Goal: Task Accomplishment & Management: Use online tool/utility

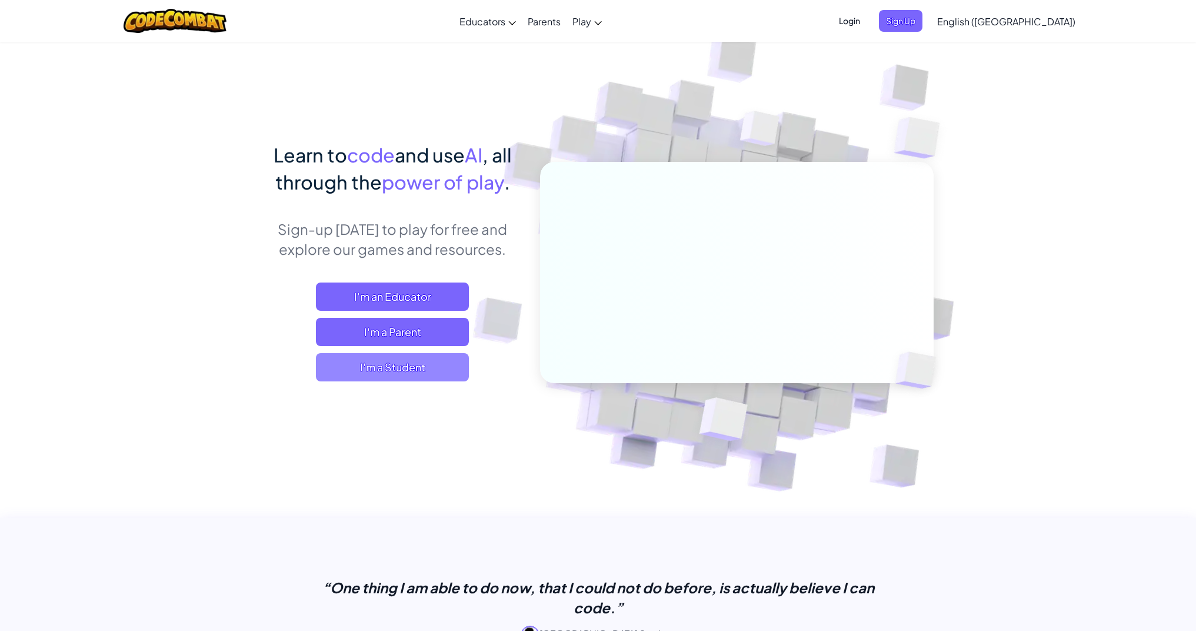
click at [451, 375] on span "I'm a Student" at bounding box center [392, 367] width 153 height 28
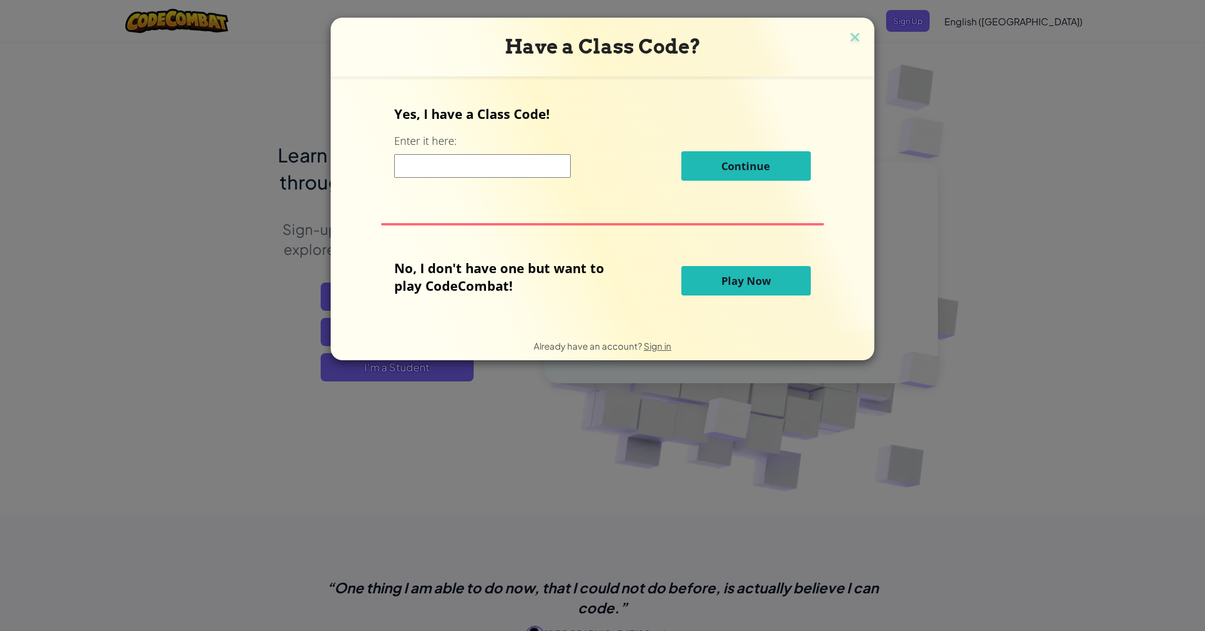
click at [721, 275] on span "Play Now" at bounding box center [745, 281] width 49 height 14
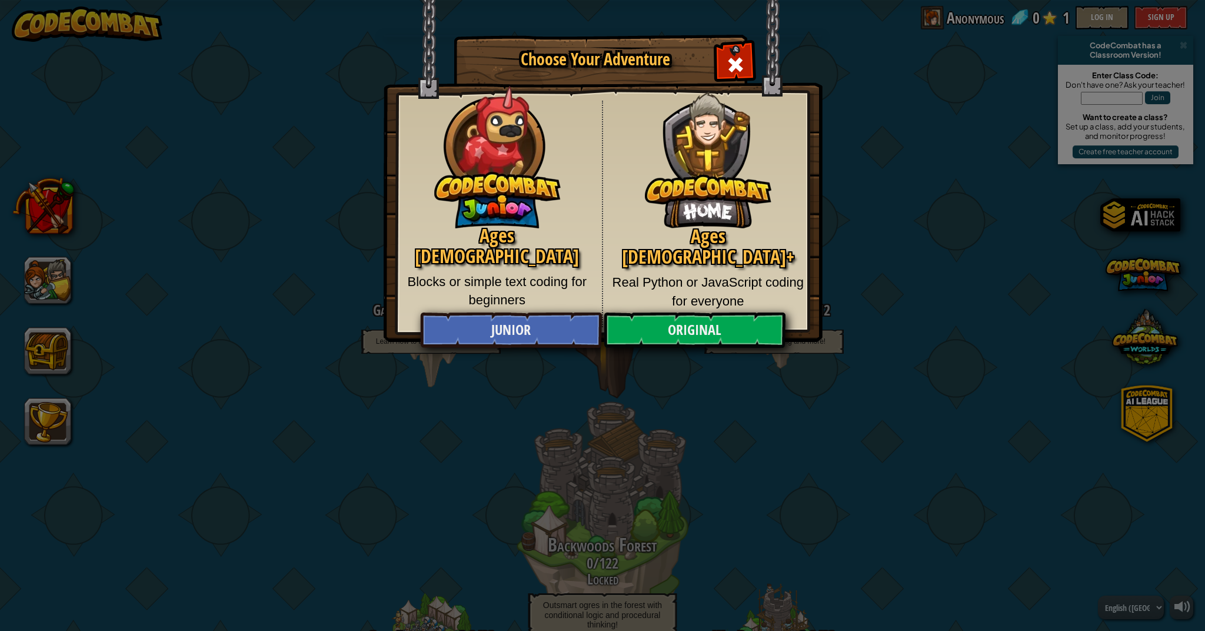
click at [581, 272] on p "Blocks or simple text coding for beginners" at bounding box center [497, 290] width 192 height 37
click at [685, 330] on link "Original" at bounding box center [694, 329] width 181 height 35
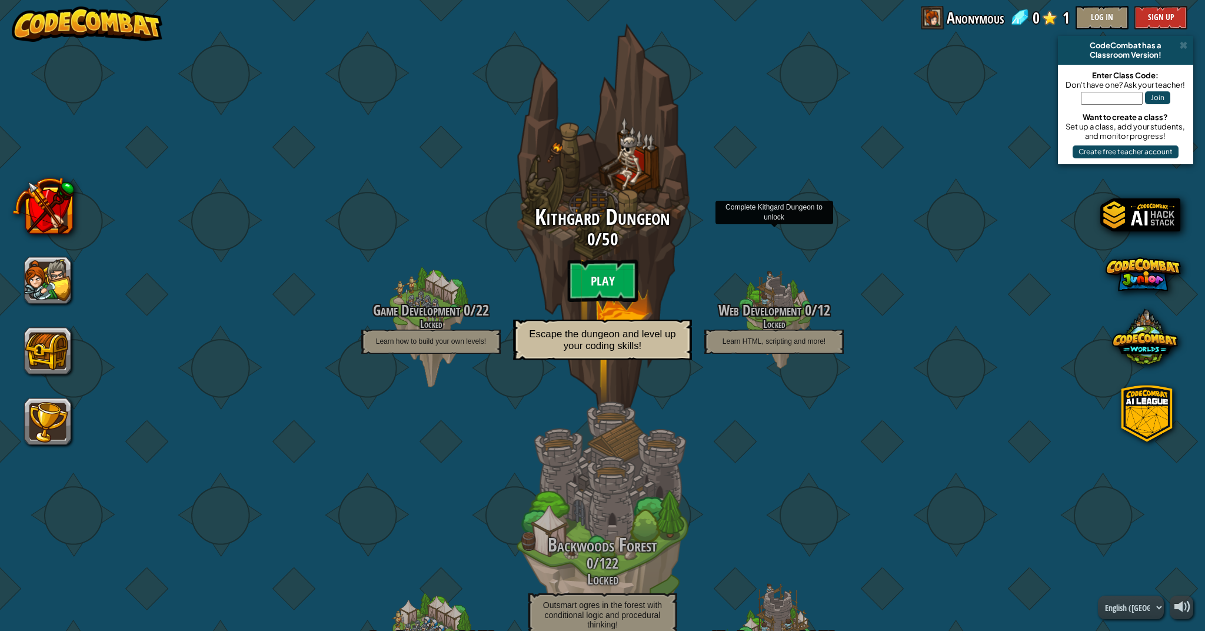
click at [613, 269] on btn "Play" at bounding box center [602, 280] width 71 height 42
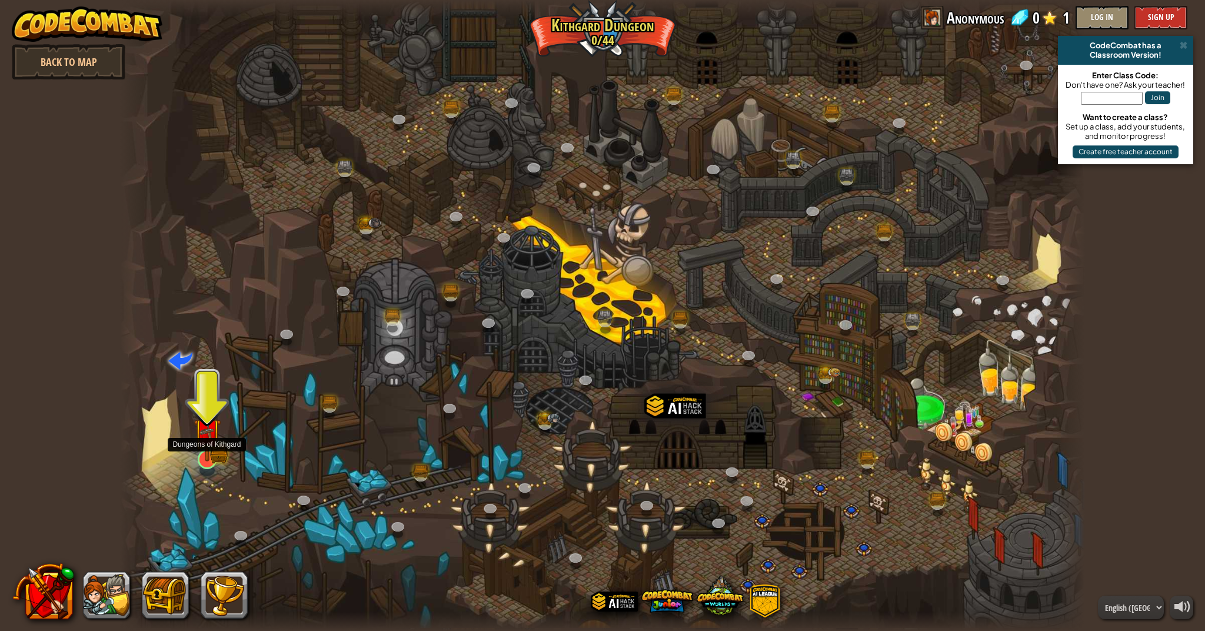
click at [202, 448] on img at bounding box center [207, 431] width 27 height 59
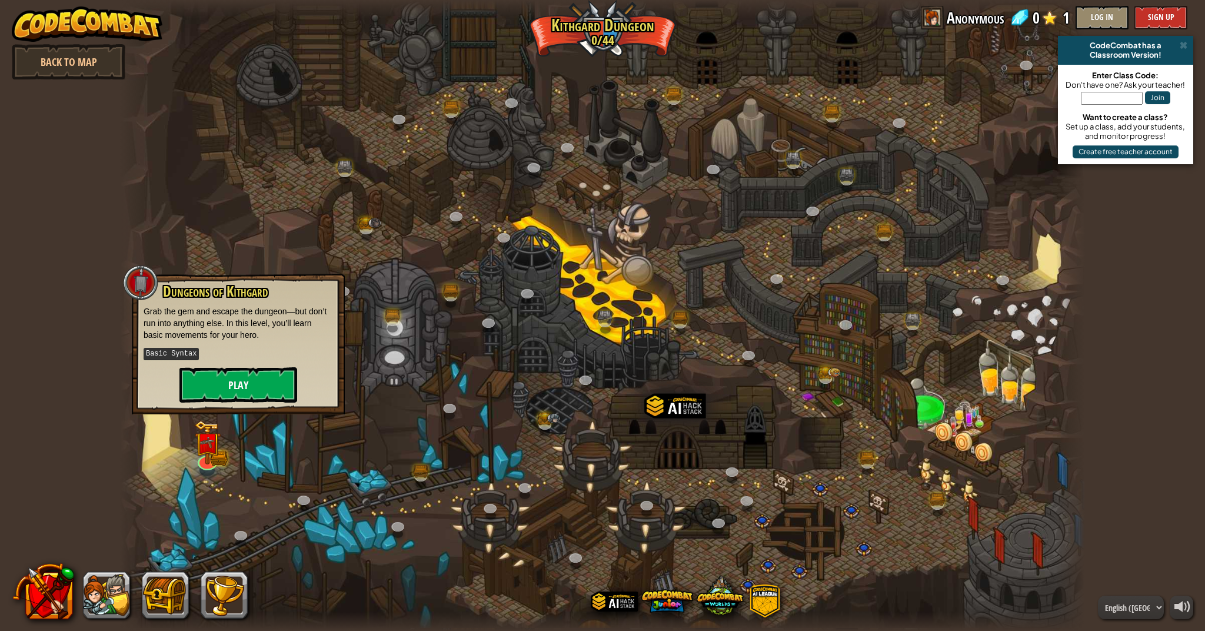
click at [245, 389] on button "Play" at bounding box center [238, 384] width 118 height 35
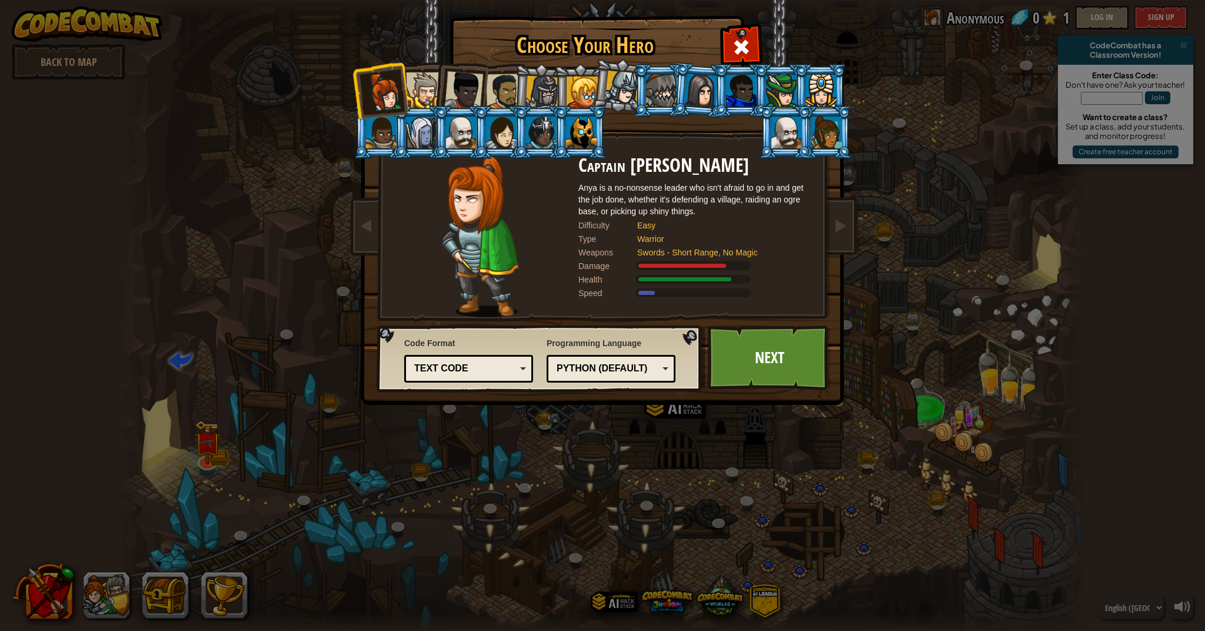
drag, startPoint x: 398, startPoint y: 98, endPoint x: 424, endPoint y: 101, distance: 25.4
click at [423, 64] on ol at bounding box center [602, 64] width 485 height 0
click at [424, 66] on li at bounding box center [420, 89] width 53 height 54
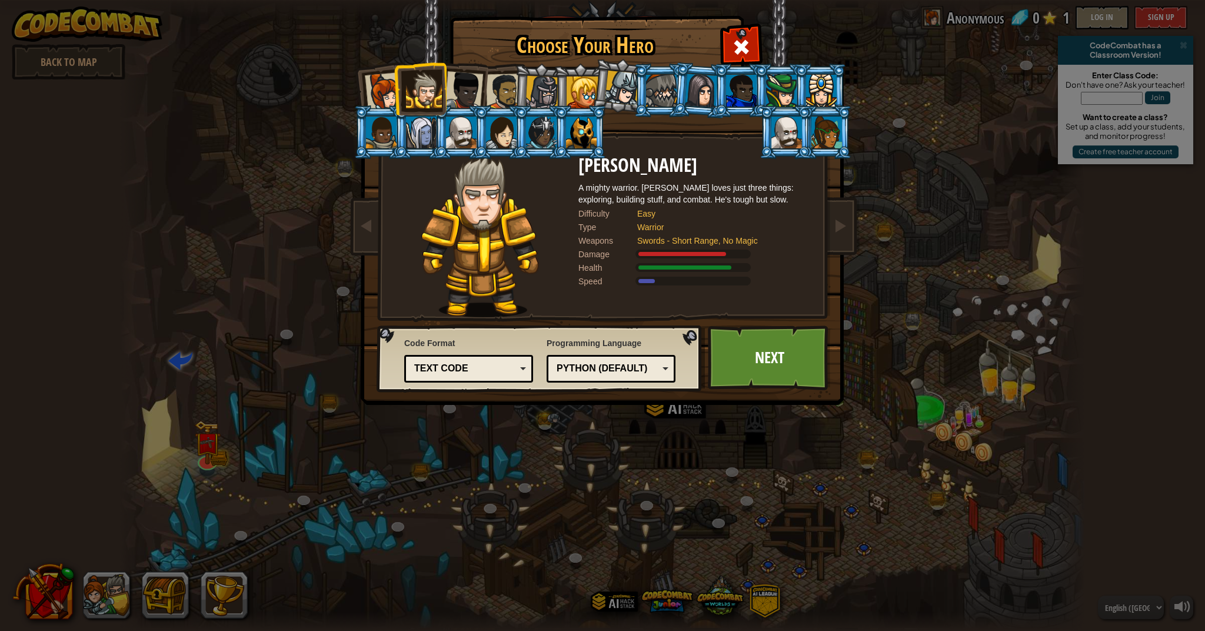
click at [477, 89] on div at bounding box center [463, 90] width 39 height 39
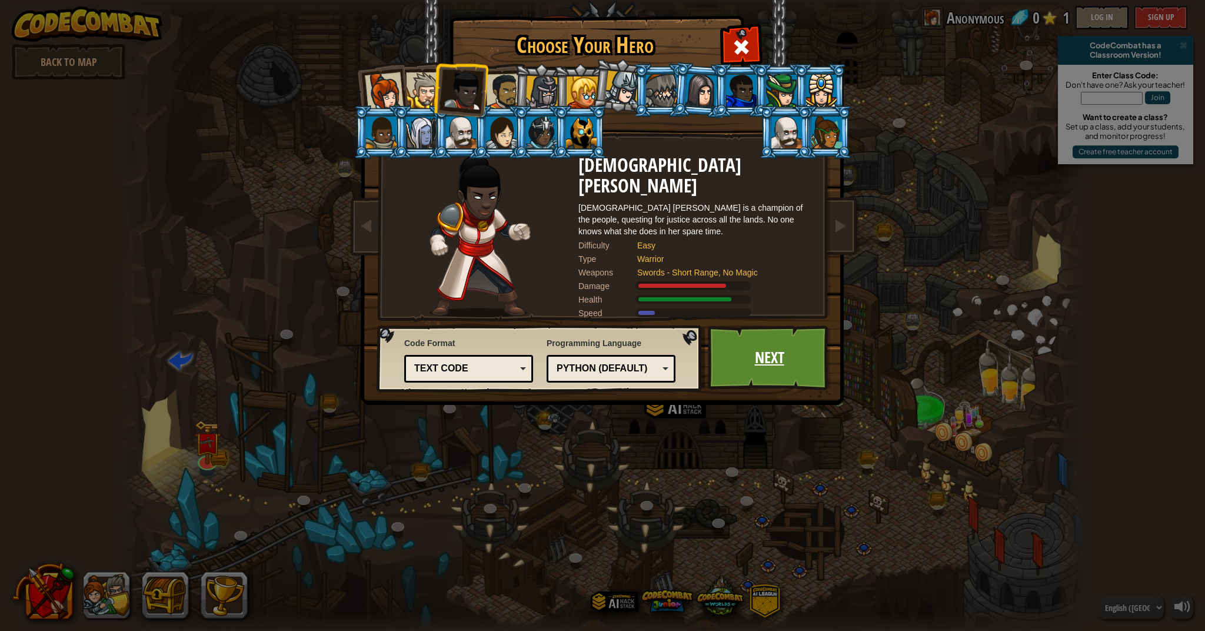
click at [772, 348] on link "Next" at bounding box center [769, 357] width 123 height 65
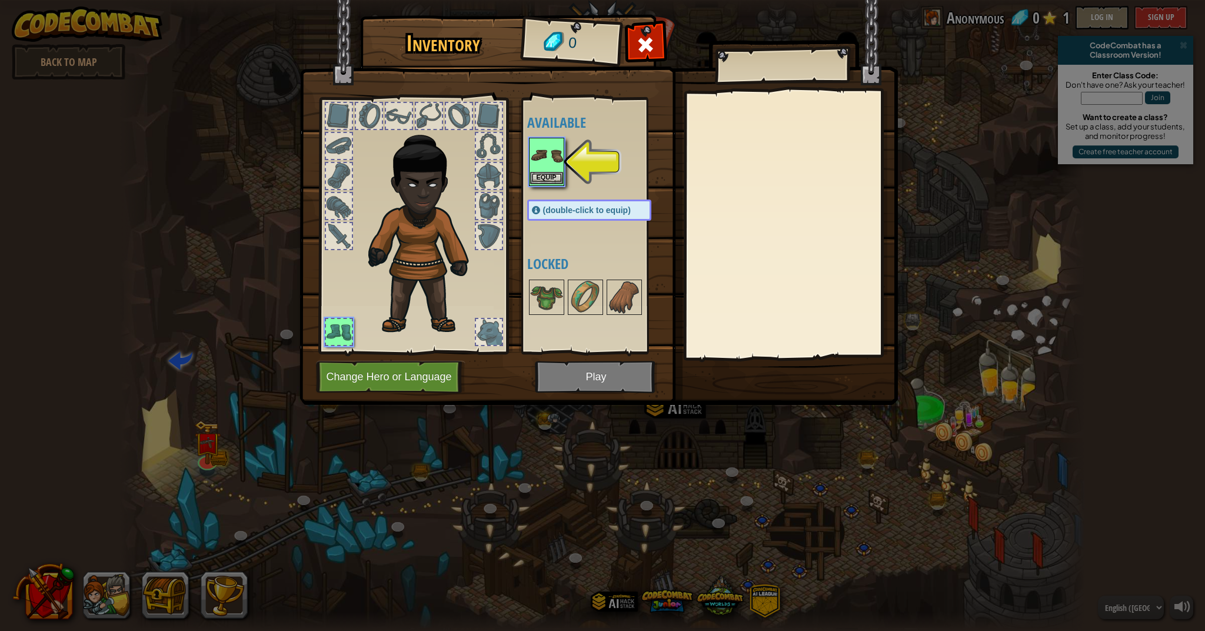
drag, startPoint x: 550, startPoint y: 161, endPoint x: 548, endPoint y: 173, distance: 11.8
click at [550, 164] on img at bounding box center [546, 155] width 33 height 33
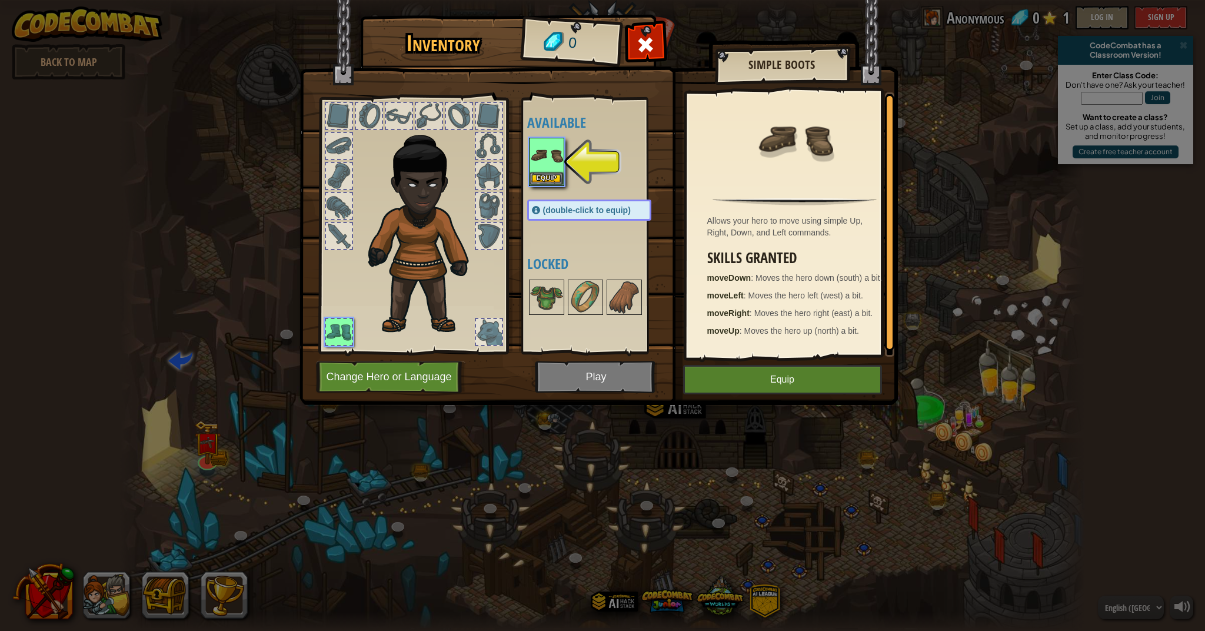
click at [768, 389] on button "Equip" at bounding box center [782, 379] width 199 height 29
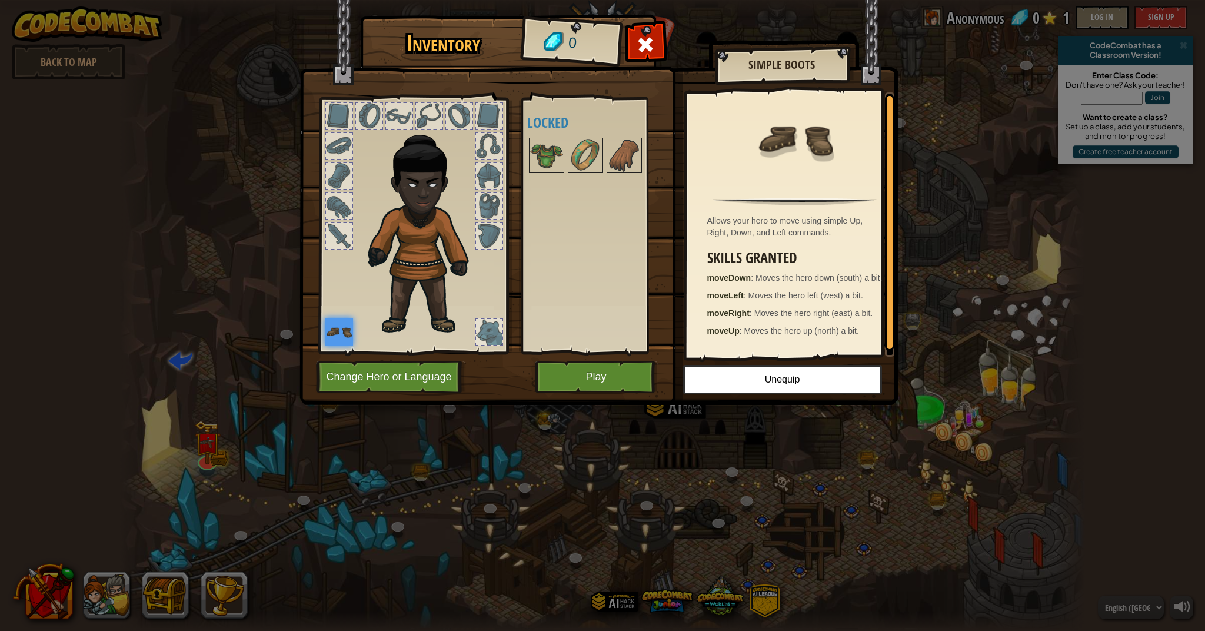
click at [639, 371] on button "Play" at bounding box center [596, 377] width 123 height 32
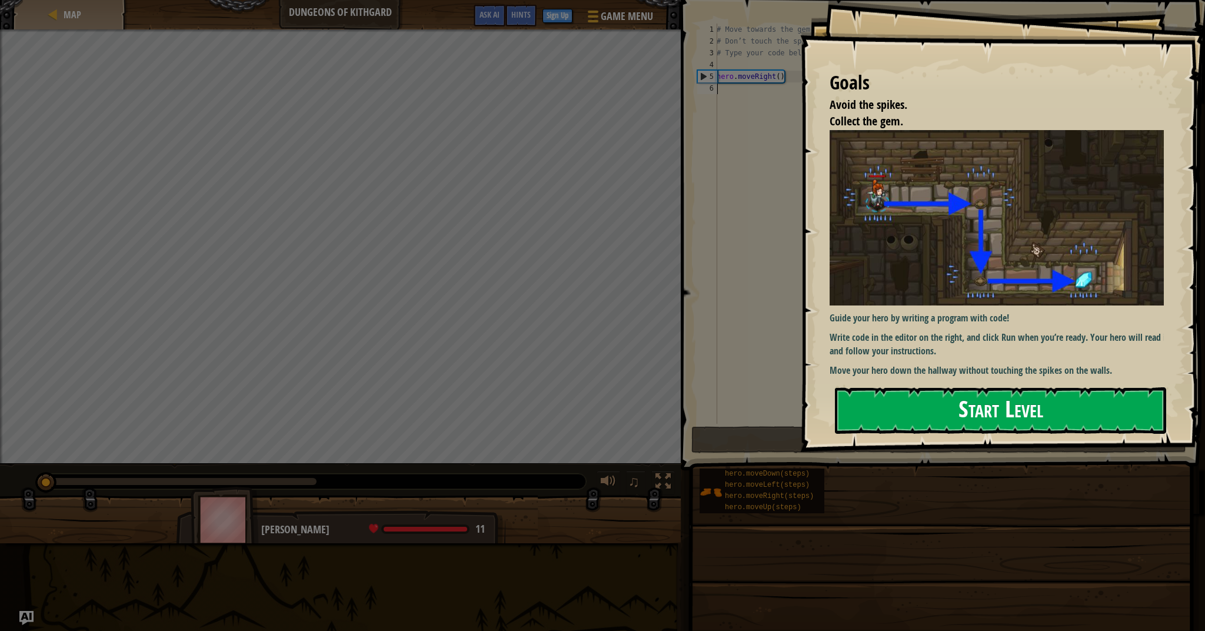
click at [968, 406] on button "Start Level" at bounding box center [1000, 410] width 331 height 46
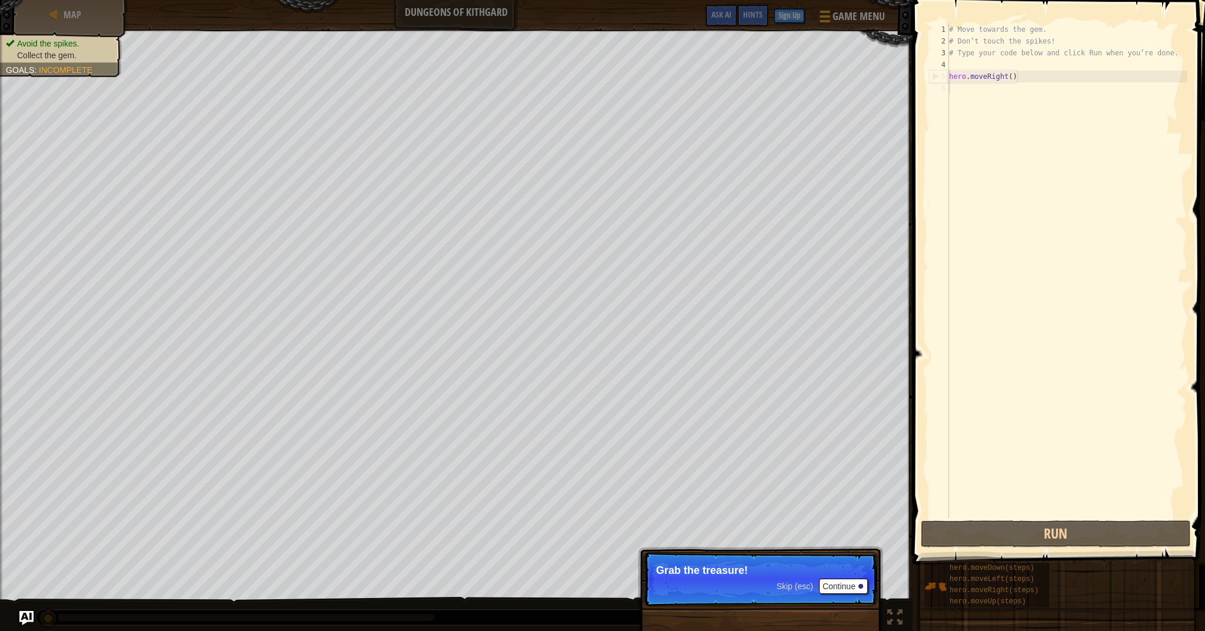
click at [838, 585] on button "Continue" at bounding box center [843, 585] width 49 height 15
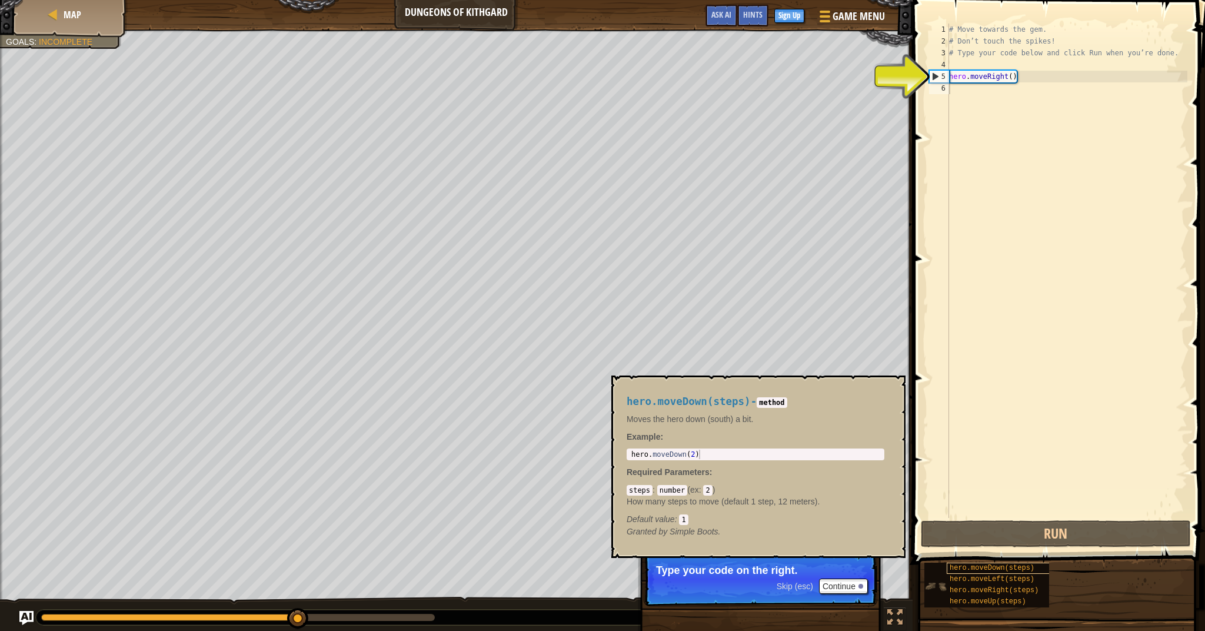
click at [1036, 566] on div "hero.moveDown(steps)" at bounding box center [1007, 567] width 121 height 11
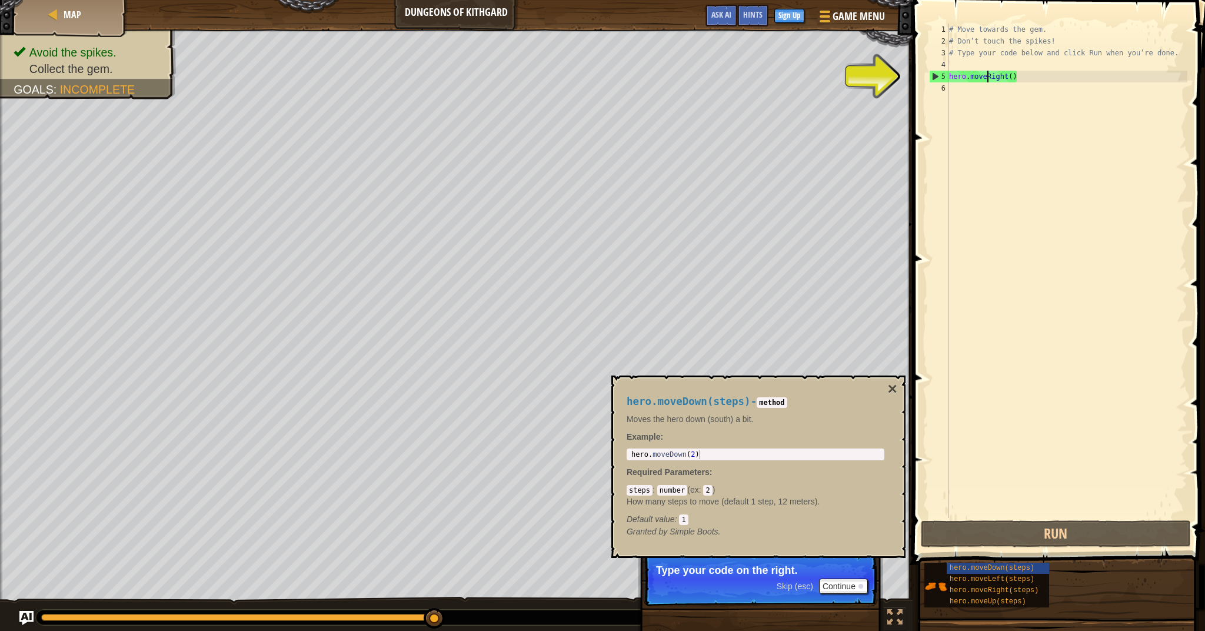
click at [987, 74] on div "# Move towards the gem. # Don’t touch the spikes! # Type your code below and cl…" at bounding box center [1067, 283] width 241 height 518
type textarea "hero.moveRight()"
drag, startPoint x: 1008, startPoint y: 74, endPoint x: 1018, endPoint y: 88, distance: 16.8
click at [1013, 79] on div "# Move towards the gem. # Don’t touch the spikes! # Type your code below and cl…" at bounding box center [1067, 283] width 241 height 518
click at [1013, 81] on div "# Move towards the gem. # Don’t touch the spikes! # Type your code below and cl…" at bounding box center [1067, 271] width 241 height 494
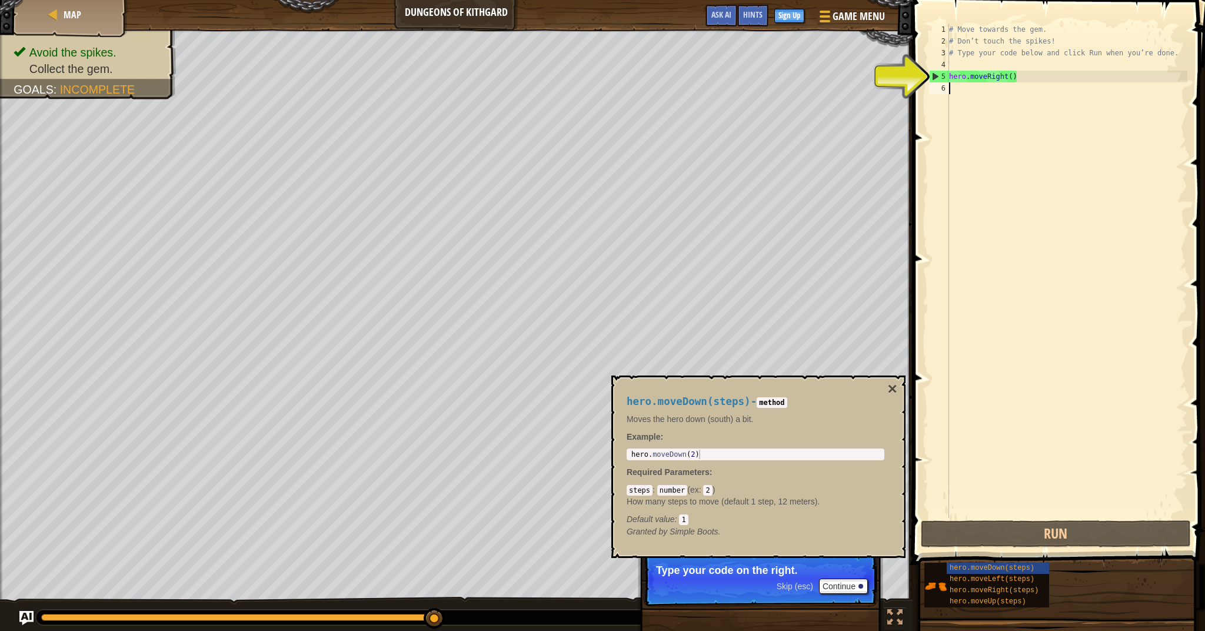
click at [982, 96] on div "# Move towards the gem. # Don’t touch the spikes! # Type your code below and cl…" at bounding box center [1067, 283] width 241 height 518
type textarea "e"
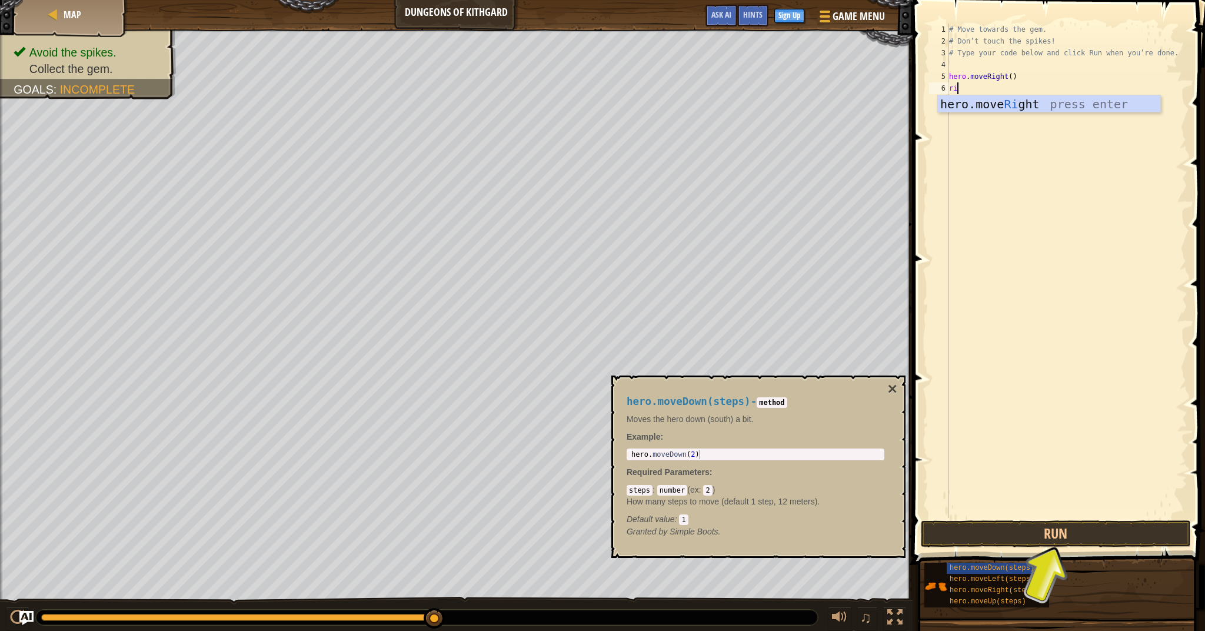
type textarea "r"
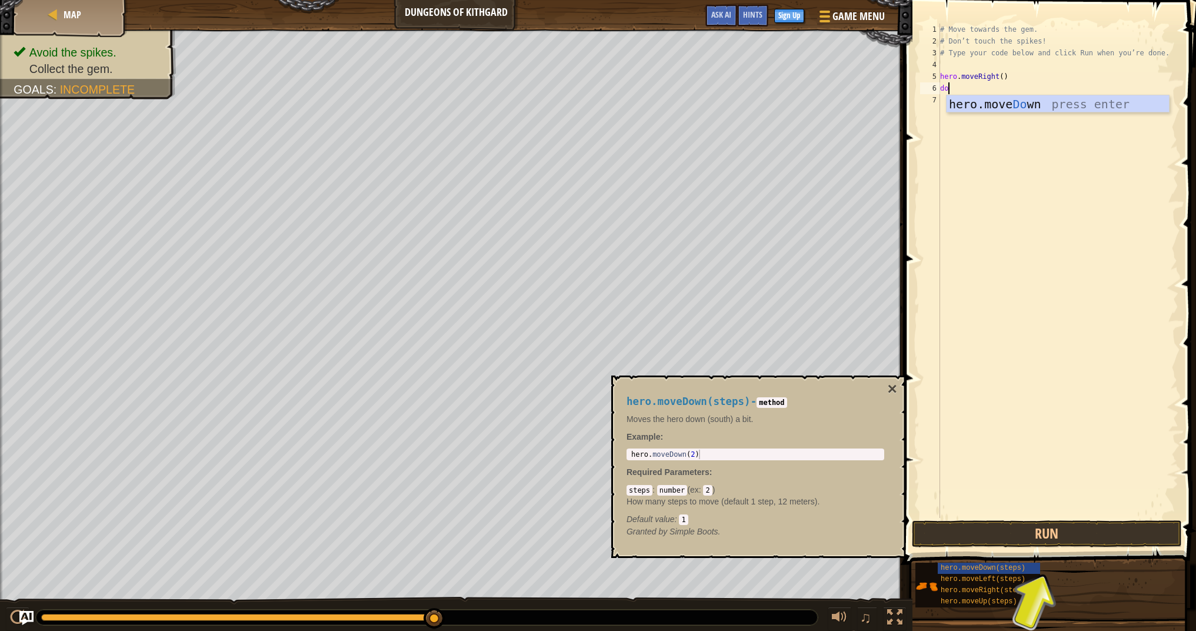
type textarea "dow"
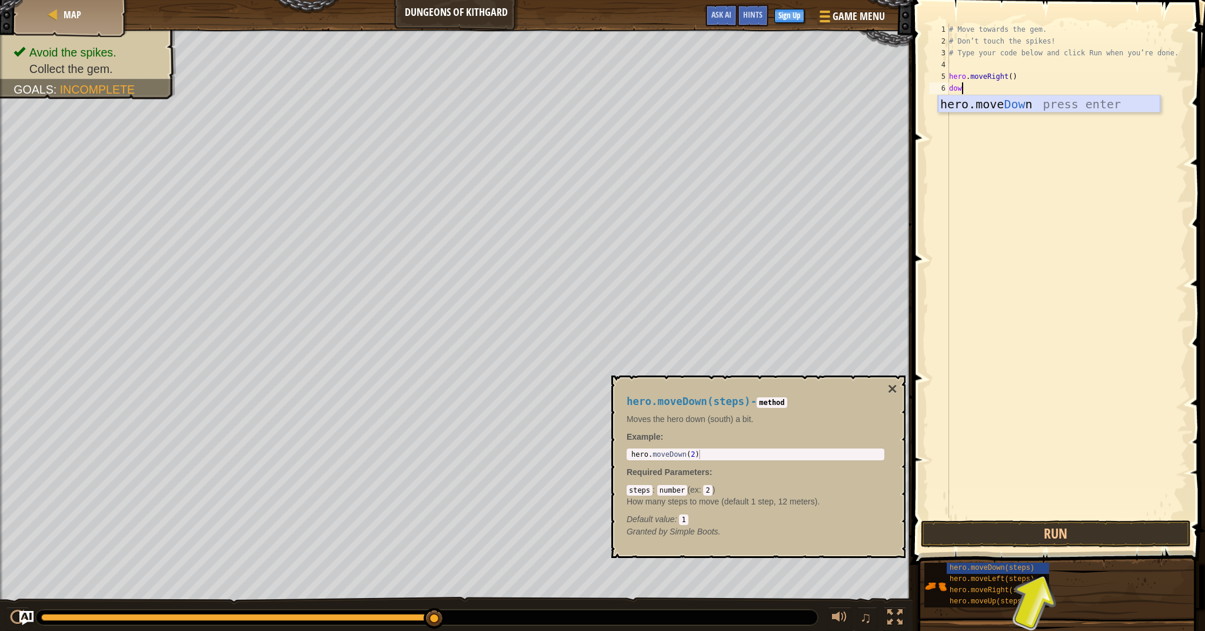
click at [970, 98] on div "hero.move Dow n press enter" at bounding box center [1049, 121] width 222 height 53
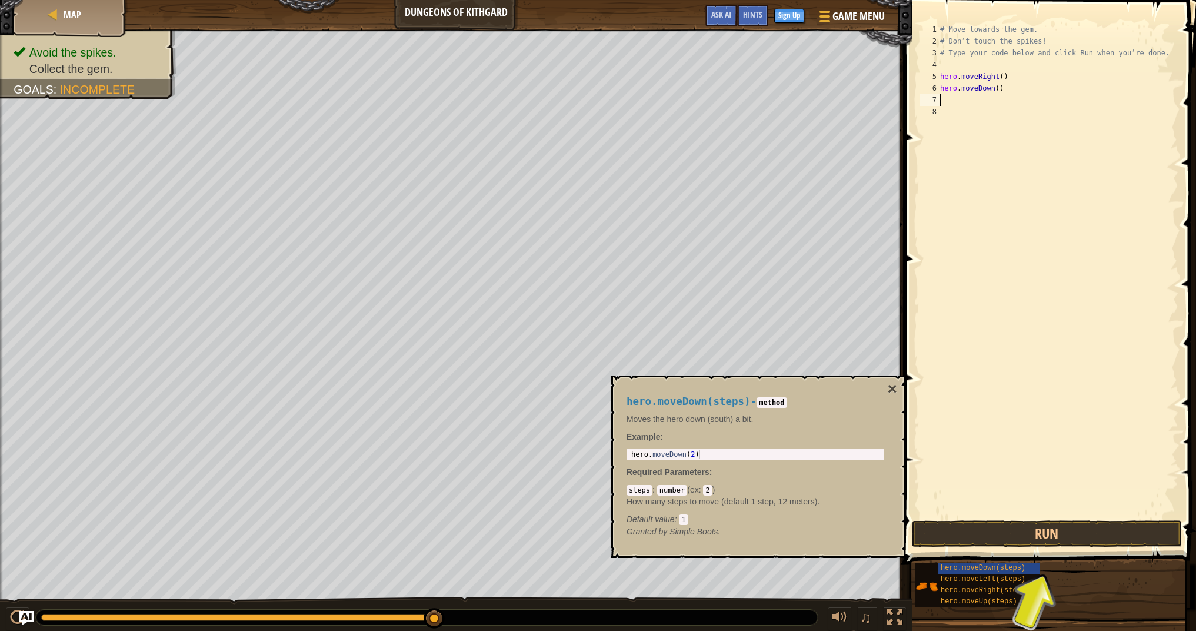
type textarea "ri"
click at [1026, 527] on button "Run" at bounding box center [1047, 533] width 270 height 27
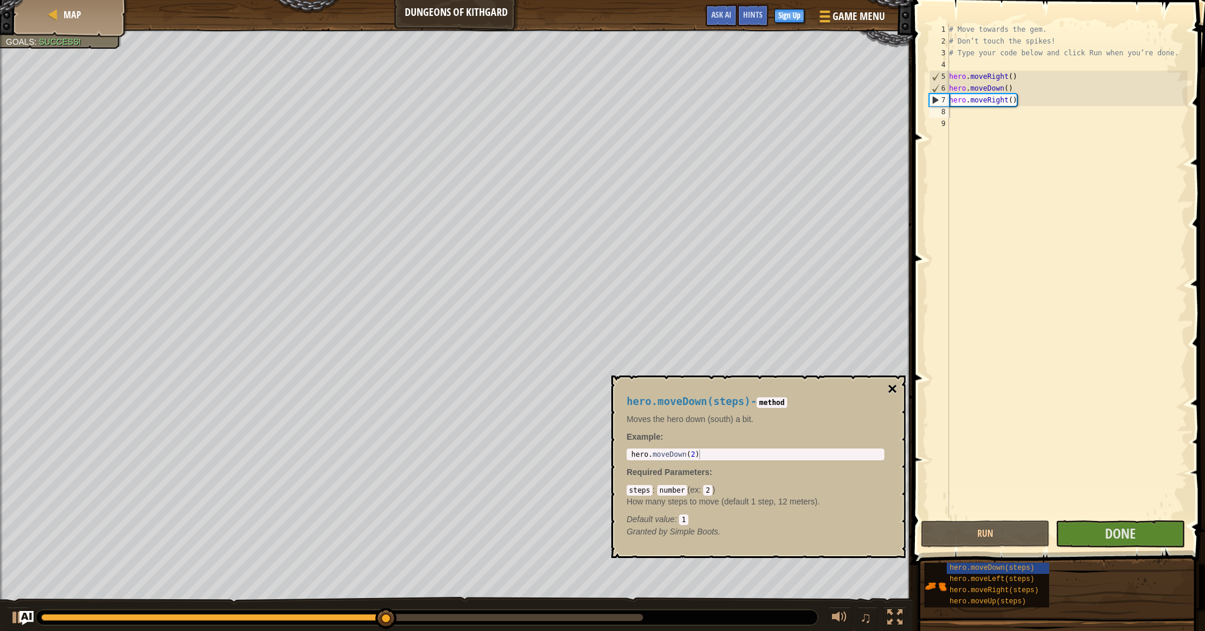
click at [890, 385] on button "×" at bounding box center [892, 389] width 9 height 16
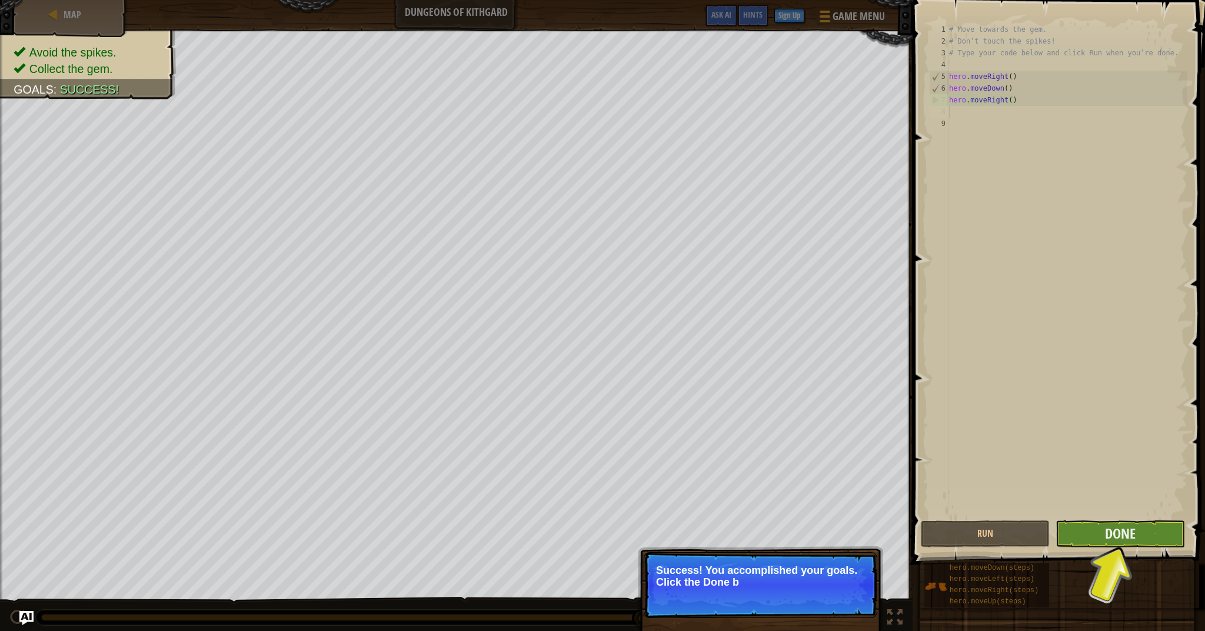
click at [1089, 532] on button "Done" at bounding box center [1120, 533] width 129 height 27
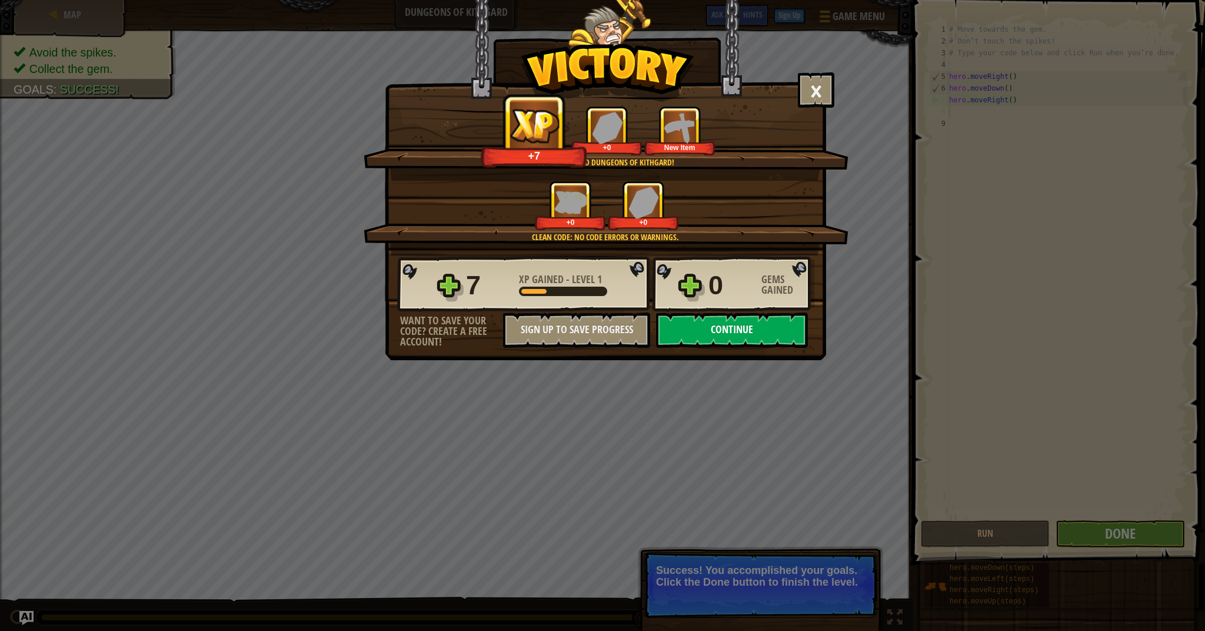
click at [738, 329] on button "Continue" at bounding box center [732, 329] width 152 height 35
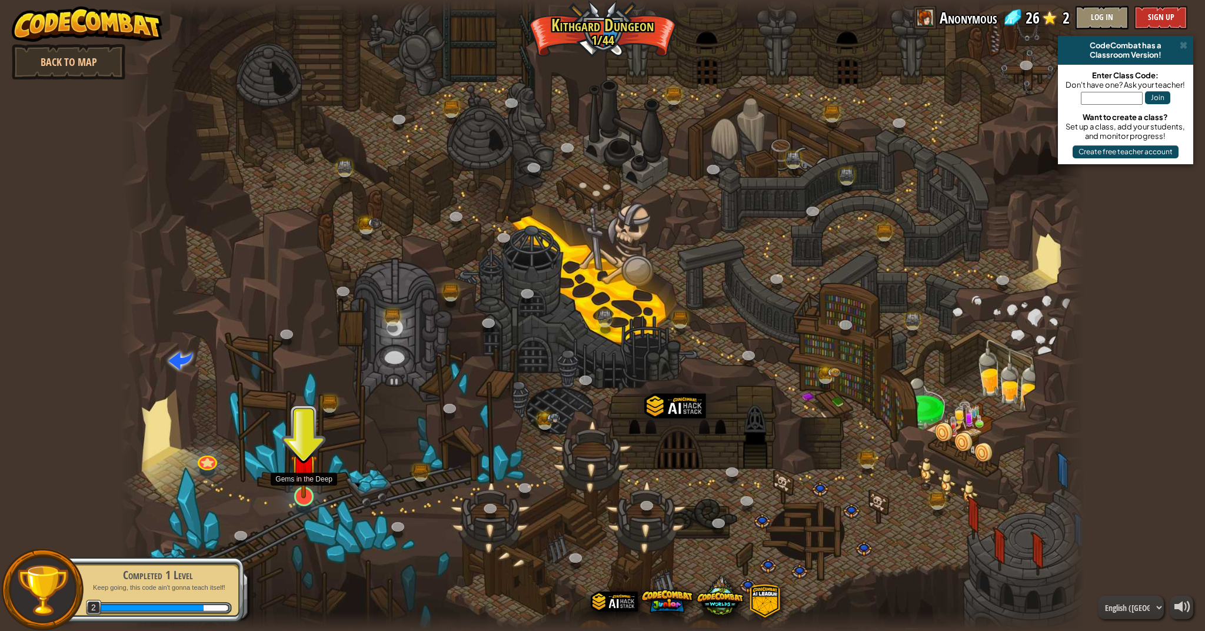
click at [300, 492] on img at bounding box center [304, 468] width 27 height 62
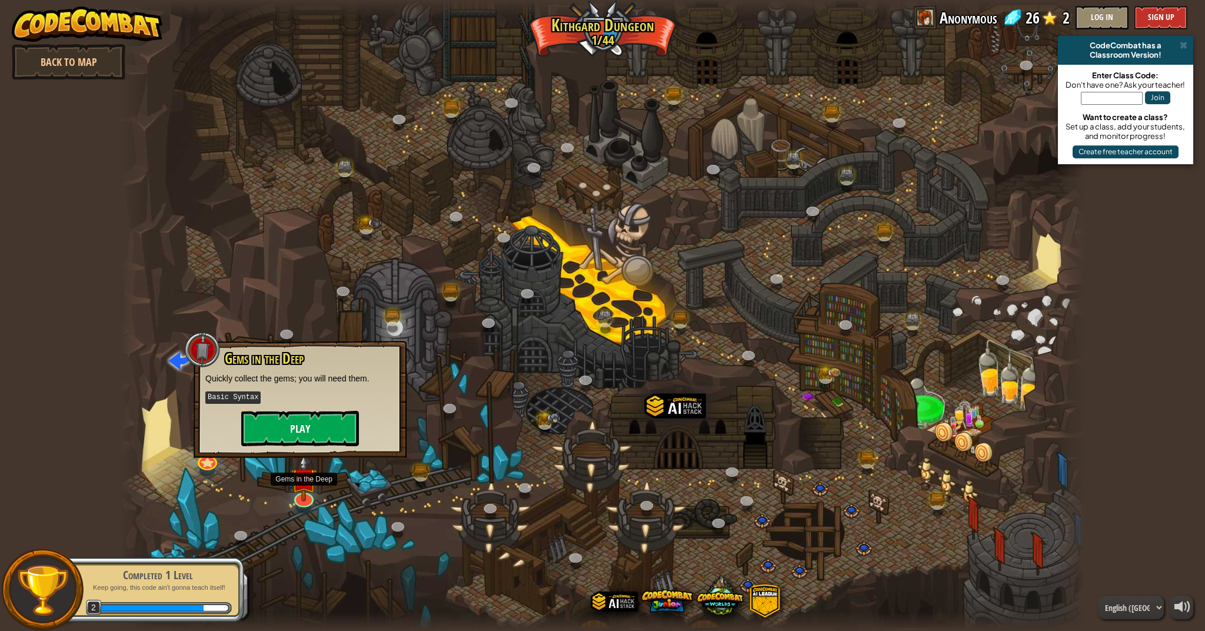
drag, startPoint x: 305, startPoint y: 491, endPoint x: 302, endPoint y: 414, distance: 77.1
click at [305, 489] on img at bounding box center [304, 478] width 27 height 46
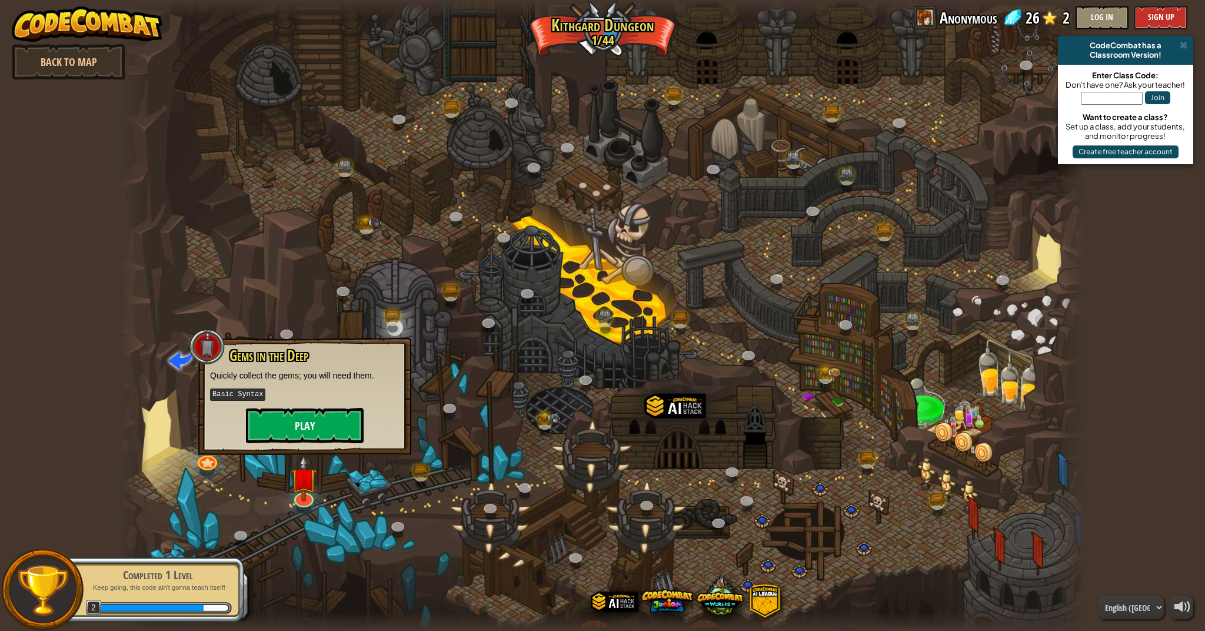
click at [307, 420] on button "Play" at bounding box center [305, 425] width 118 height 35
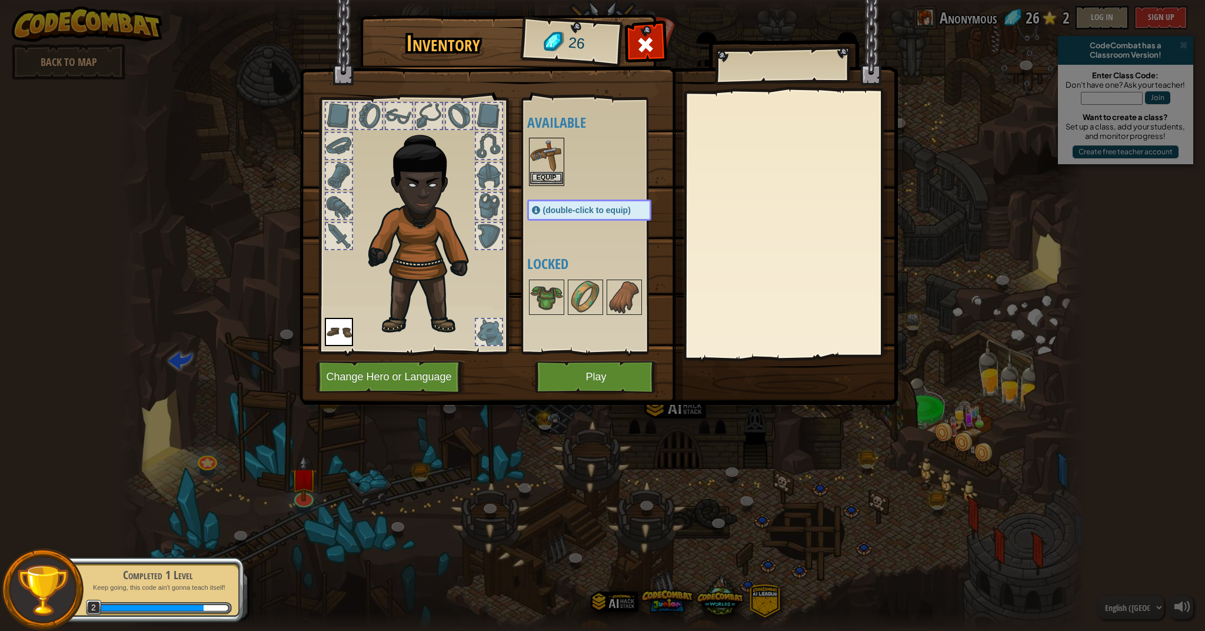
click at [546, 172] on button "Equip" at bounding box center [546, 178] width 33 height 12
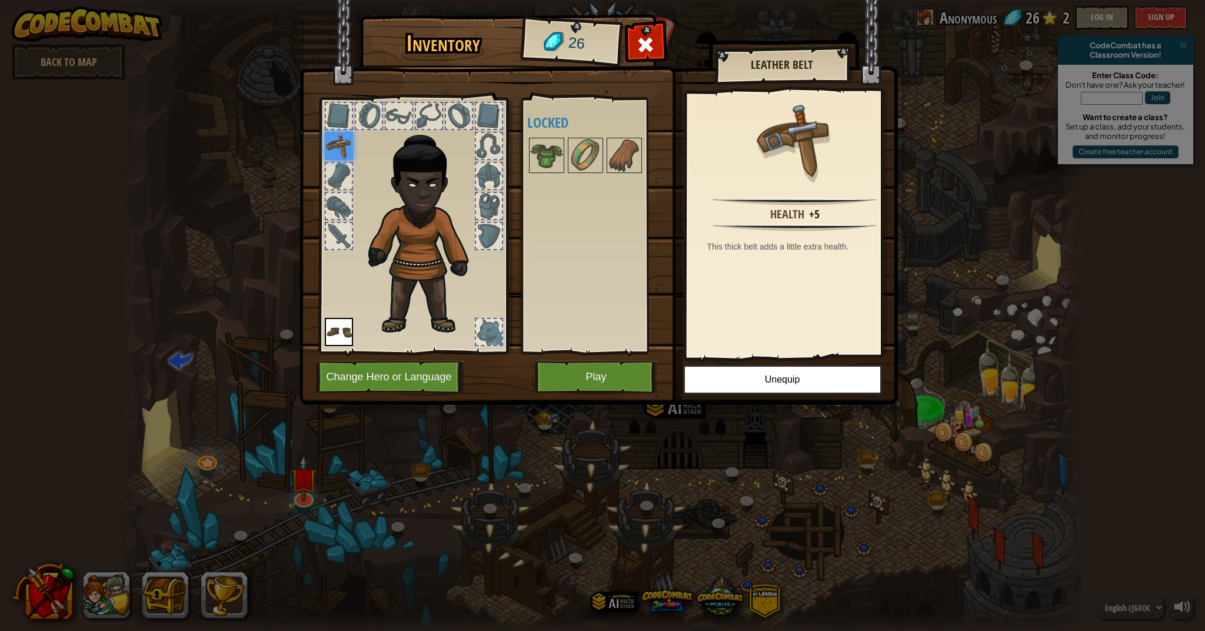
click at [584, 372] on button "Play" at bounding box center [596, 377] width 123 height 32
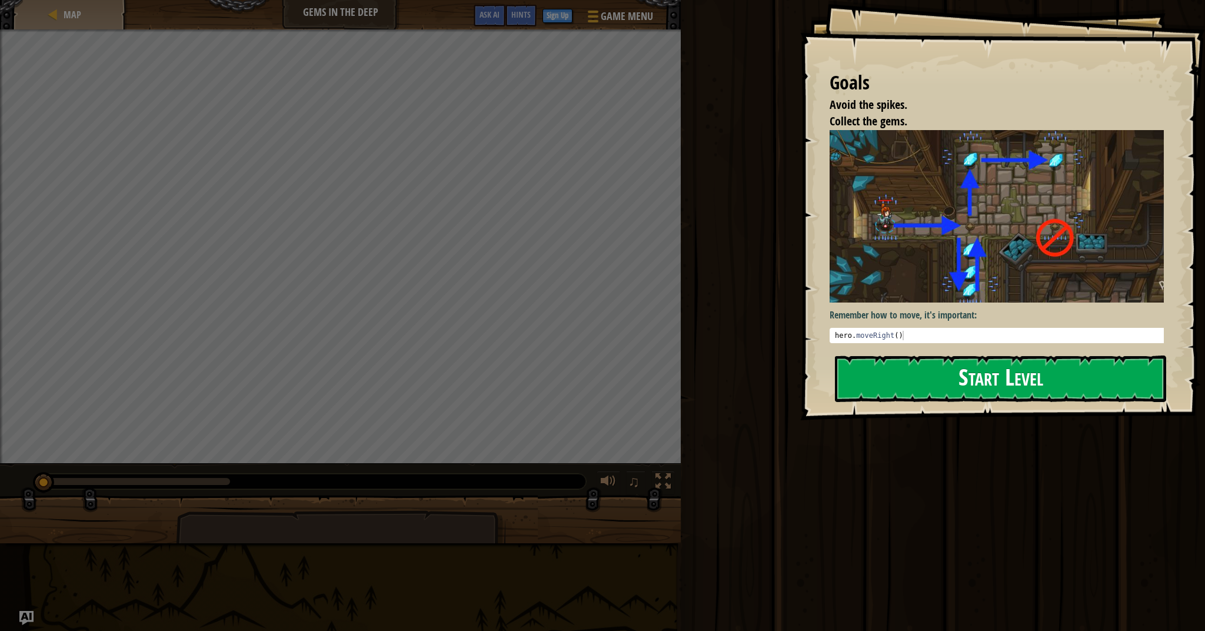
click at [971, 376] on button "Start Level" at bounding box center [1000, 378] width 331 height 46
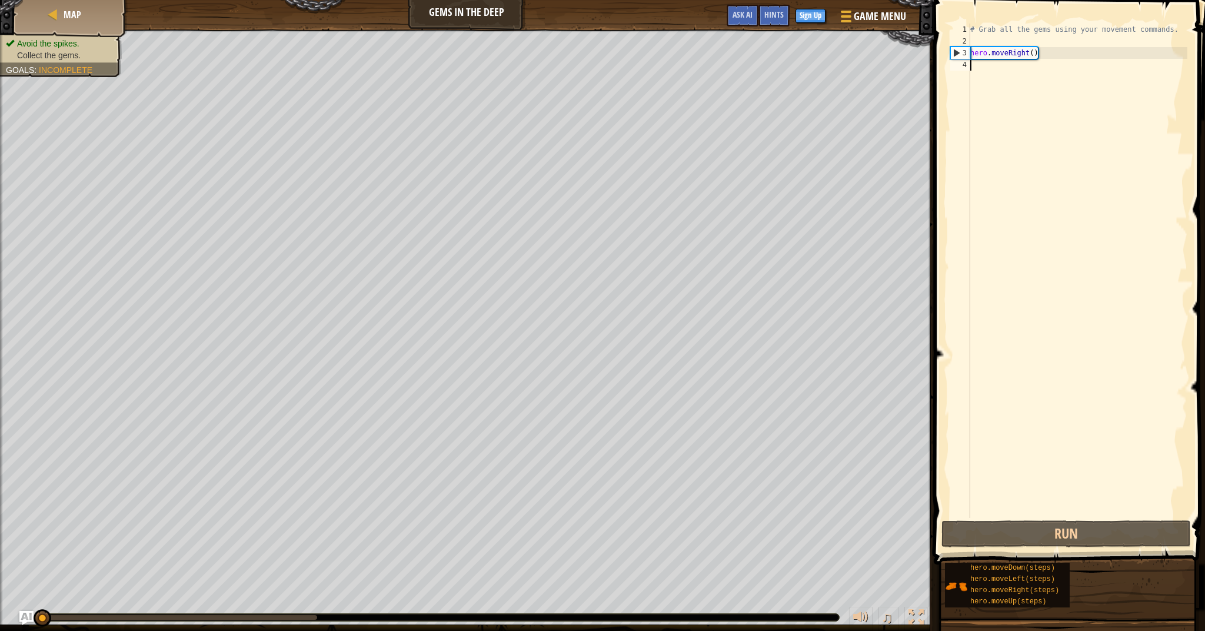
scroll to position [5, 0]
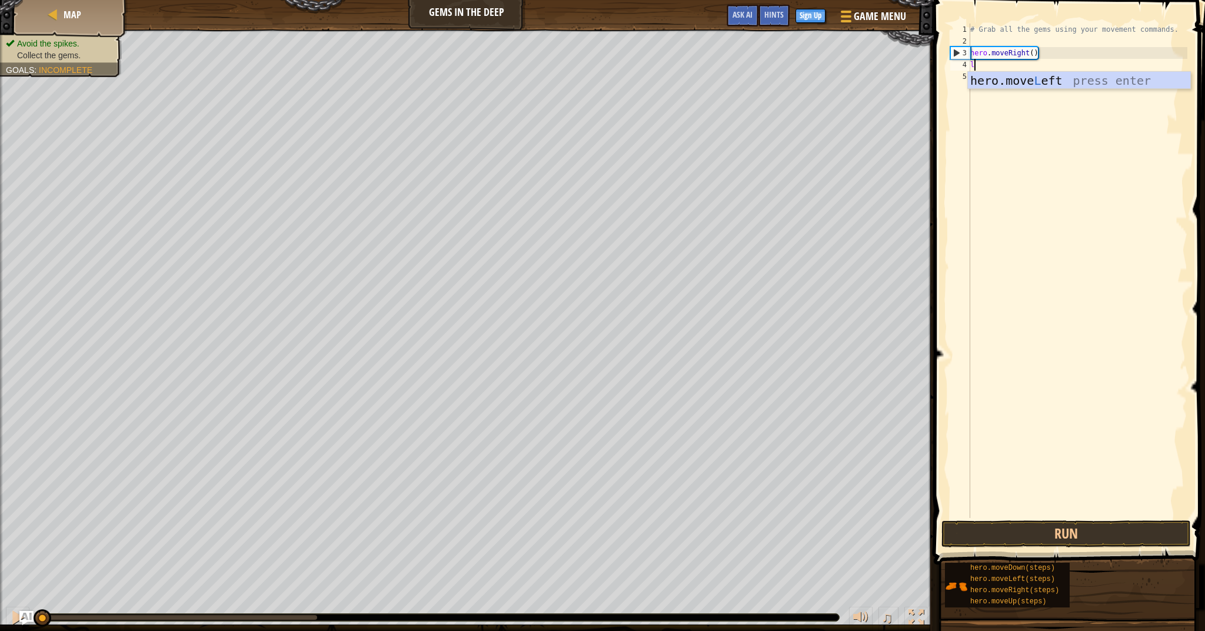
type textarea "le"
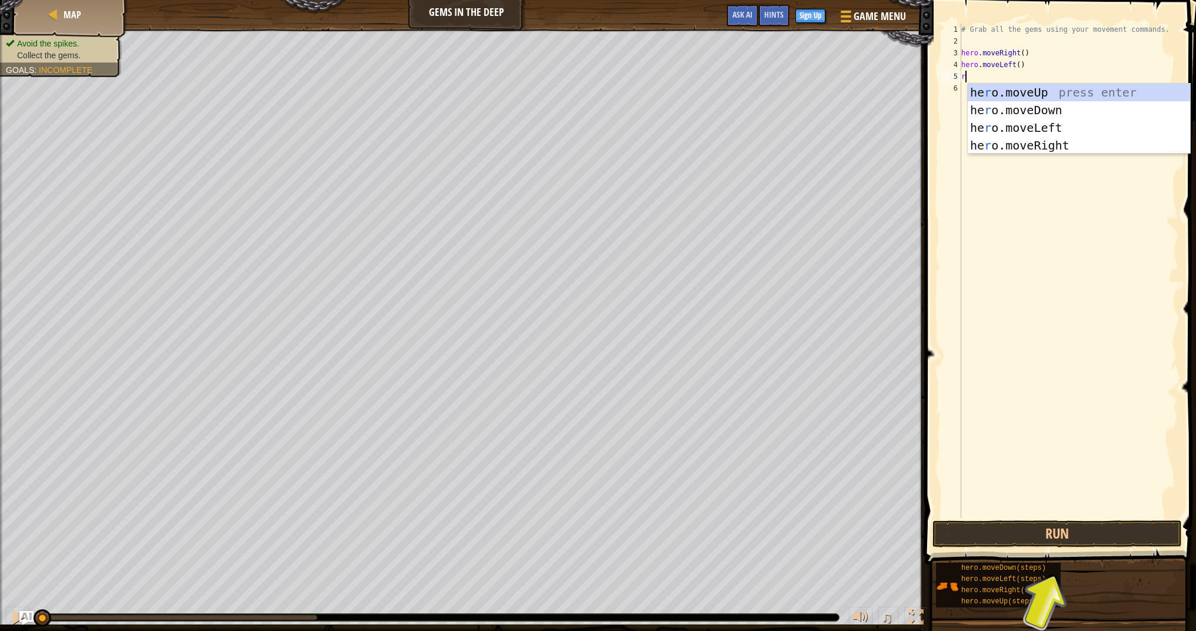
type textarea "ri"
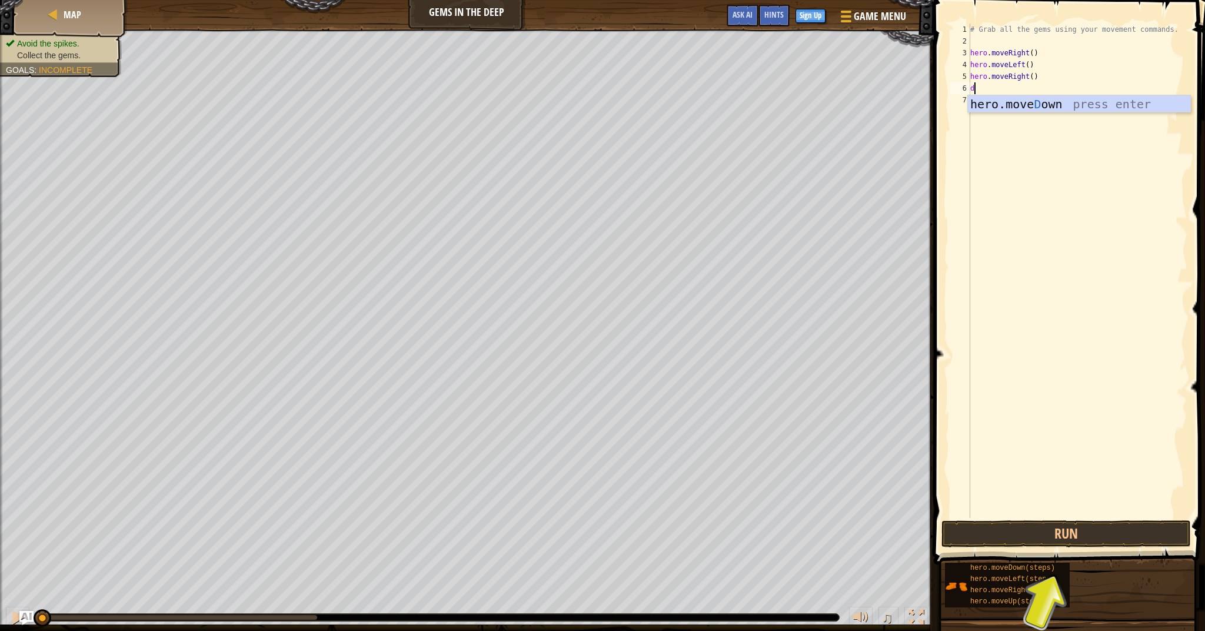
type textarea "do"
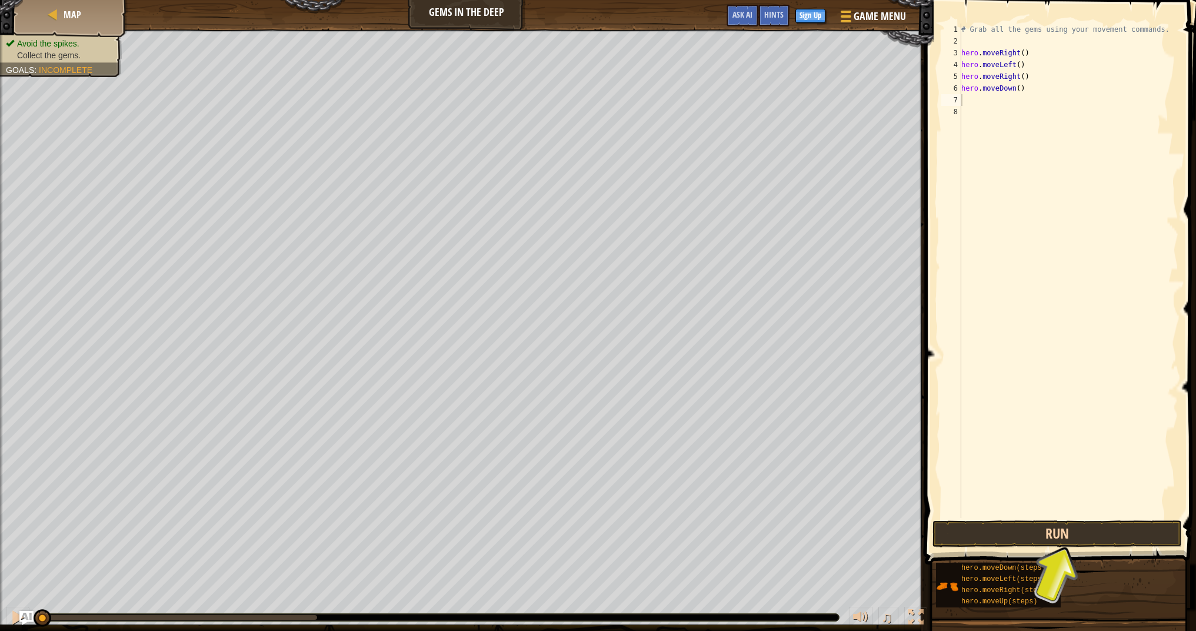
click at [1007, 535] on button "Run" at bounding box center [1057, 533] width 249 height 27
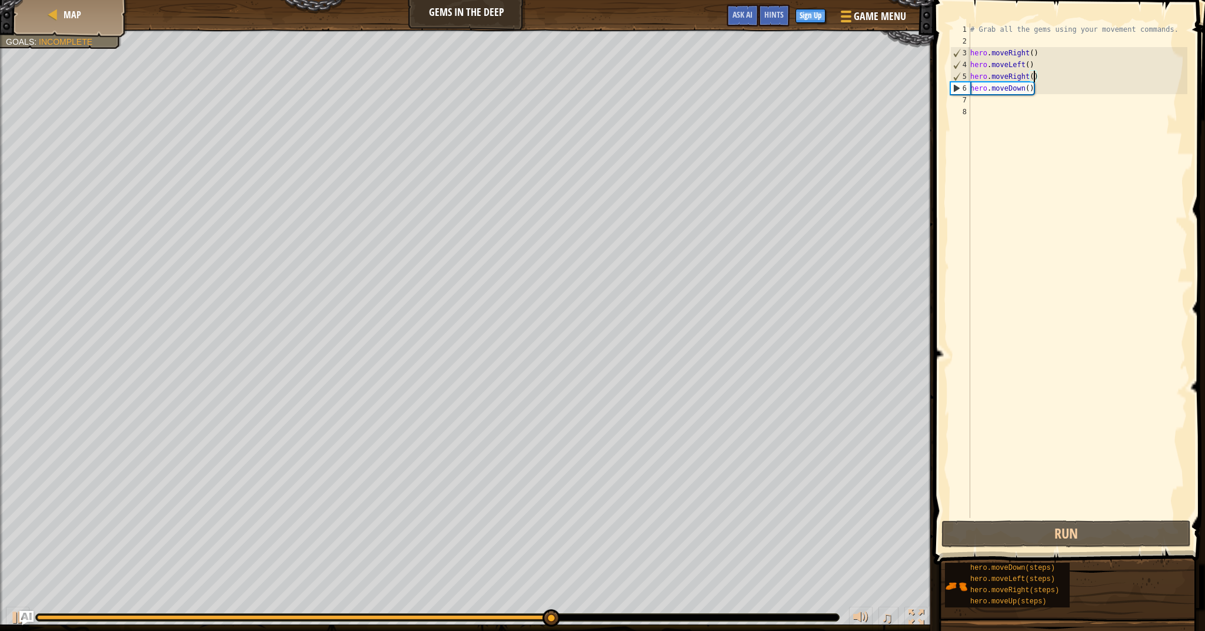
click at [1034, 74] on div "# Grab all the gems using your movement commands. hero . moveRight ( ) hero . m…" at bounding box center [1077, 283] width 219 height 518
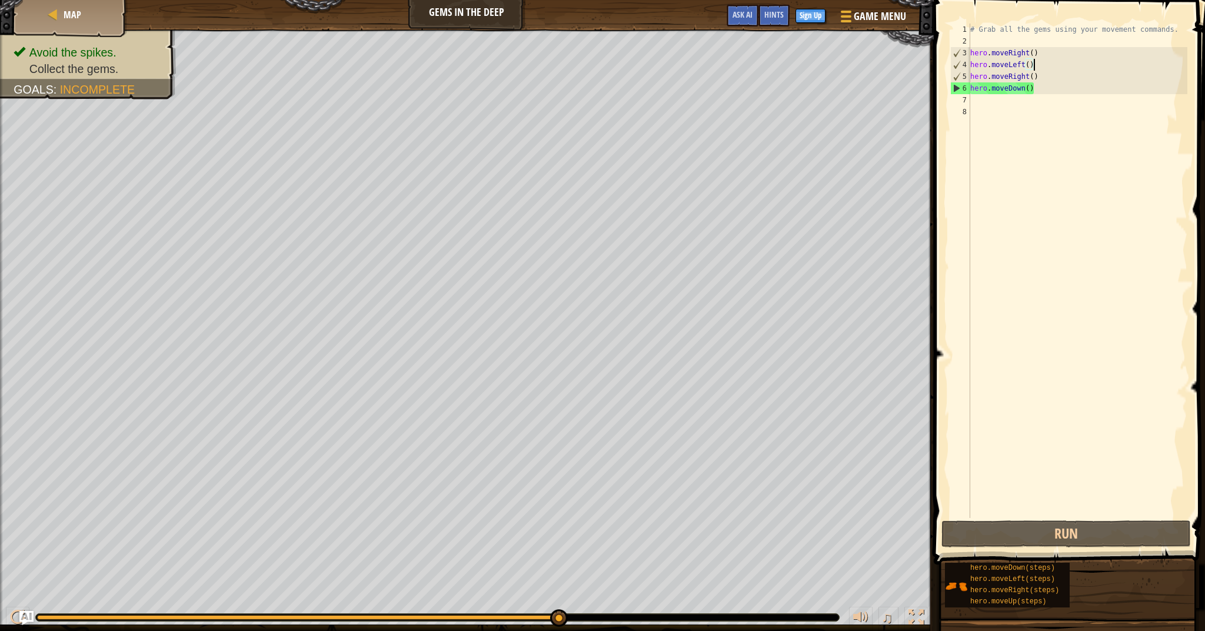
click at [1033, 65] on div "# Grab all the gems using your movement commands. hero . moveRight ( ) hero . m…" at bounding box center [1077, 283] width 219 height 518
click at [1036, 79] on div "# Grab all the gems using your movement commands. hero . moveRight ( ) hero . m…" at bounding box center [1077, 283] width 219 height 518
click at [1035, 79] on div "# Grab all the gems using your movement commands. hero . moveRight ( ) hero . m…" at bounding box center [1077, 283] width 219 height 518
click at [1031, 62] on div "# Grab all the gems using your movement commands. hero . moveRight ( ) hero . m…" at bounding box center [1077, 283] width 219 height 518
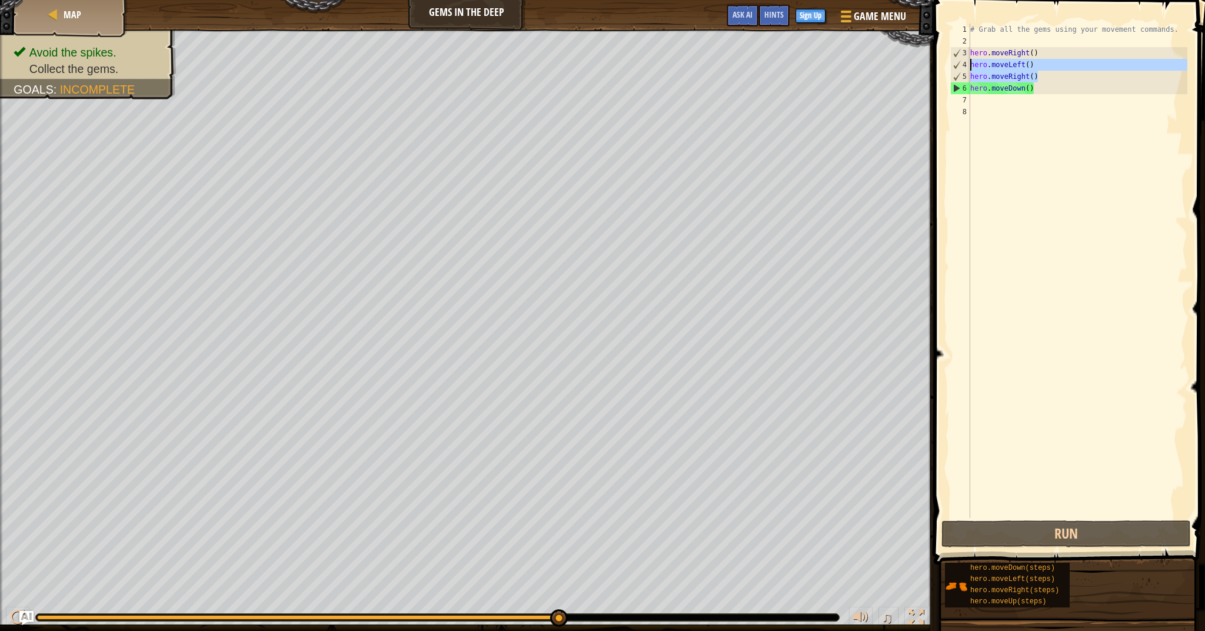
drag, startPoint x: 1040, startPoint y: 80, endPoint x: 967, endPoint y: 63, distance: 75.5
click at [967, 63] on div "hero.moveLeft() 1 2 3 4 5 6 7 8 # Grab all the gems using your movement command…" at bounding box center [1067, 271] width 239 height 494
type textarea "hero.moveLeft() hero.moveRight()"
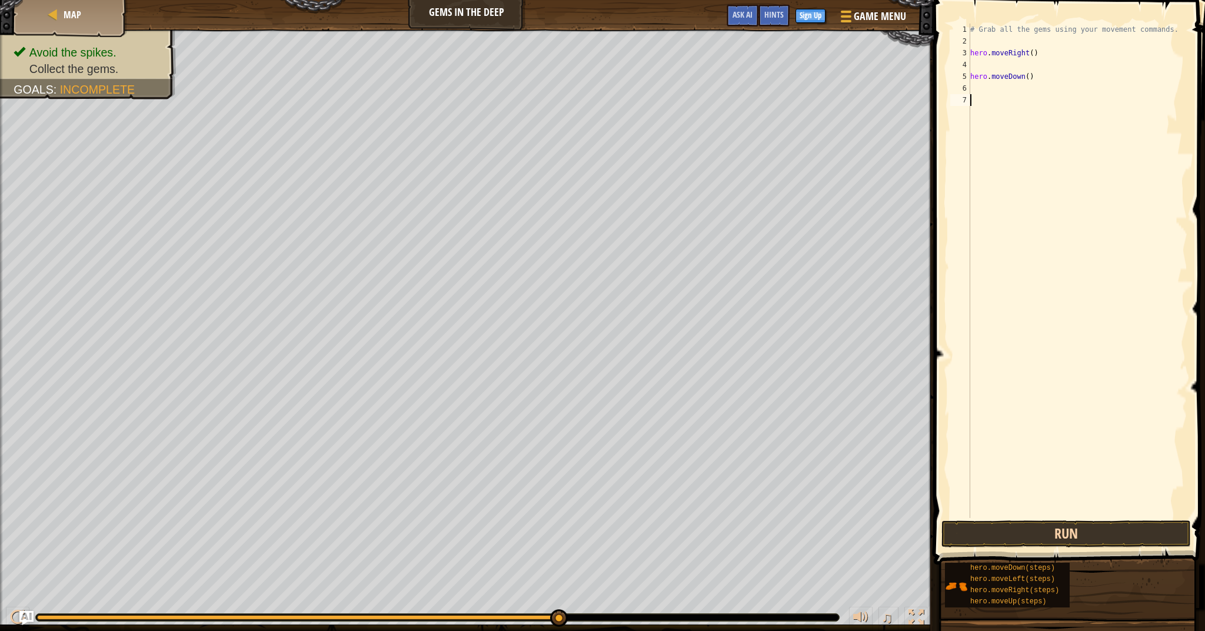
drag, startPoint x: 1109, startPoint y: 517, endPoint x: 1103, endPoint y: 530, distance: 14.2
click at [1103, 530] on div "1 2 3 4 5 6 7 # Grab all the gems using your movement commands. hero . moveRigh…" at bounding box center [1067, 305] width 275 height 599
click at [1117, 533] on button "Run" at bounding box center [1065, 533] width 249 height 27
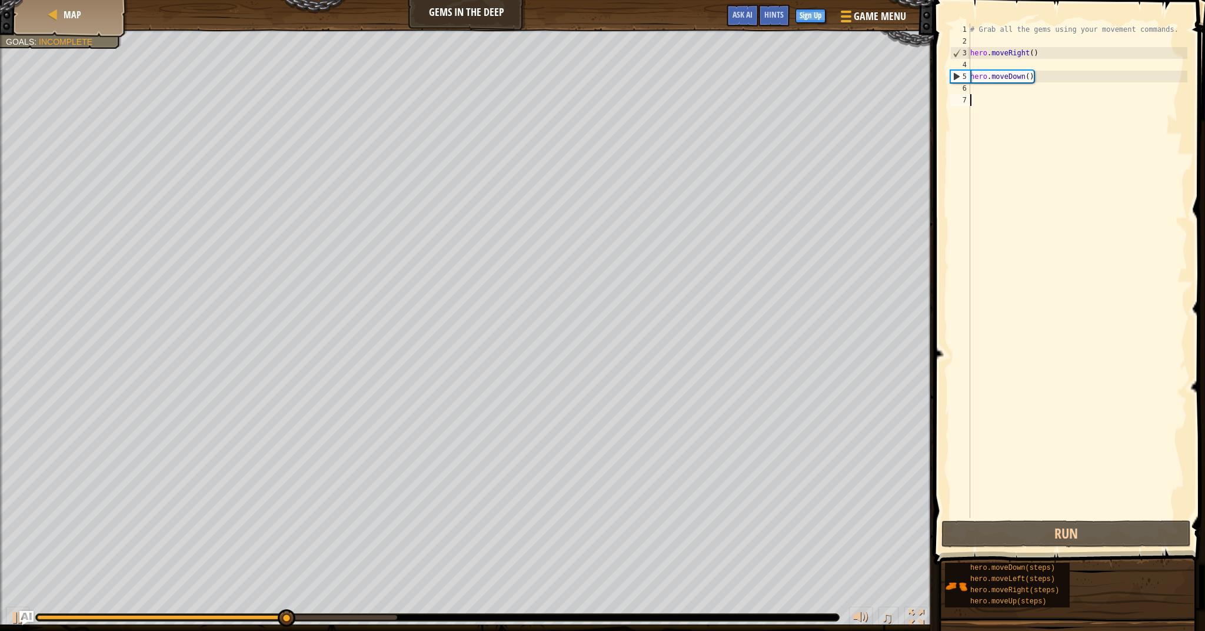
type textarea "u"
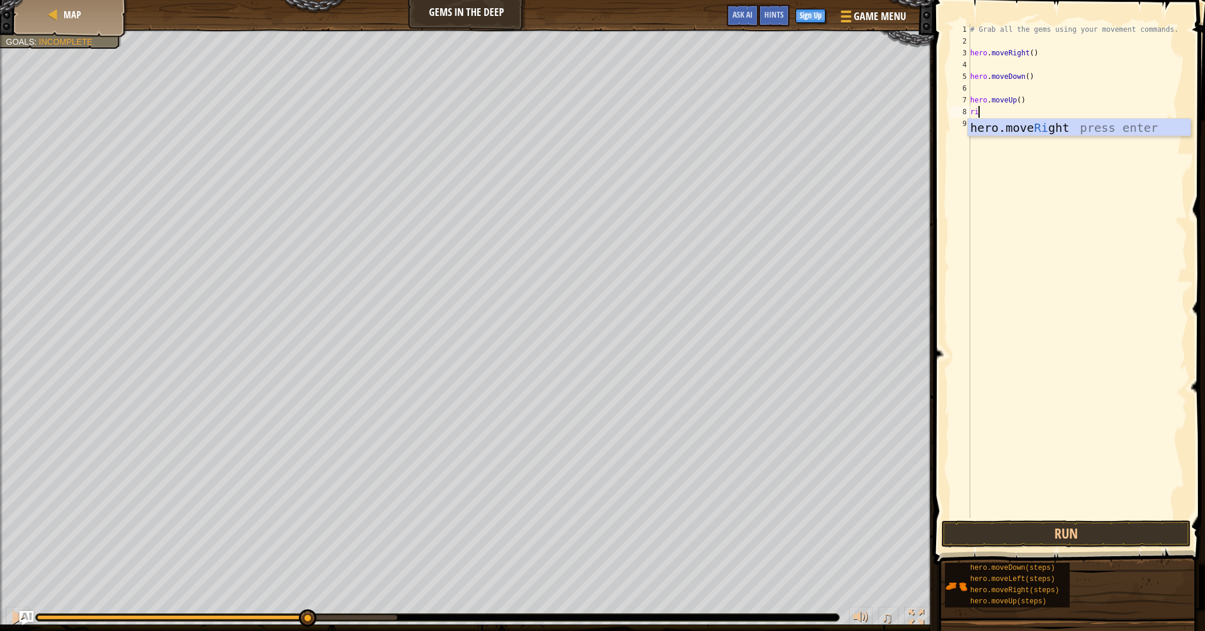
type textarea "rig"
type textarea "dow"
click at [1047, 523] on button "Run" at bounding box center [1065, 533] width 249 height 27
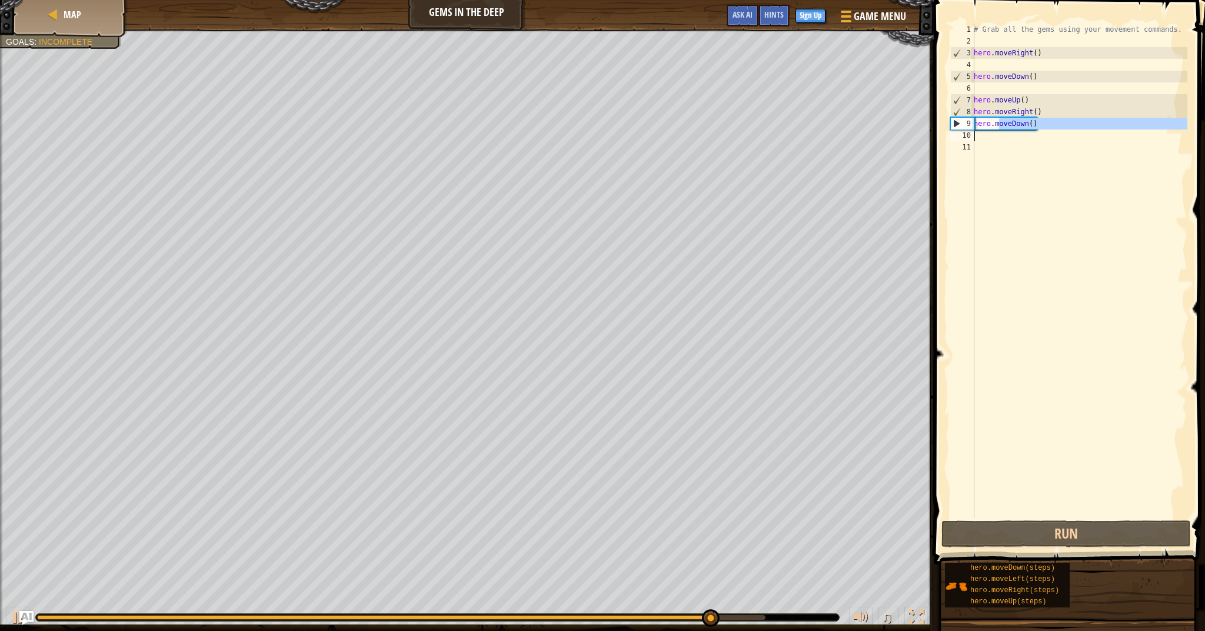
drag, startPoint x: 1000, startPoint y: 128, endPoint x: 1031, endPoint y: 138, distance: 33.3
click at [1031, 138] on div "# Grab all the gems using your movement commands. hero . moveRight ( ) hero . m…" at bounding box center [1079, 283] width 216 height 518
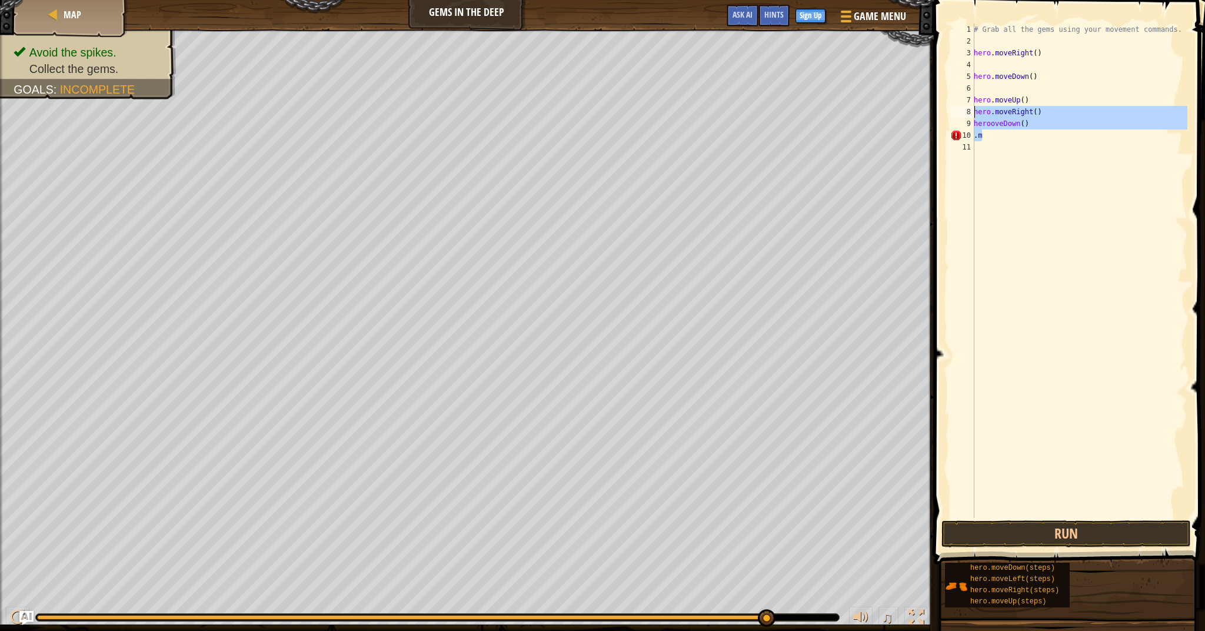
drag, startPoint x: 1016, startPoint y: 130, endPoint x: 956, endPoint y: 114, distance: 62.1
click at [956, 114] on div "herooveDown() .m 1 2 3 4 5 6 7 8 9 10 11 # Grab all the gems using your movemen…" at bounding box center [1067, 271] width 239 height 494
drag, startPoint x: 1009, startPoint y: 136, endPoint x: 972, endPoint y: 125, distance: 38.7
click at [972, 125] on div "hero.moveRight() herooveDown() 1 2 3 4 5 6 7 8 9 10 11 # Grab all the gems usin…" at bounding box center [1067, 271] width 239 height 494
drag, startPoint x: 1024, startPoint y: 125, endPoint x: 957, endPoint y: 128, distance: 67.1
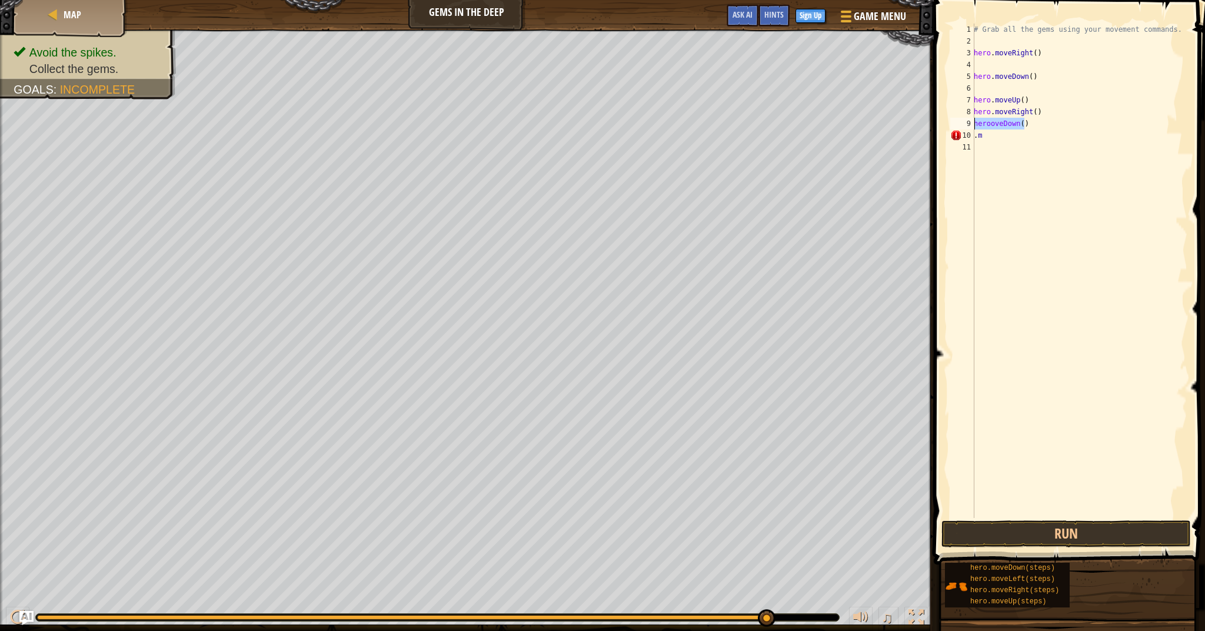
click at [957, 128] on div "herooveDown() 1 2 3 4 5 6 7 8 9 10 11 # Grab all the gems using your movement c…" at bounding box center [1067, 271] width 239 height 494
type textarea "hero.moveUp()"
click at [1020, 535] on button "Run" at bounding box center [1065, 533] width 249 height 27
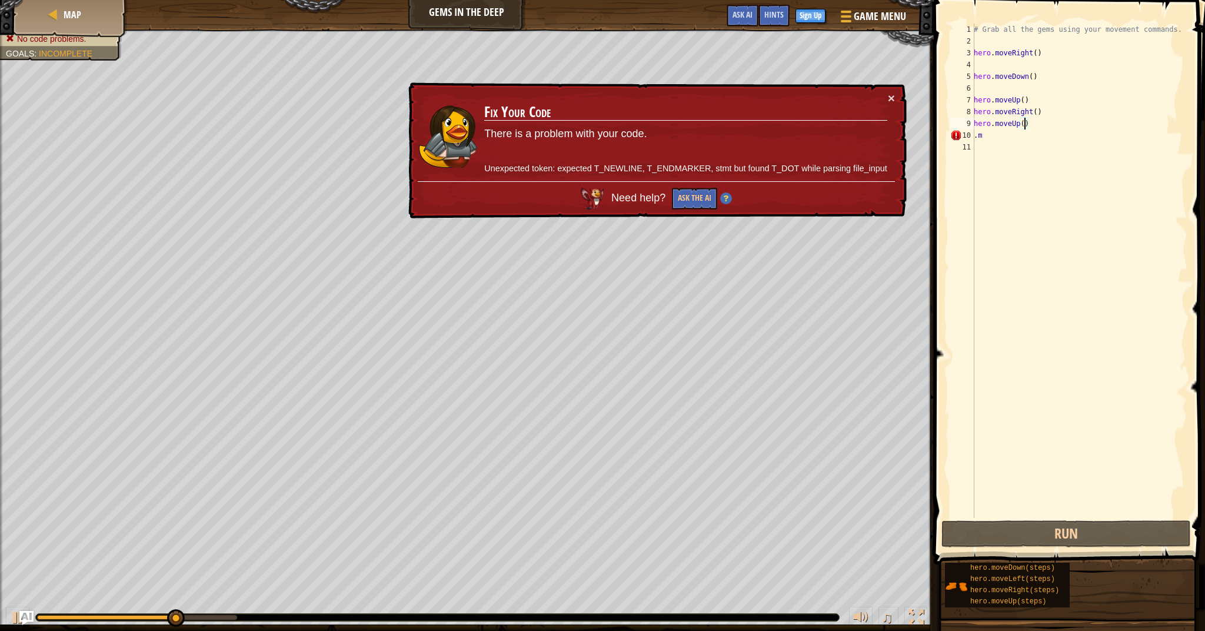
click at [897, 99] on div "× Fix Your Code There is a problem with your code. Unexpected token: expected T…" at bounding box center [656, 150] width 501 height 137
click at [888, 99] on div "× Fix Your Code There is a problem with your code. Unexpected token: expected T…" at bounding box center [656, 150] width 501 height 137
click at [898, 99] on div "× Fix Your Code There is a problem with your code. Unexpected token: expected T…" at bounding box center [656, 150] width 501 height 137
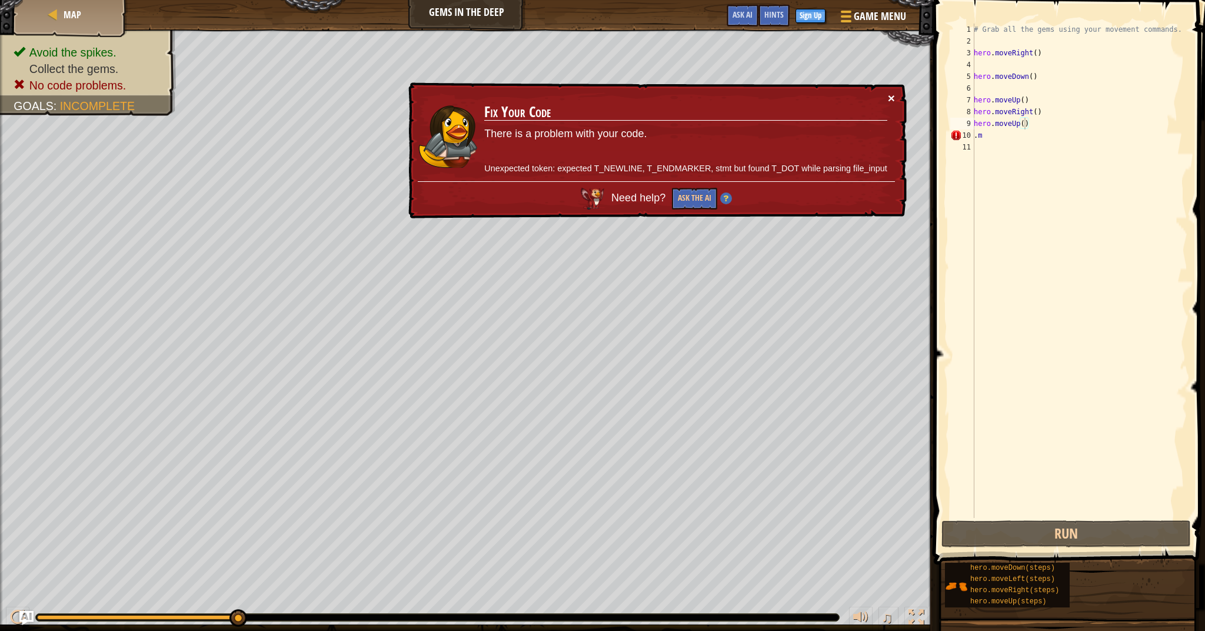
click at [894, 95] on div "× Fix Your Code There is a problem with your code. Unexpected token: expected T…" at bounding box center [656, 150] width 501 height 137
click at [891, 95] on button "×" at bounding box center [891, 98] width 7 height 12
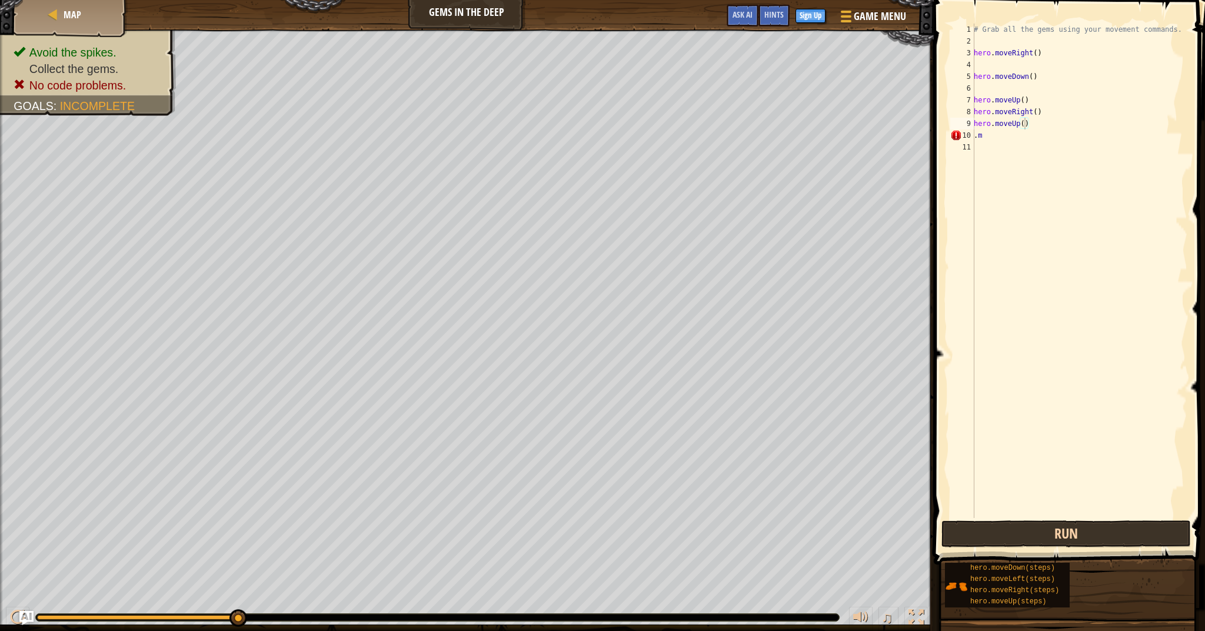
click at [967, 530] on button "Run" at bounding box center [1065, 533] width 249 height 27
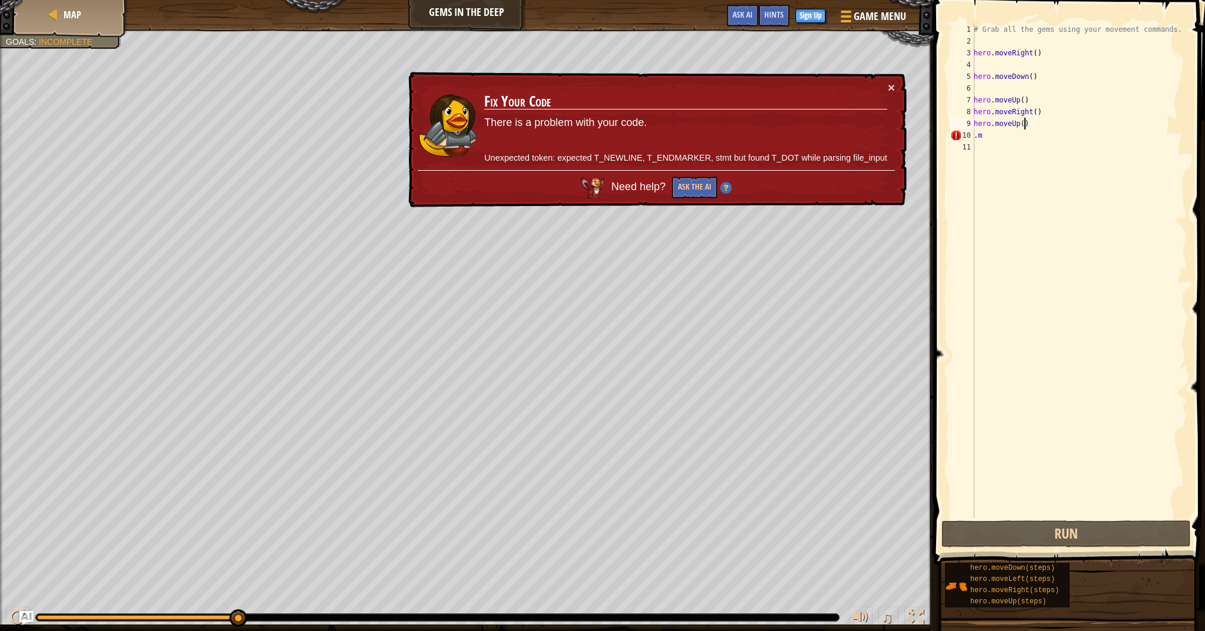
click at [997, 141] on div "# Grab all the gems using your movement commands. hero . moveRight ( ) hero . m…" at bounding box center [1079, 283] width 216 height 518
click at [978, 136] on div "# Grab all the gems using your movement commands. hero . moveRight ( ) hero . m…" at bounding box center [1079, 283] width 216 height 518
click at [991, 136] on div "# Grab all the gems using your movement commands. hero . moveRight ( ) hero . m…" at bounding box center [1079, 283] width 216 height 518
type textarea "."
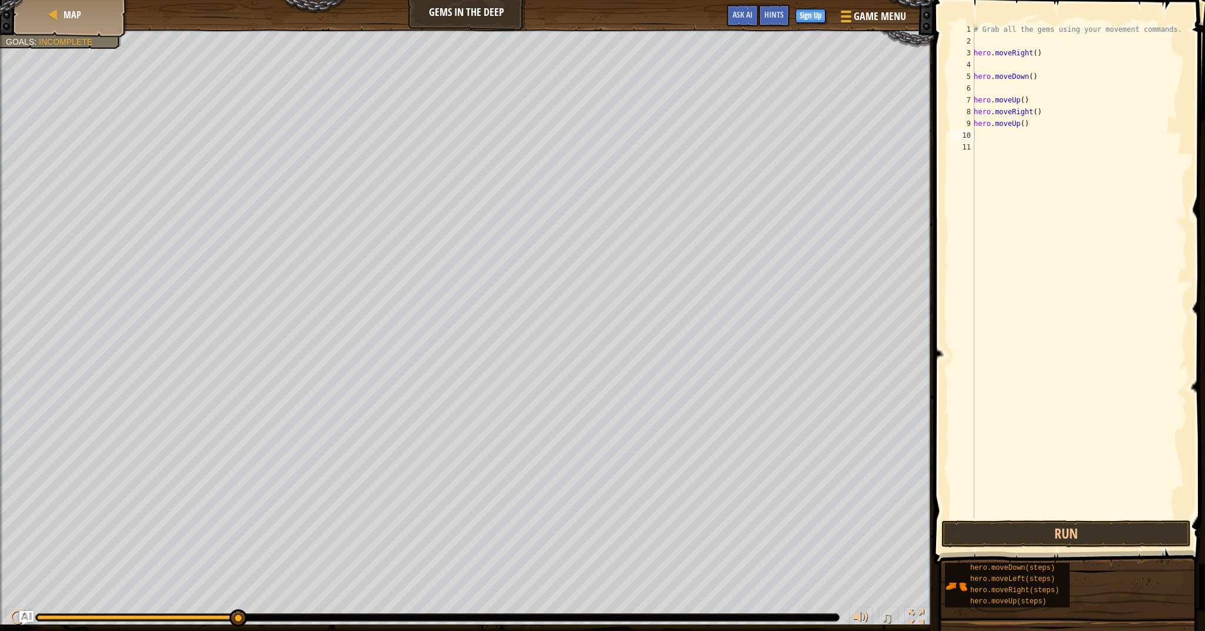
click at [1014, 549] on span at bounding box center [1070, 265] width 281 height 599
click at [1020, 530] on button "Run" at bounding box center [1065, 533] width 249 height 27
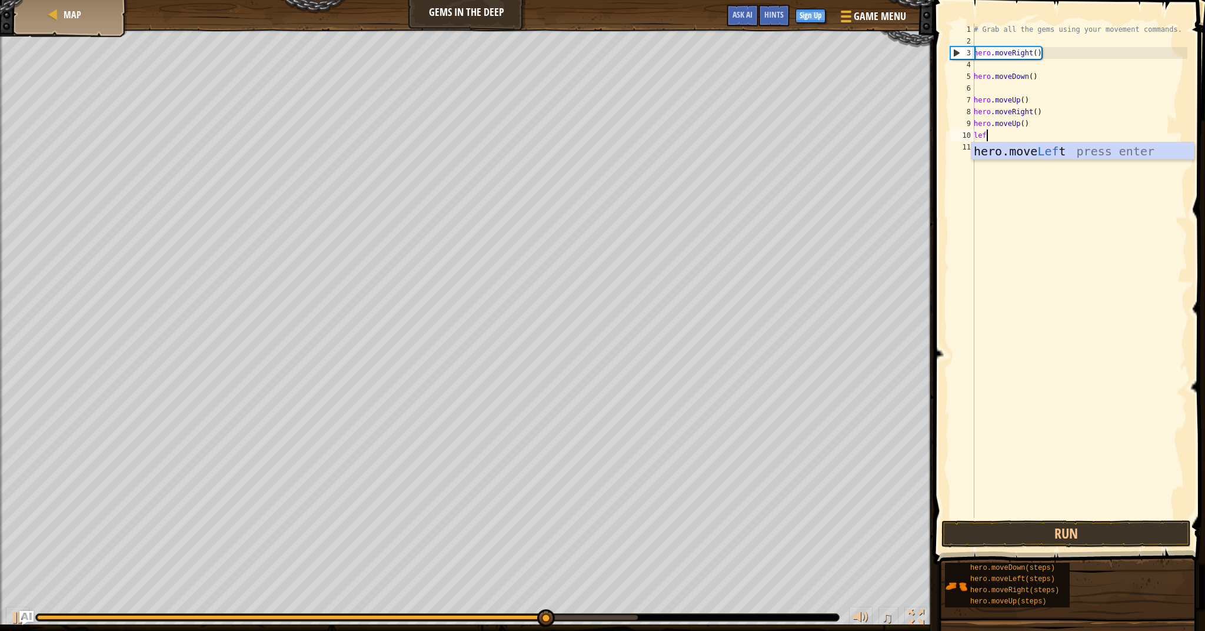
type textarea "left"
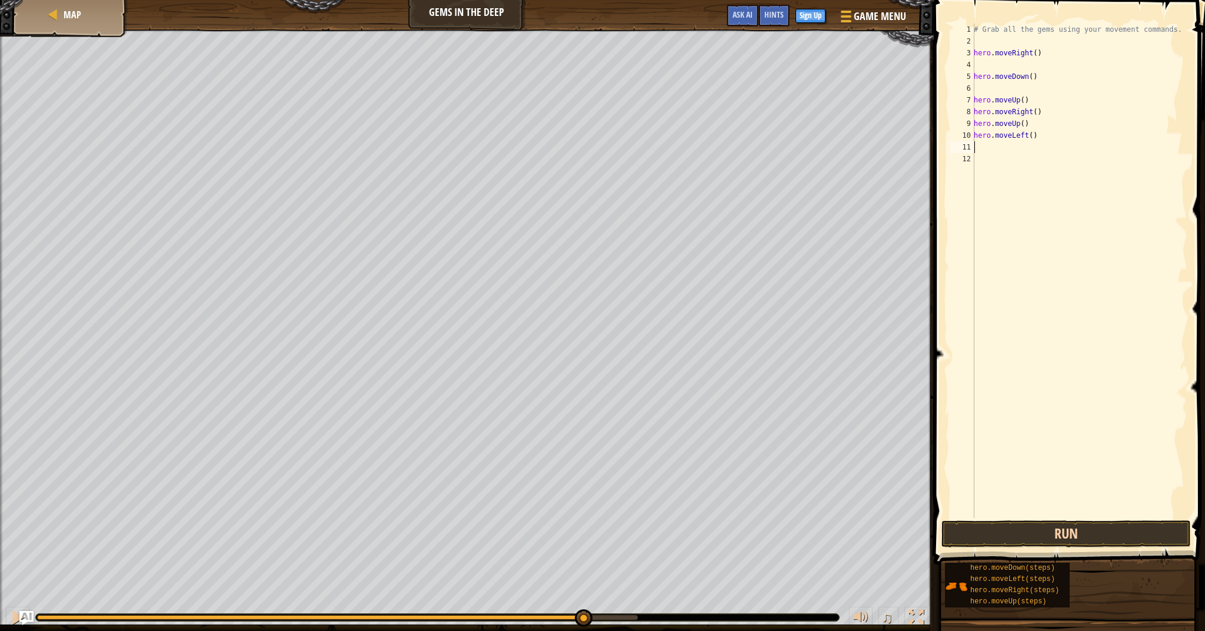
click at [1091, 540] on button "Run" at bounding box center [1065, 533] width 249 height 27
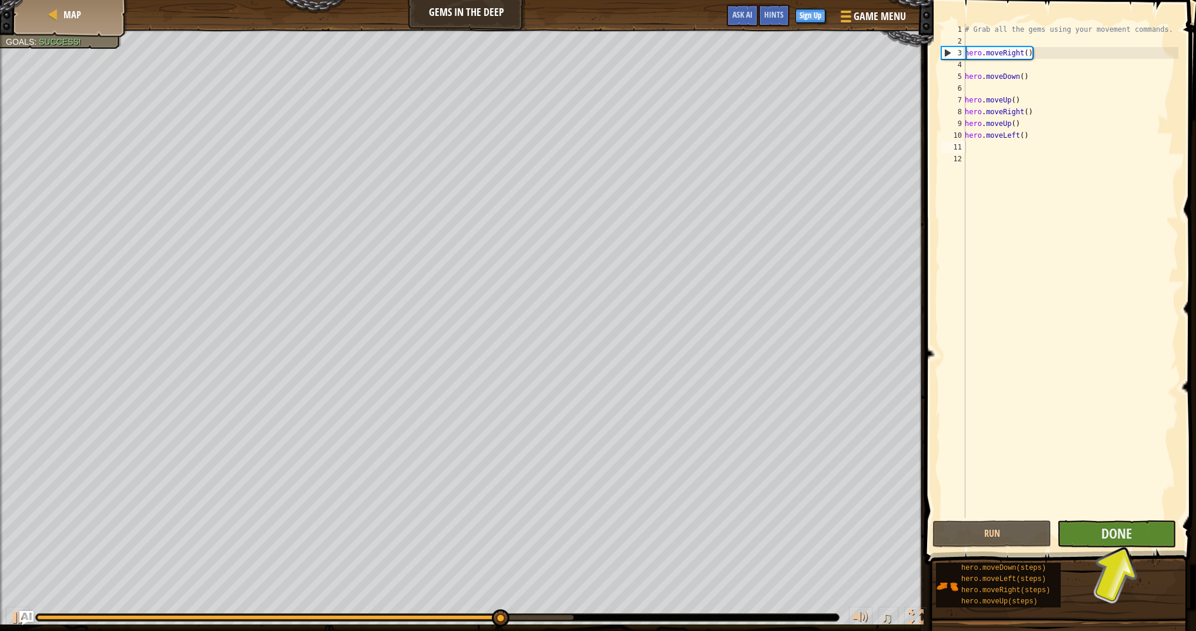
click at [1096, 538] on button "Done" at bounding box center [1116, 533] width 119 height 27
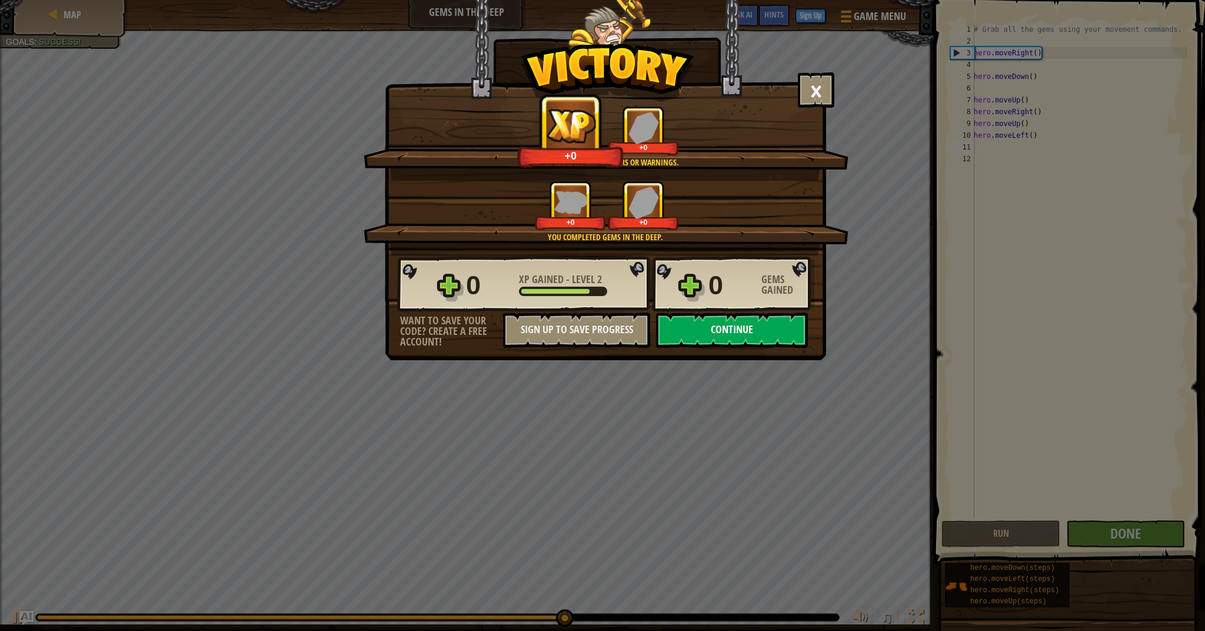
drag, startPoint x: 715, startPoint y: 342, endPoint x: 720, endPoint y: 337, distance: 6.7
click at [720, 337] on button "Continue" at bounding box center [732, 329] width 152 height 35
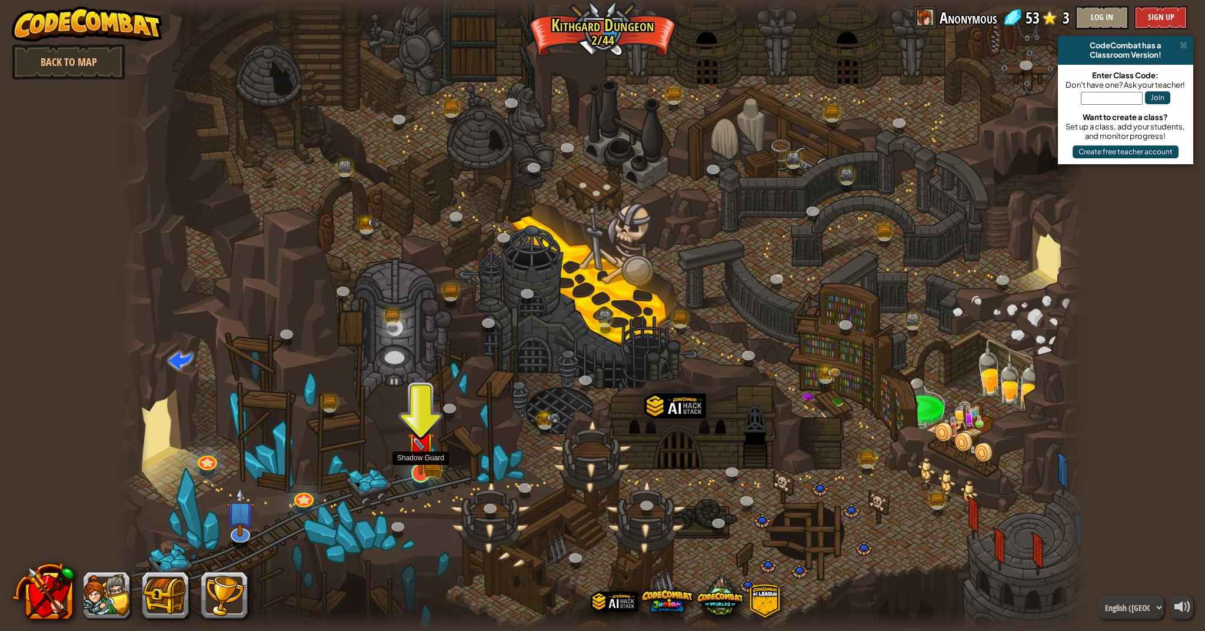
click at [425, 476] on link at bounding box center [419, 471] width 24 height 24
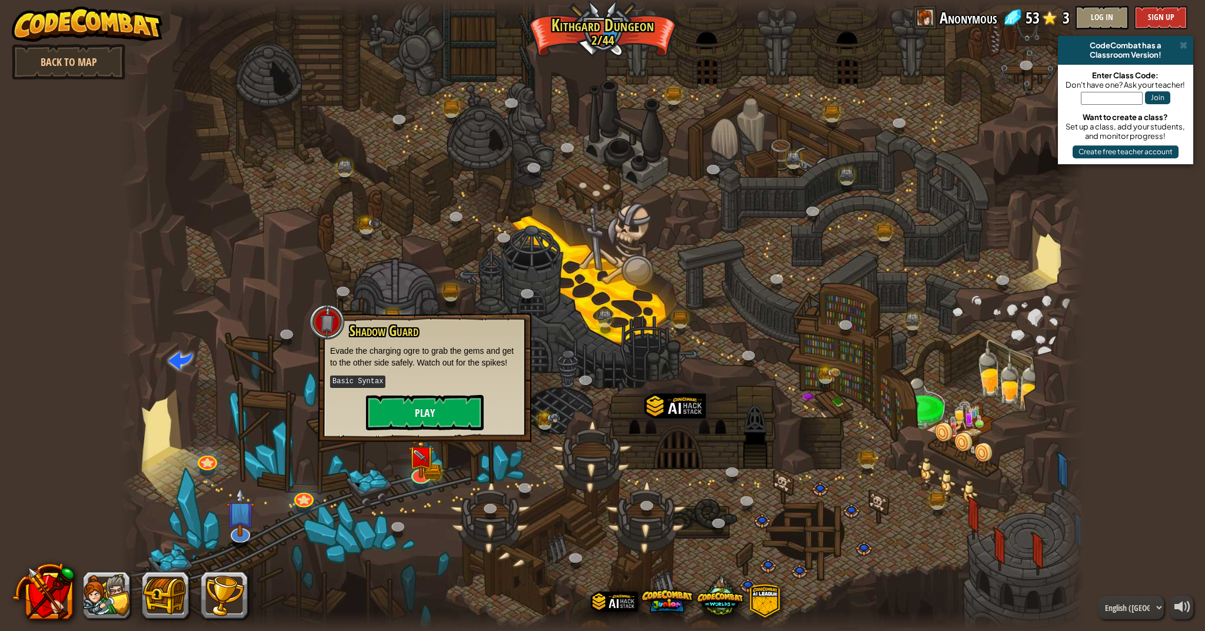
click at [475, 420] on button "Play" at bounding box center [425, 412] width 118 height 35
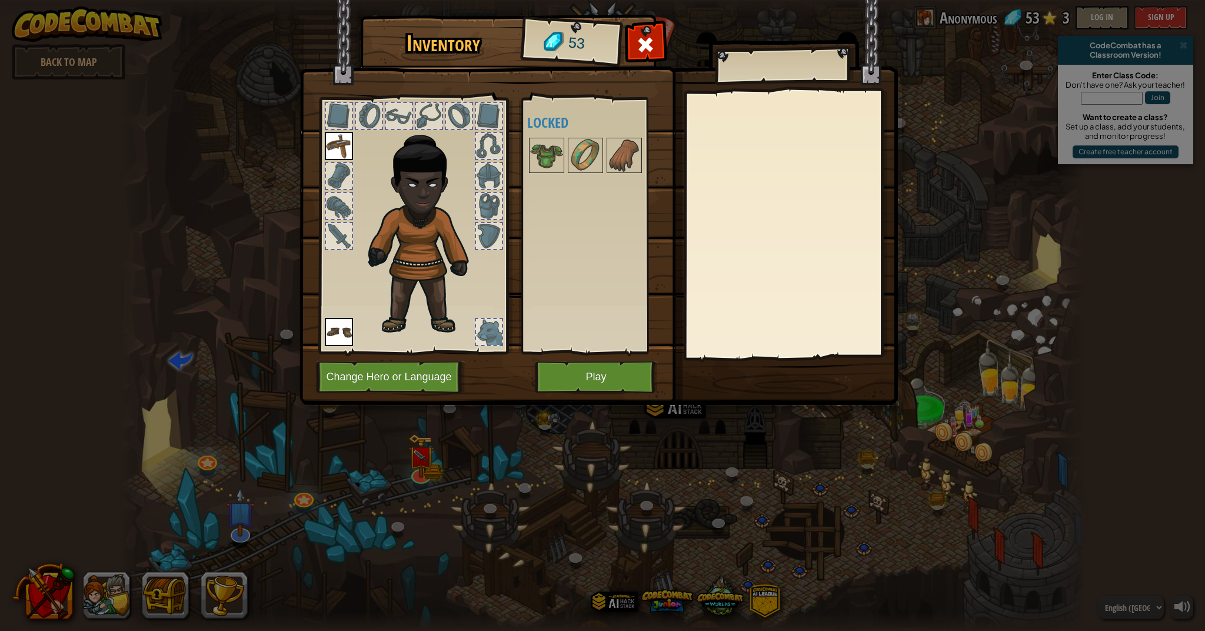
click at [600, 395] on img at bounding box center [598, 191] width 598 height 427
click at [598, 314] on div "Available Equip Equip (double-click to equip) Locked" at bounding box center [601, 225] width 148 height 245
click at [648, 375] on button "Play" at bounding box center [596, 377] width 123 height 32
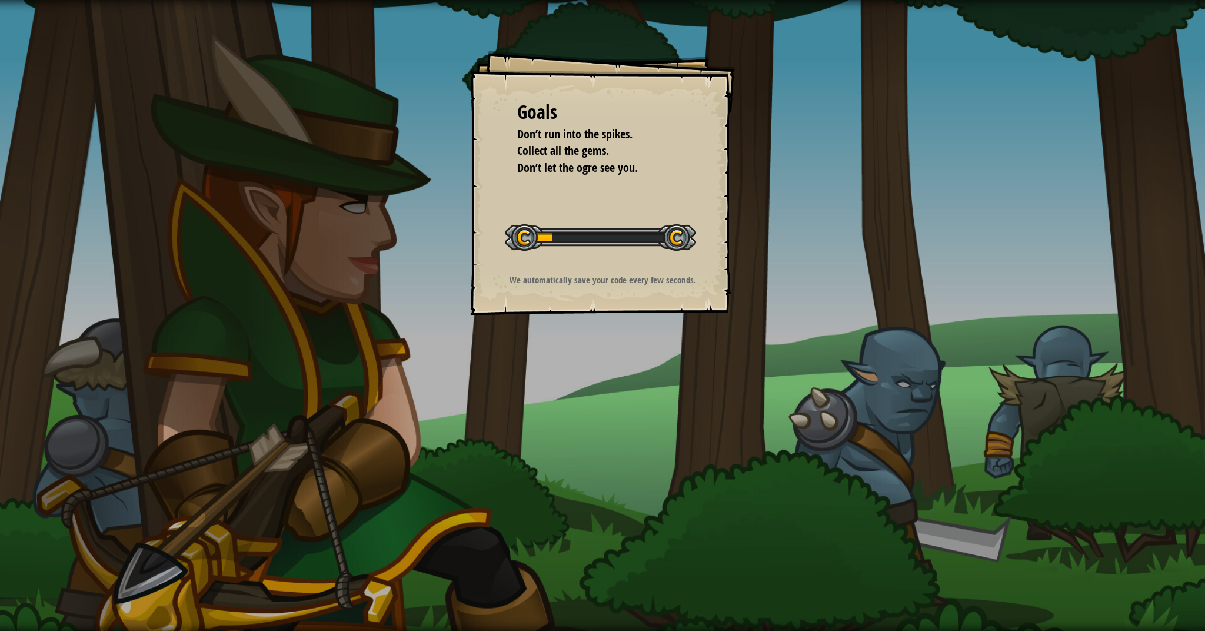
drag, startPoint x: 647, startPoint y: 367, endPoint x: 647, endPoint y: 344, distance: 22.4
click at [647, 344] on div "Goals Don’t run into the spikes. Collect all the gems. Don’t let the ogre see y…" at bounding box center [602, 315] width 1205 height 631
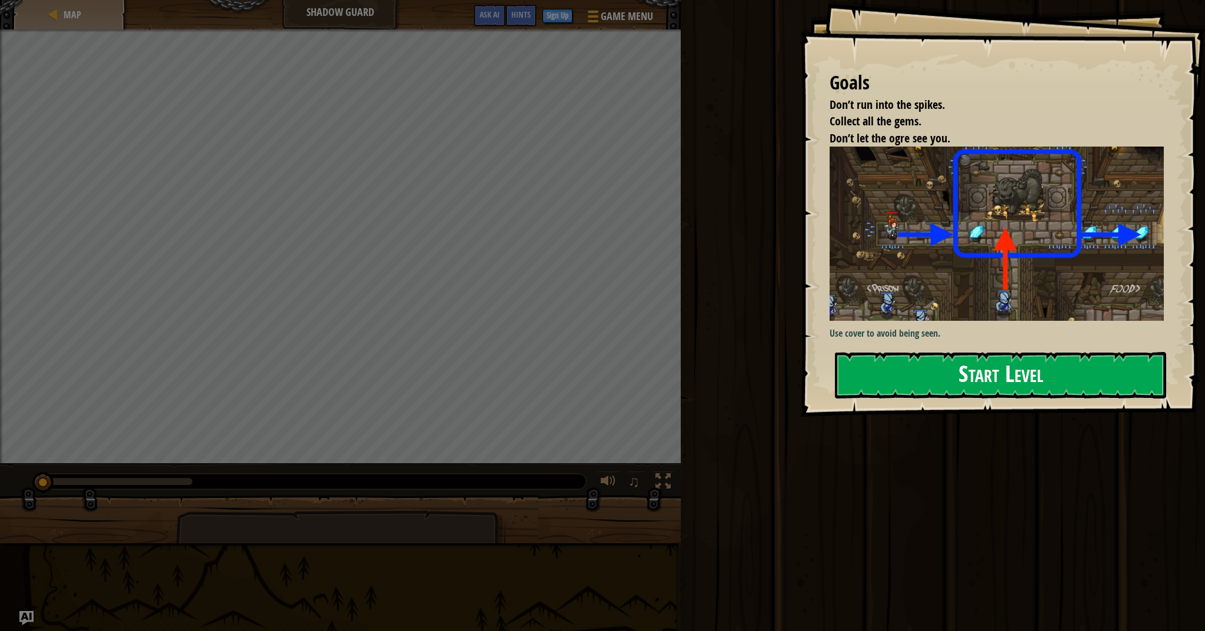
click at [950, 383] on button "Start Level" at bounding box center [1000, 375] width 331 height 46
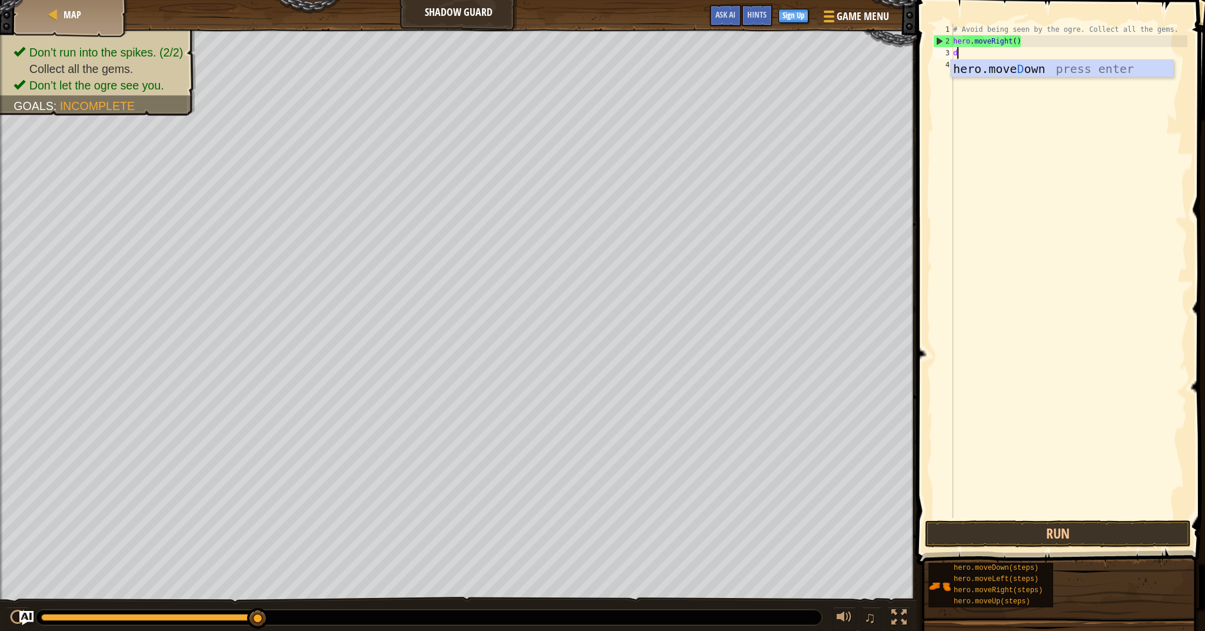
scroll to position [5, 0]
type textarea "do"
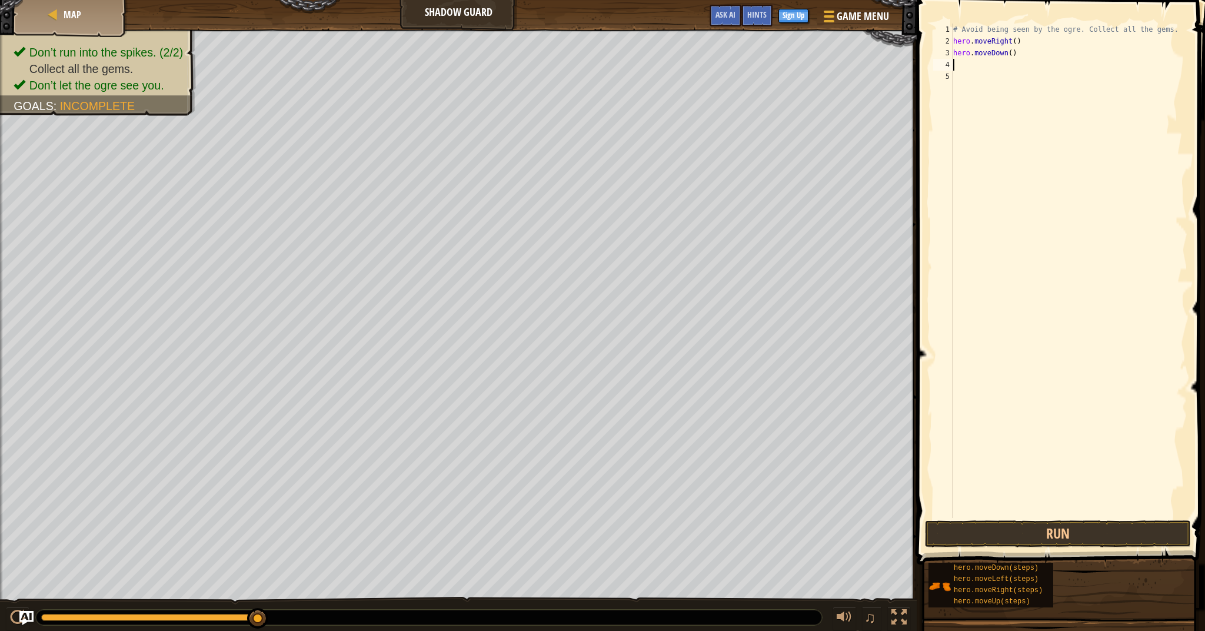
click at [1013, 56] on div "# Avoid being seen by the ogre. Collect all the gems. hero . moveRight ( ) hero…" at bounding box center [1069, 283] width 237 height 518
drag, startPoint x: 1005, startPoint y: 55, endPoint x: 993, endPoint y: 66, distance: 16.2
click at [993, 66] on div "# Avoid being seen by the ogre. Collect all the gems. hero . moveRight ( ) hero…" at bounding box center [1069, 283] width 237 height 518
type textarea "hero.moveDown()"
click at [1010, 66] on div "# Avoid being seen by the ogre. Collect all the gems. hero . moveRight ( ) hero…" at bounding box center [1069, 271] width 237 height 494
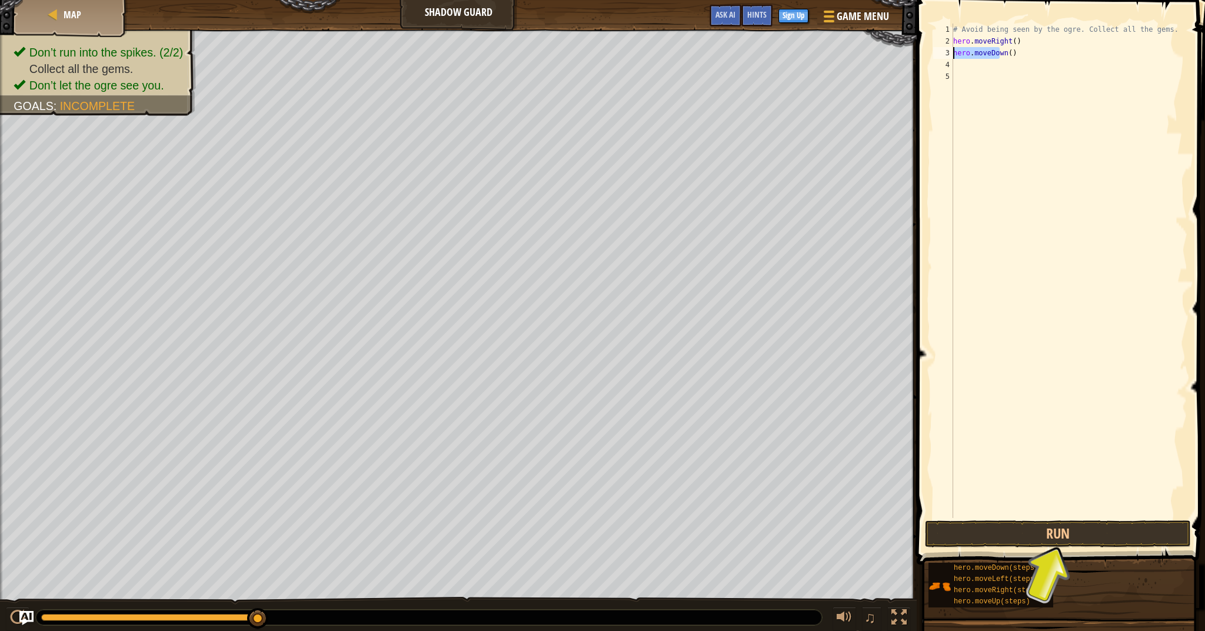
drag, startPoint x: 999, startPoint y: 52, endPoint x: 952, endPoint y: 50, distance: 47.1
click at [952, 50] on div "1 2 3 4 5 # Avoid being seen by the ogre. Collect all the gems. hero . moveRigh…" at bounding box center [1059, 271] width 257 height 494
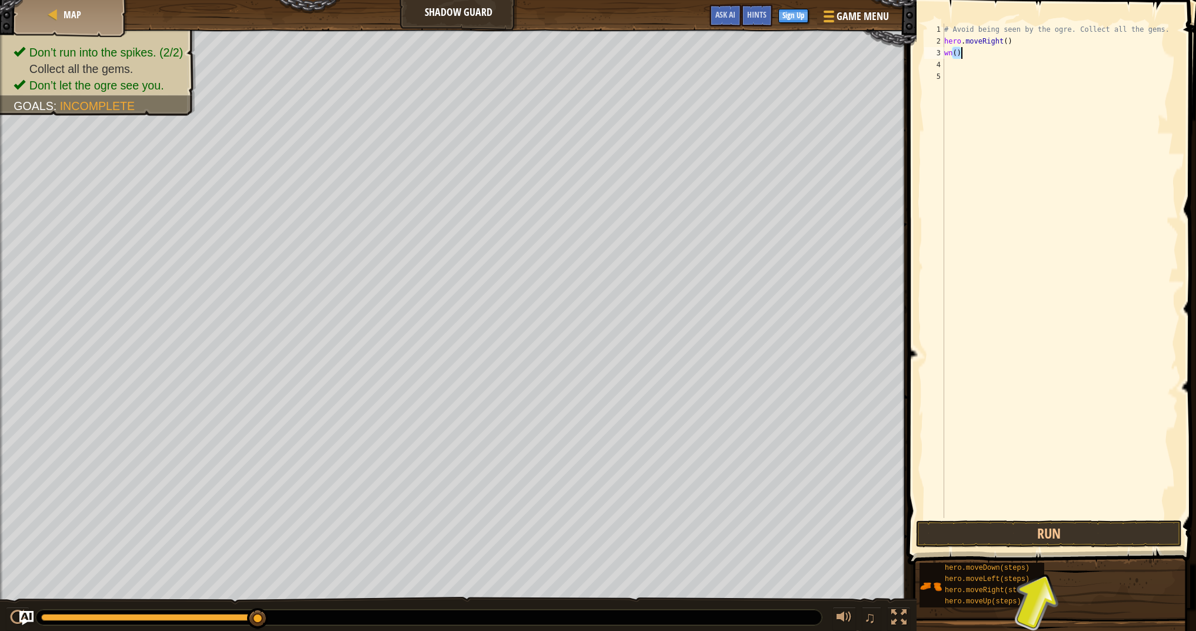
click at [960, 49] on div "# Avoid being seen by the ogre. Collect all the gems. hero . moveRight ( ) wn (…" at bounding box center [1060, 283] width 237 height 518
type textarea "w"
type textarea "s"
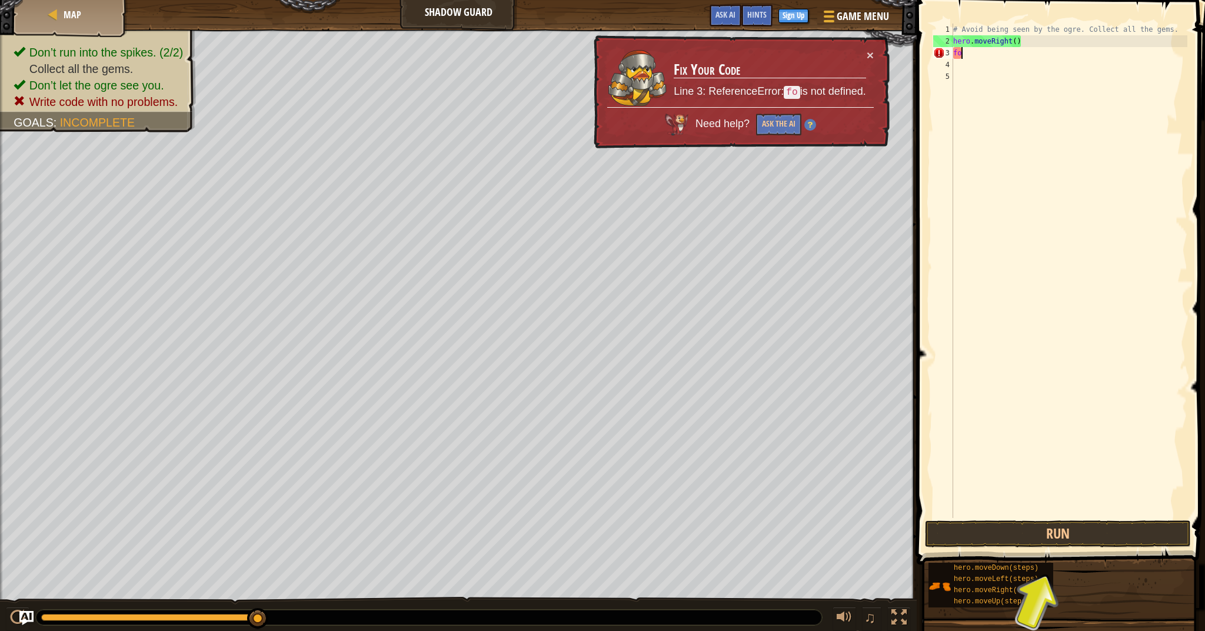
type textarea "f"
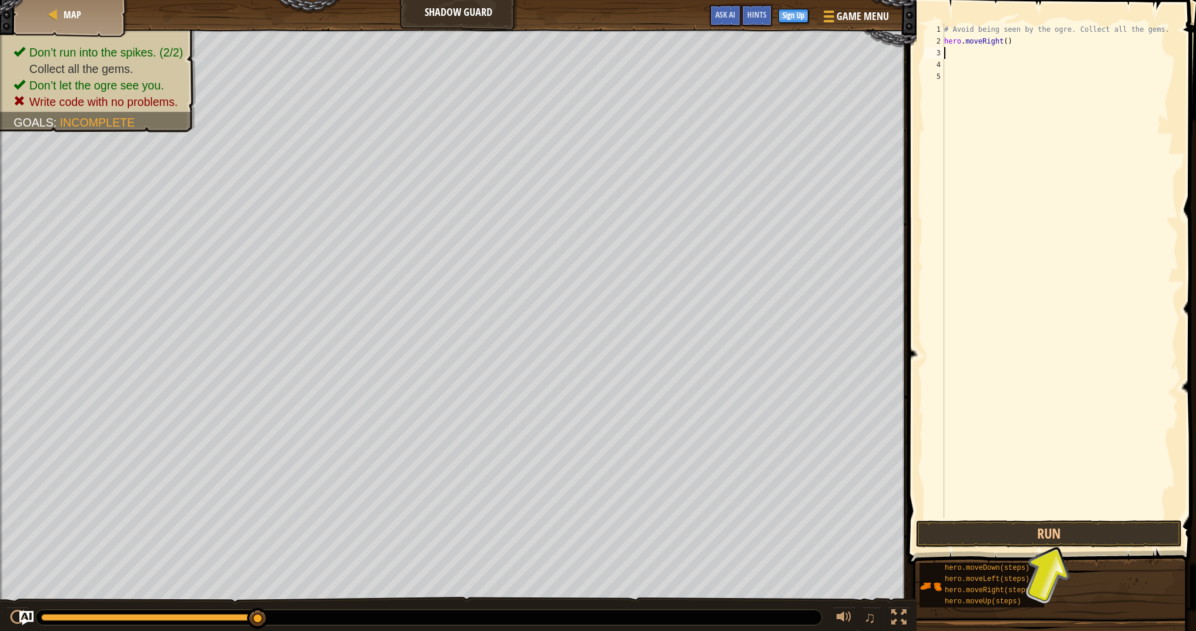
type textarea "u"
click at [1061, 531] on button "Run" at bounding box center [1049, 533] width 266 height 27
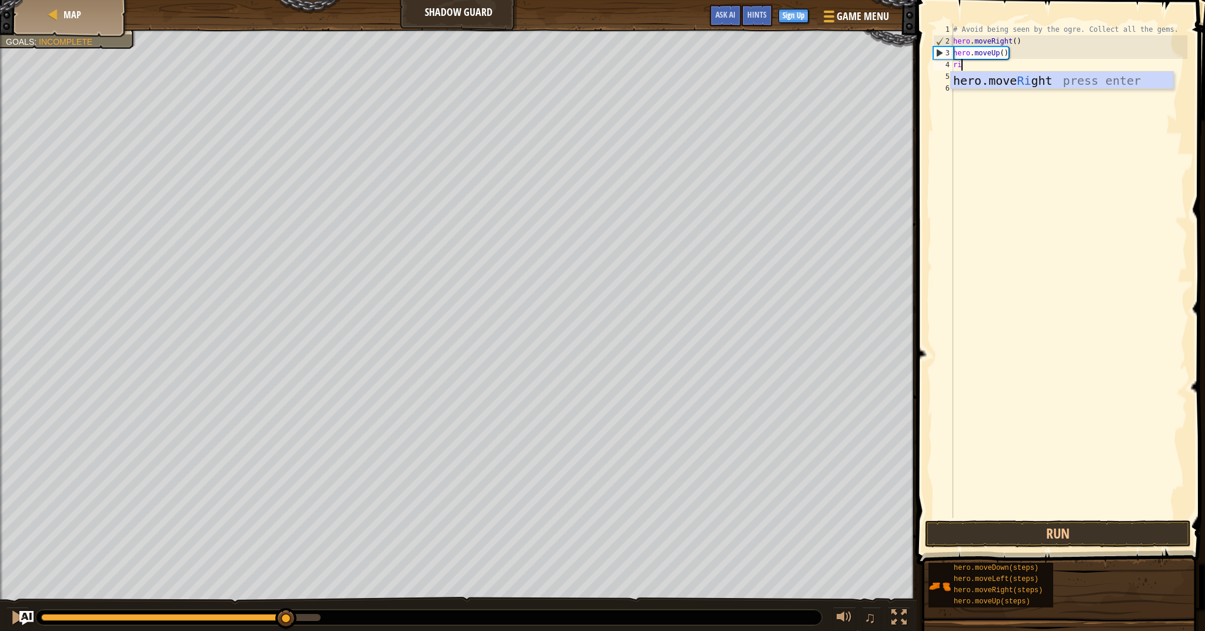
type textarea "right"
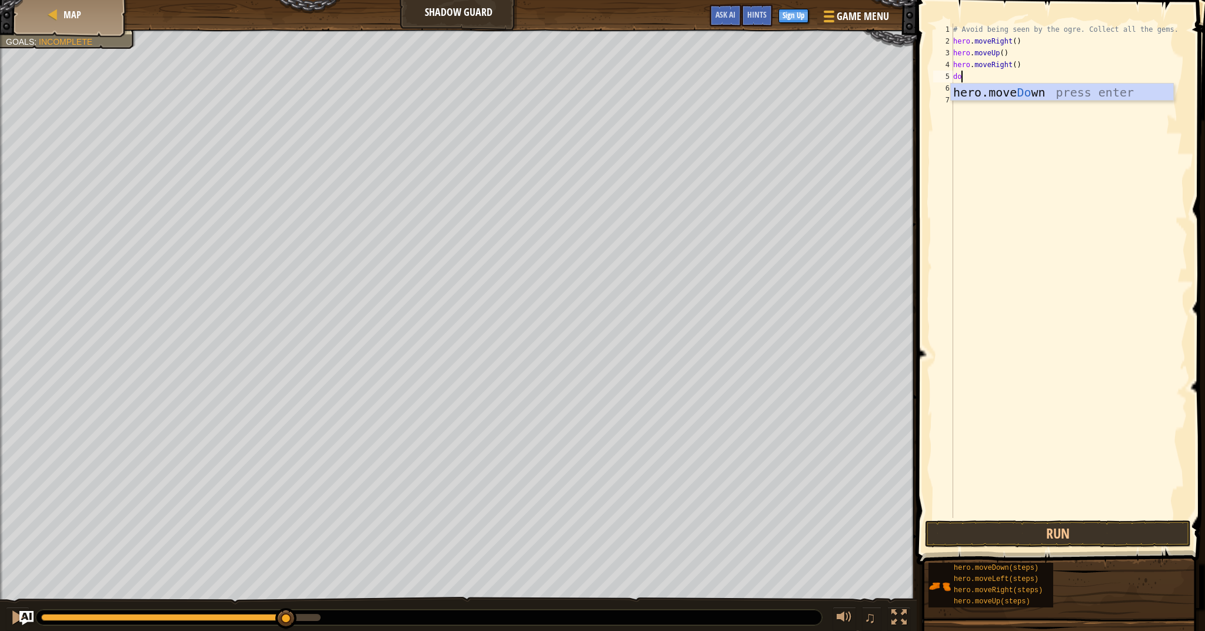
scroll to position [5, 1]
type textarea "down"
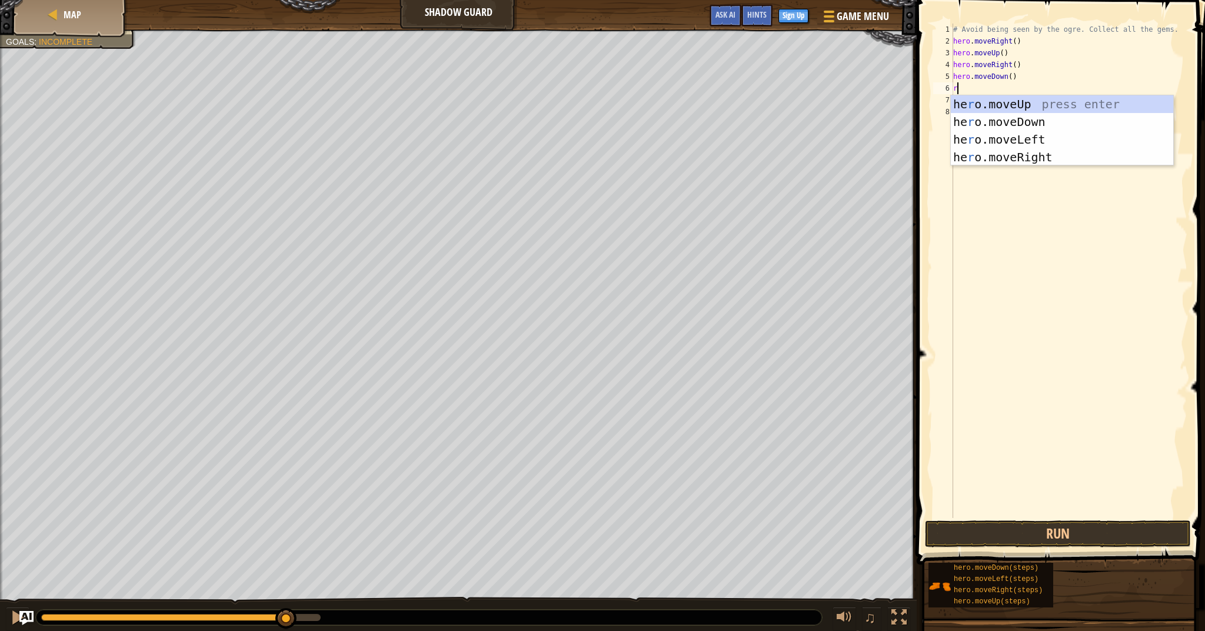
type textarea "ri"
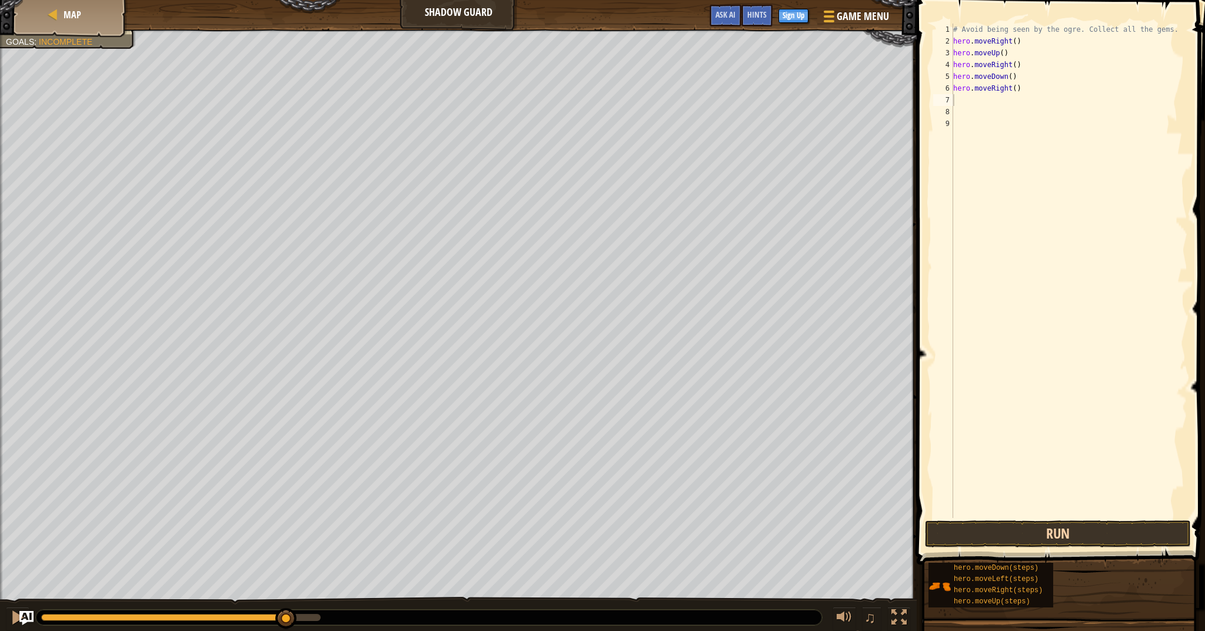
click at [1094, 538] on button "Run" at bounding box center [1058, 533] width 266 height 27
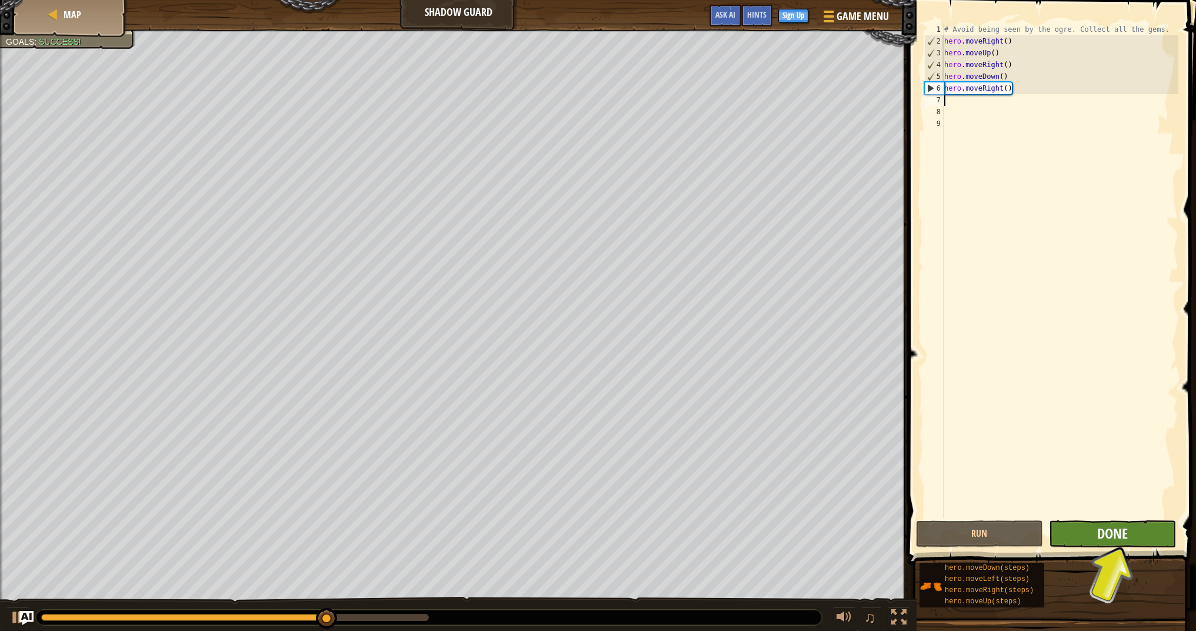
click at [1119, 526] on span "Done" at bounding box center [1112, 533] width 31 height 19
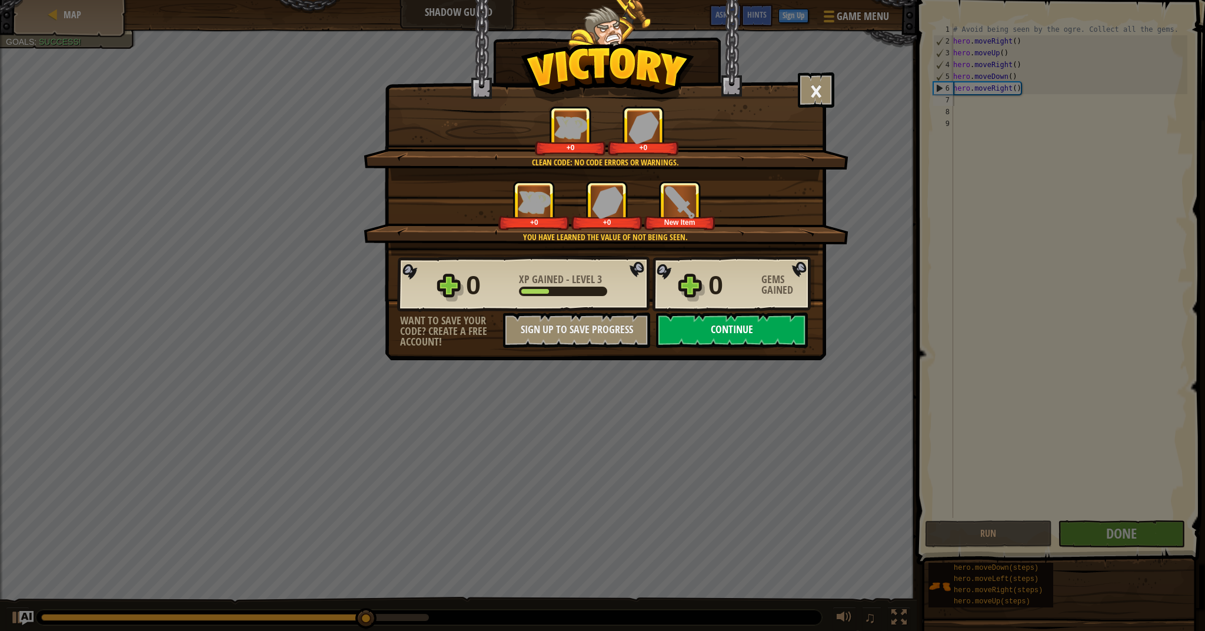
click at [711, 330] on button "Continue" at bounding box center [732, 329] width 152 height 35
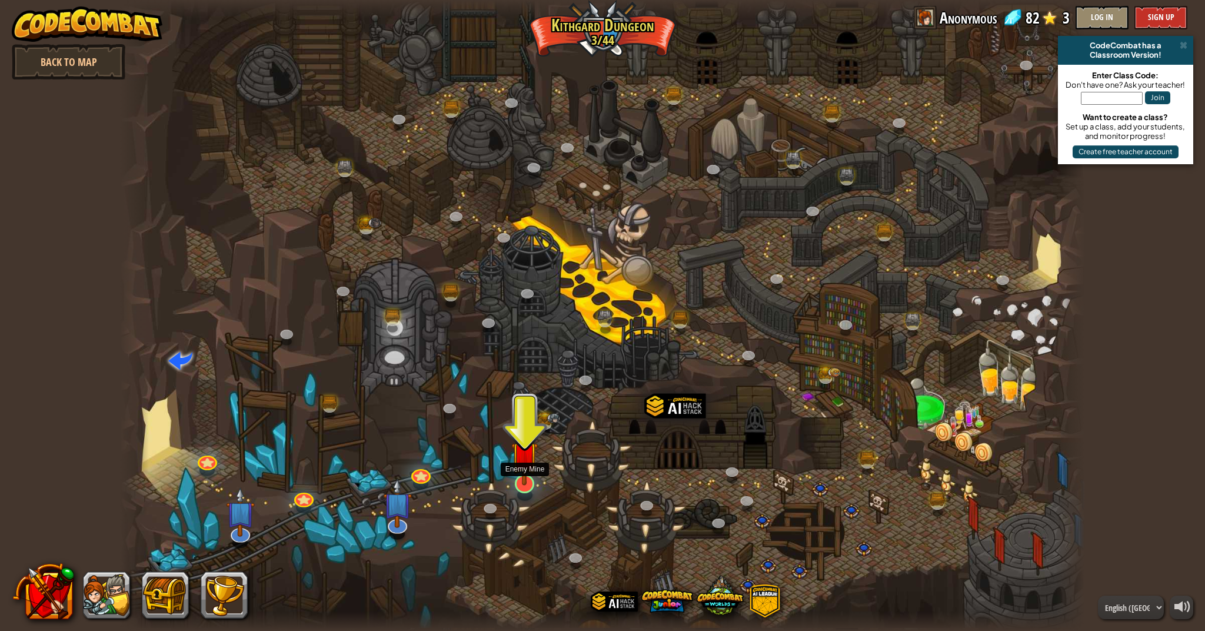
click at [515, 481] on img at bounding box center [524, 455] width 27 height 62
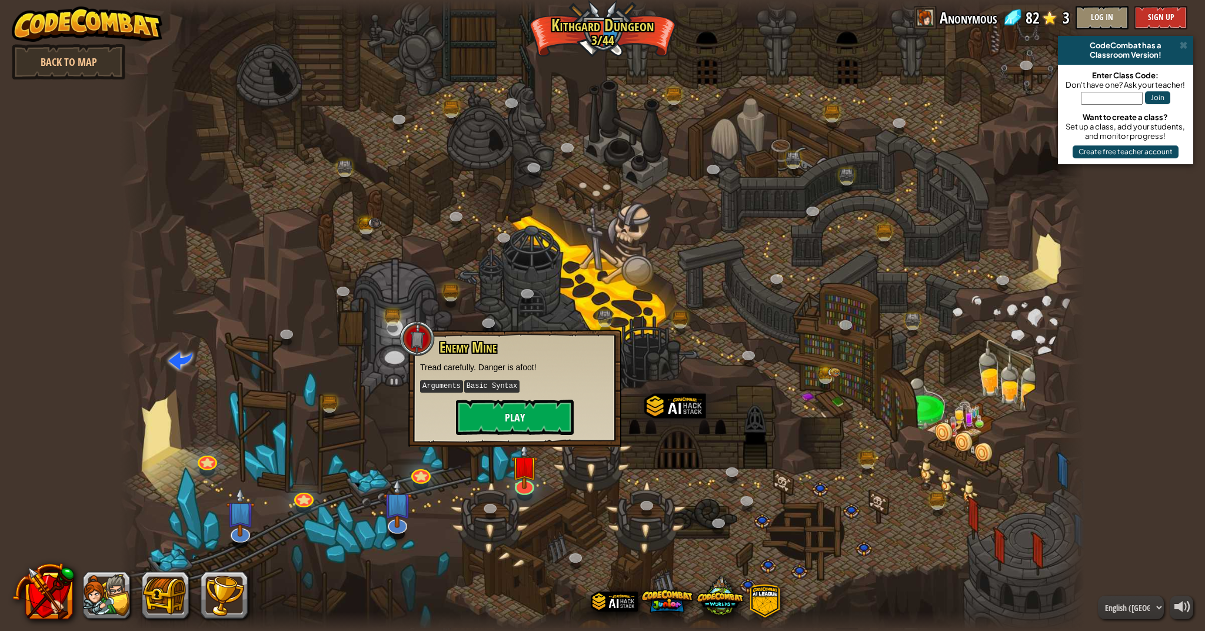
click at [536, 404] on button "Play" at bounding box center [515, 417] width 118 height 35
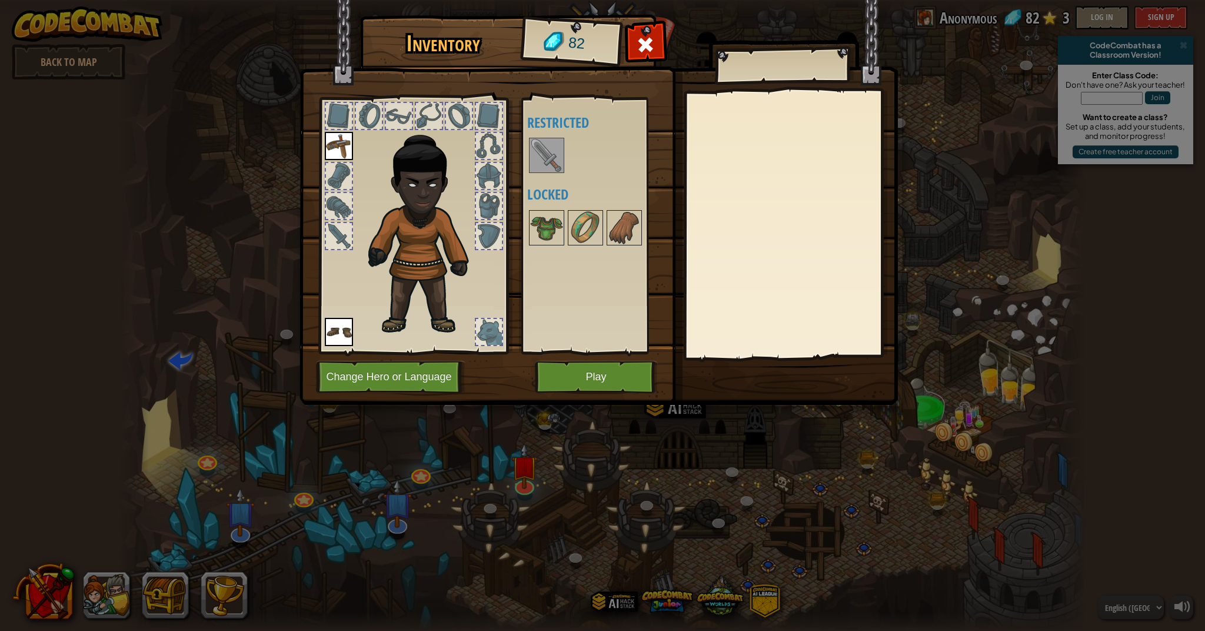
click at [540, 369] on button "Play" at bounding box center [596, 377] width 123 height 32
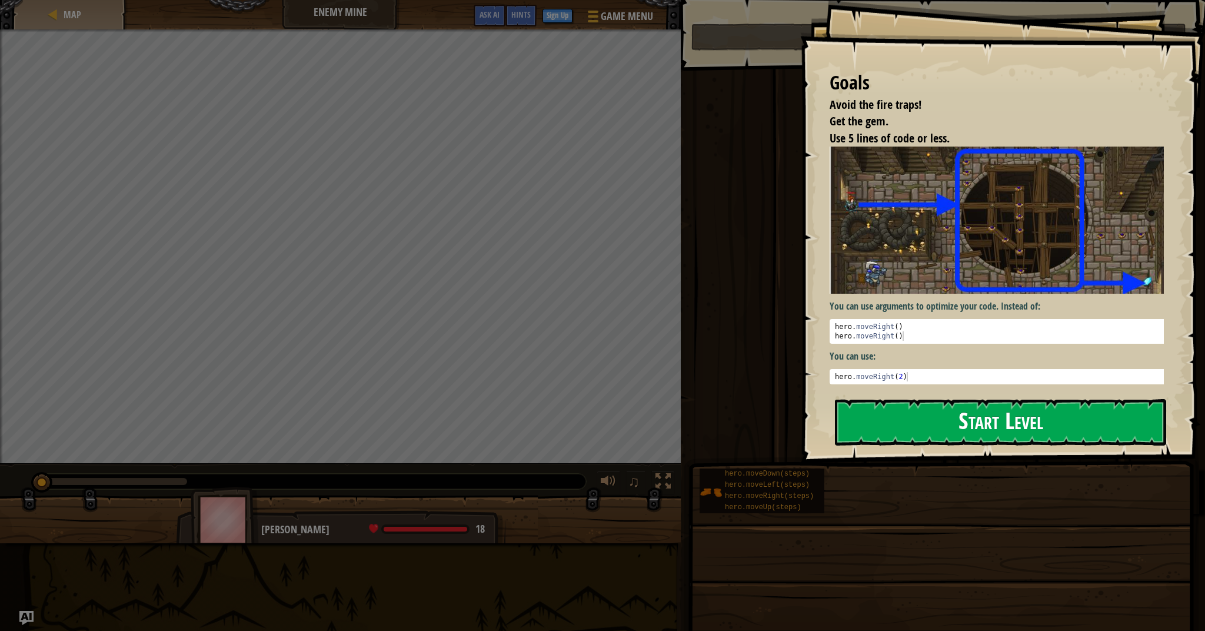
click at [905, 438] on button "Start Level" at bounding box center [1000, 422] width 331 height 46
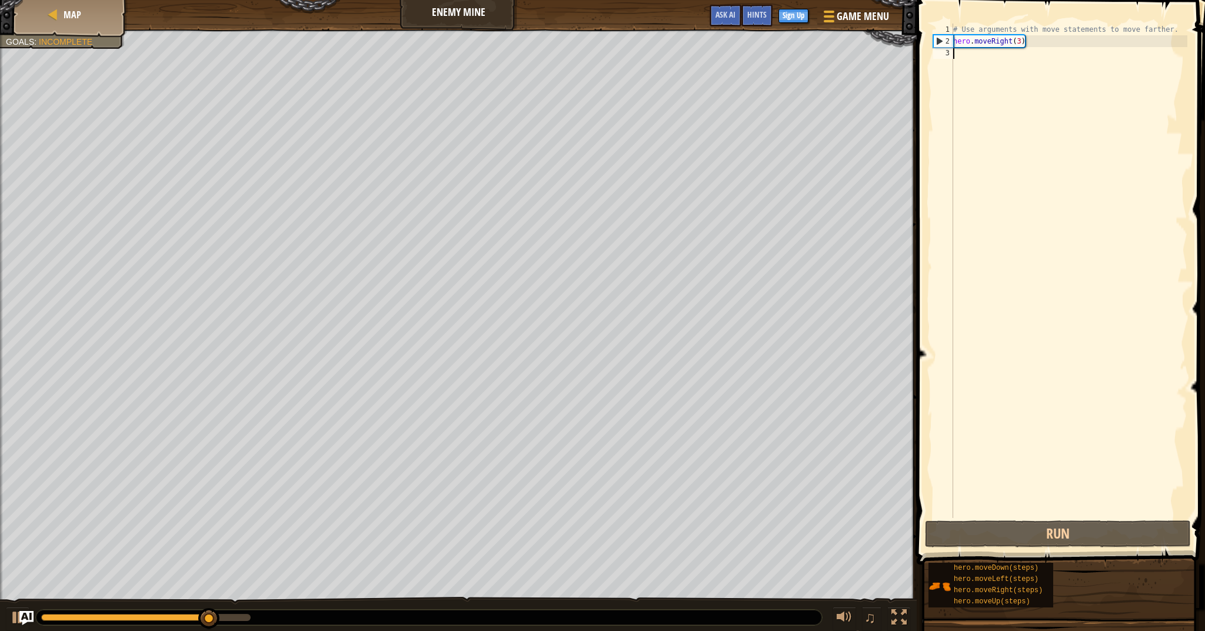
type textarea "u"
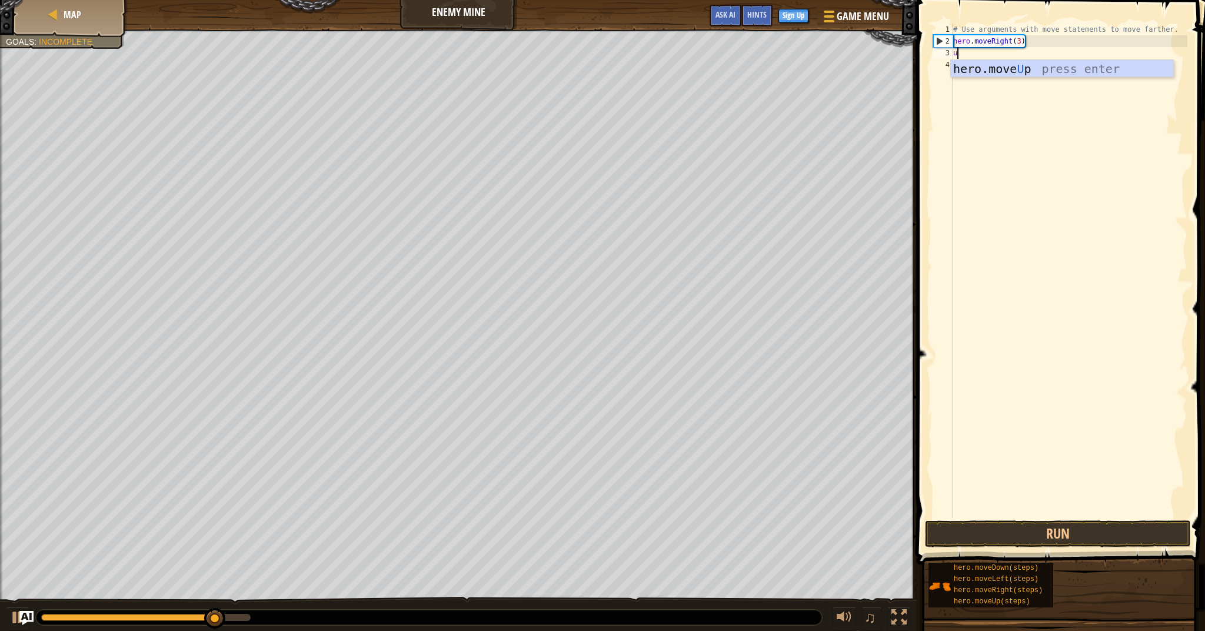
scroll to position [5, 0]
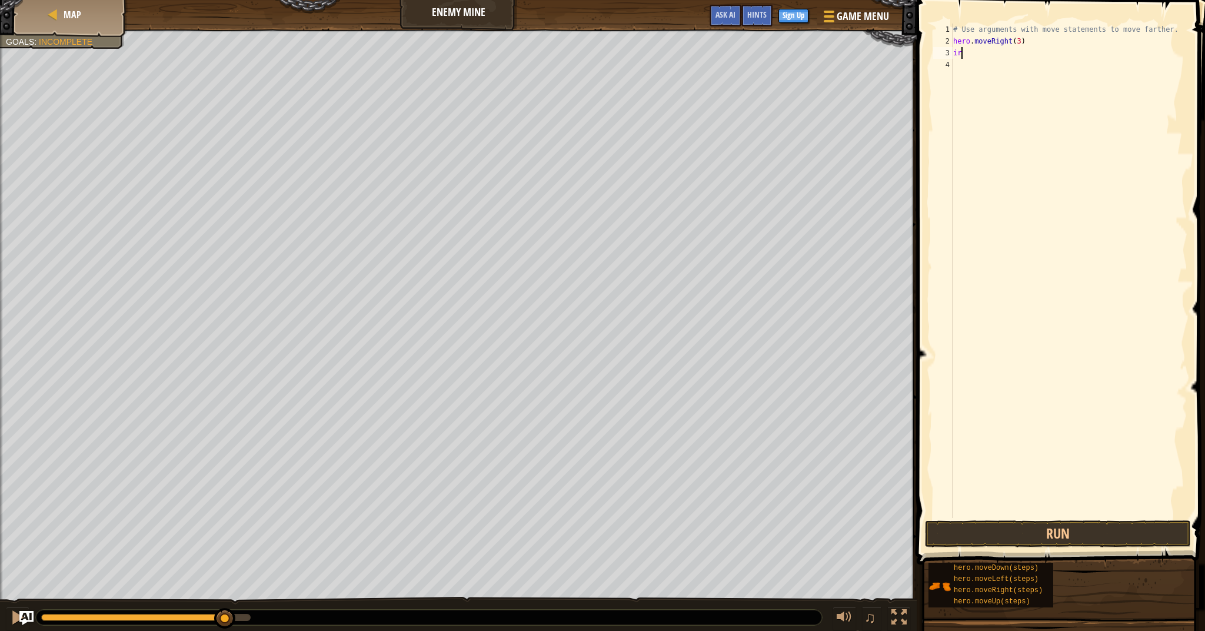
type textarea "i"
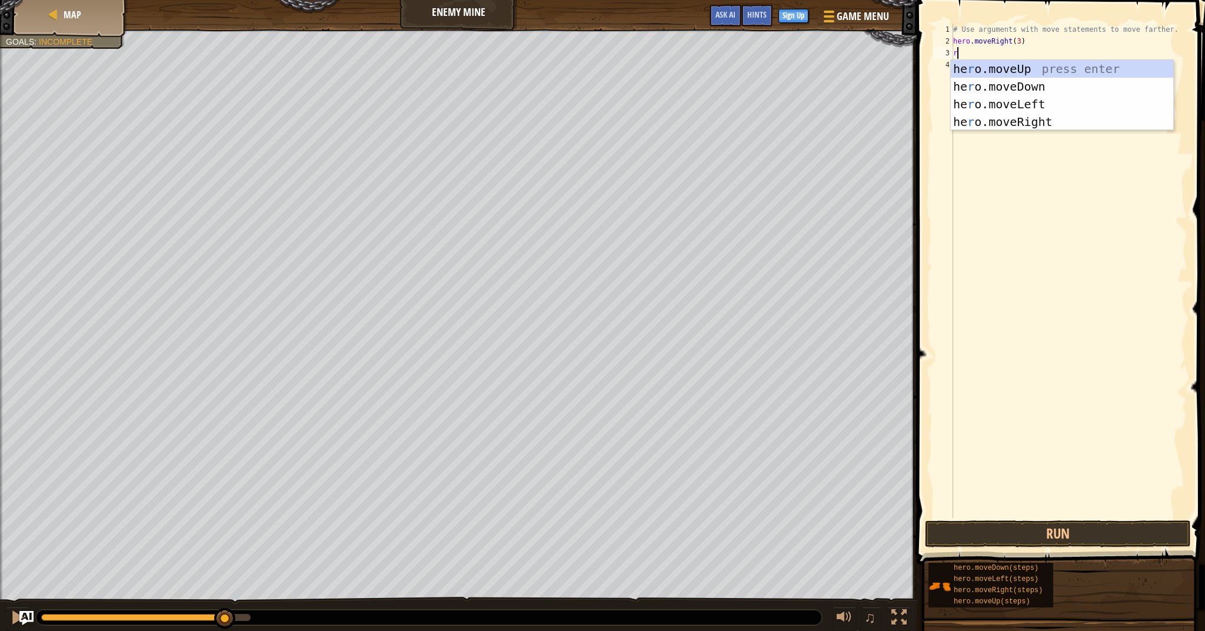
type textarea "ri"
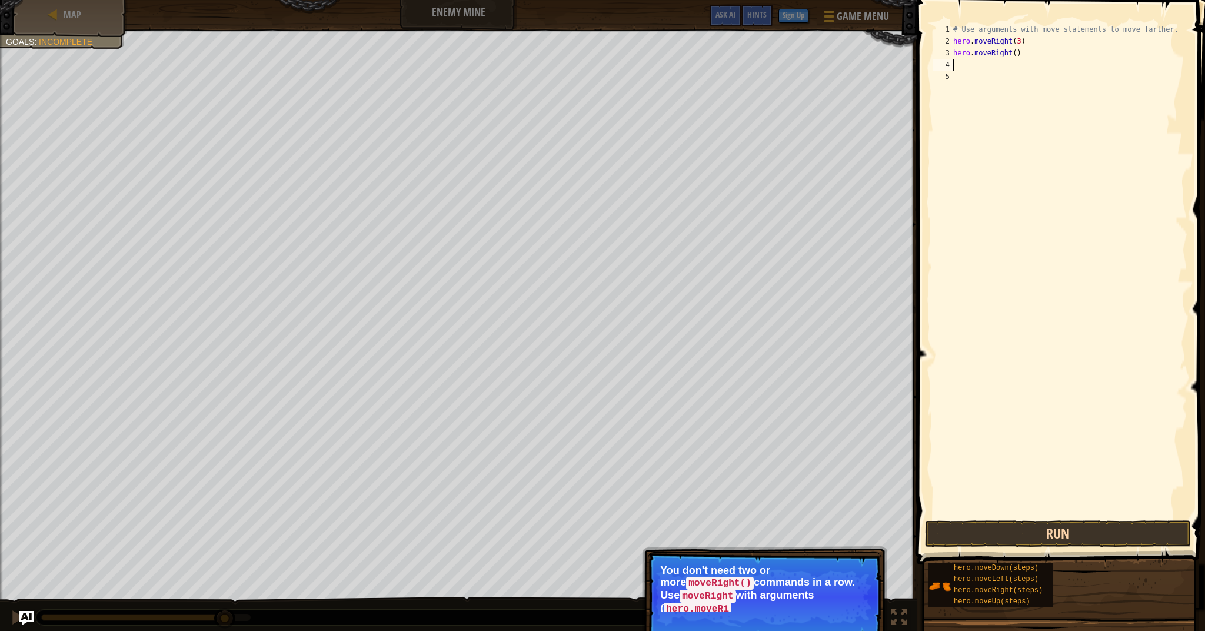
click at [968, 524] on button "Run" at bounding box center [1058, 533] width 266 height 27
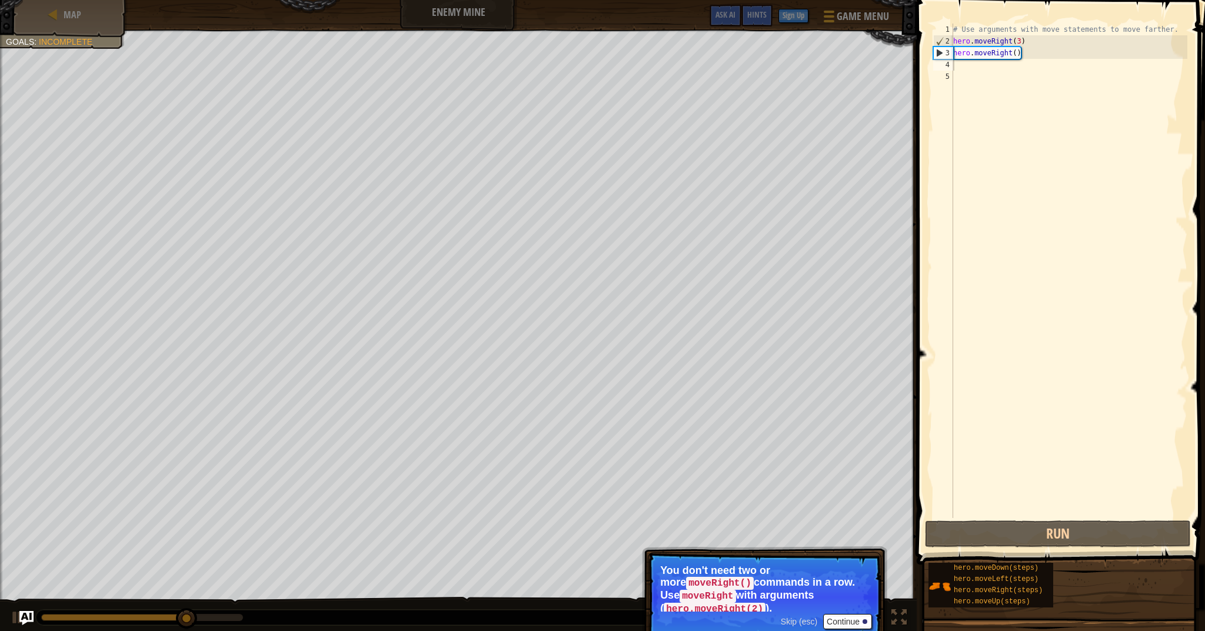
click at [856, 623] on button "Continue" at bounding box center [847, 621] width 49 height 15
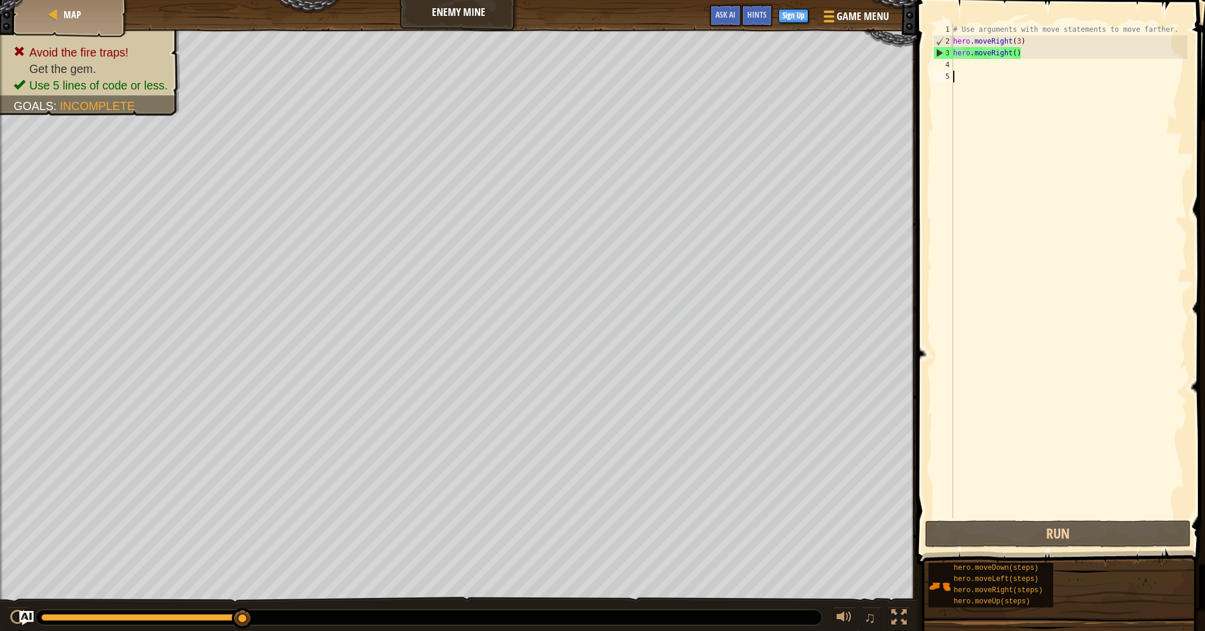
click at [1128, 519] on div "1 2 3 4 5 # Use arguments with move statements to move farther. hero . moveRigh…" at bounding box center [1059, 305] width 292 height 599
click at [1129, 520] on button "Run" at bounding box center [1058, 533] width 266 height 27
drag, startPoint x: 1009, startPoint y: 55, endPoint x: 988, endPoint y: 59, distance: 21.1
click at [986, 60] on div "# Use arguments with move statements to move farther. hero . moveRight ( 3 ) he…" at bounding box center [1069, 283] width 237 height 518
drag, startPoint x: 990, startPoint y: 48, endPoint x: 1061, endPoint y: 50, distance: 70.6
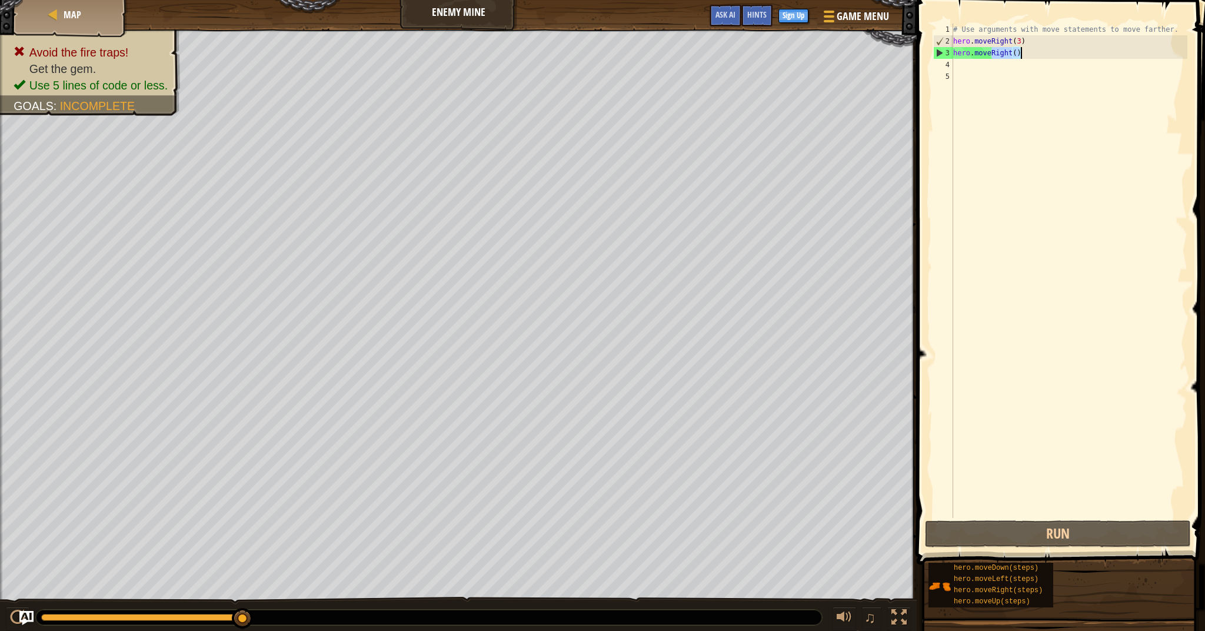
click at [1061, 50] on div "# Use arguments with move statements to move farther. hero . moveRight ( 3 ) he…" at bounding box center [1069, 283] width 237 height 518
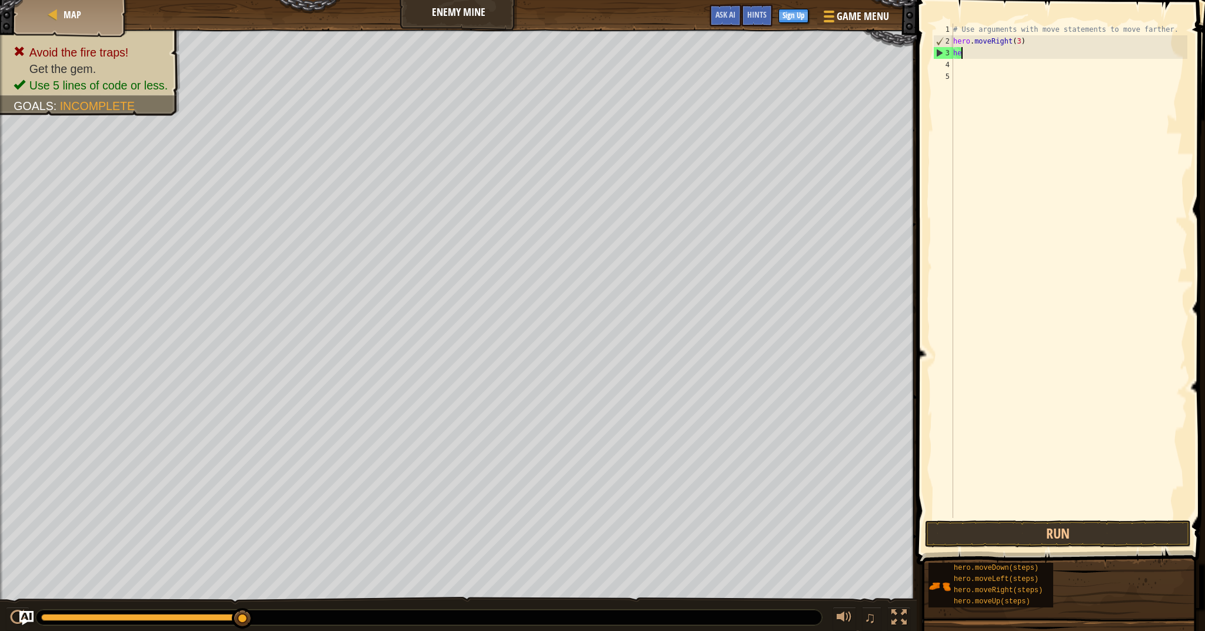
type textarea "h"
type textarea "u"
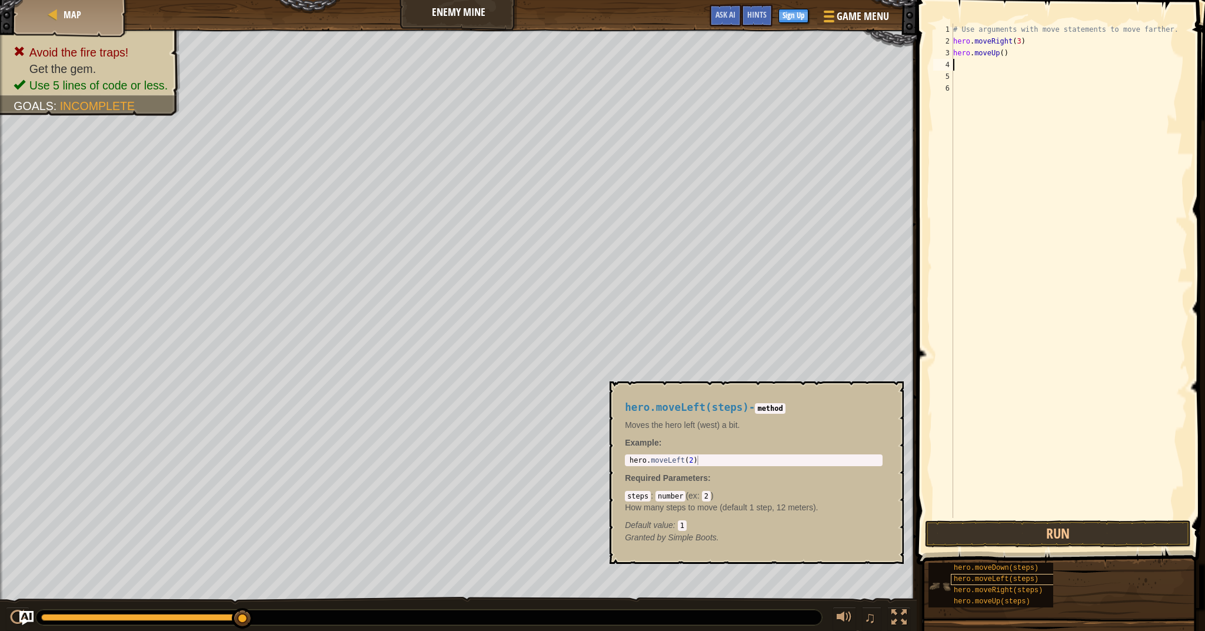
click at [1006, 580] on div "hero.moveDown(steps) hero.moveLeft(steps) hero.moveRight(steps) hero.moveUp(ste…" at bounding box center [990, 584] width 125 height 45
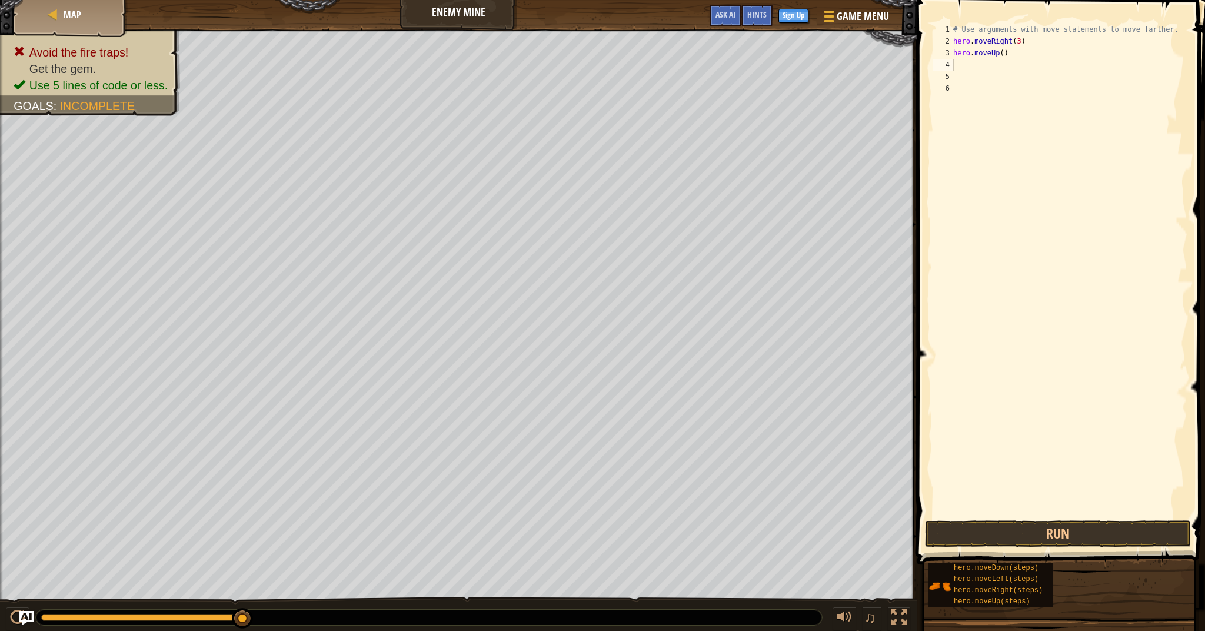
click at [985, 519] on div "1 2 3 4 5 6 # Use arguments with move statements to move farther. hero . moveRi…" at bounding box center [1059, 305] width 292 height 599
click at [991, 521] on button "Run" at bounding box center [1058, 533] width 266 height 27
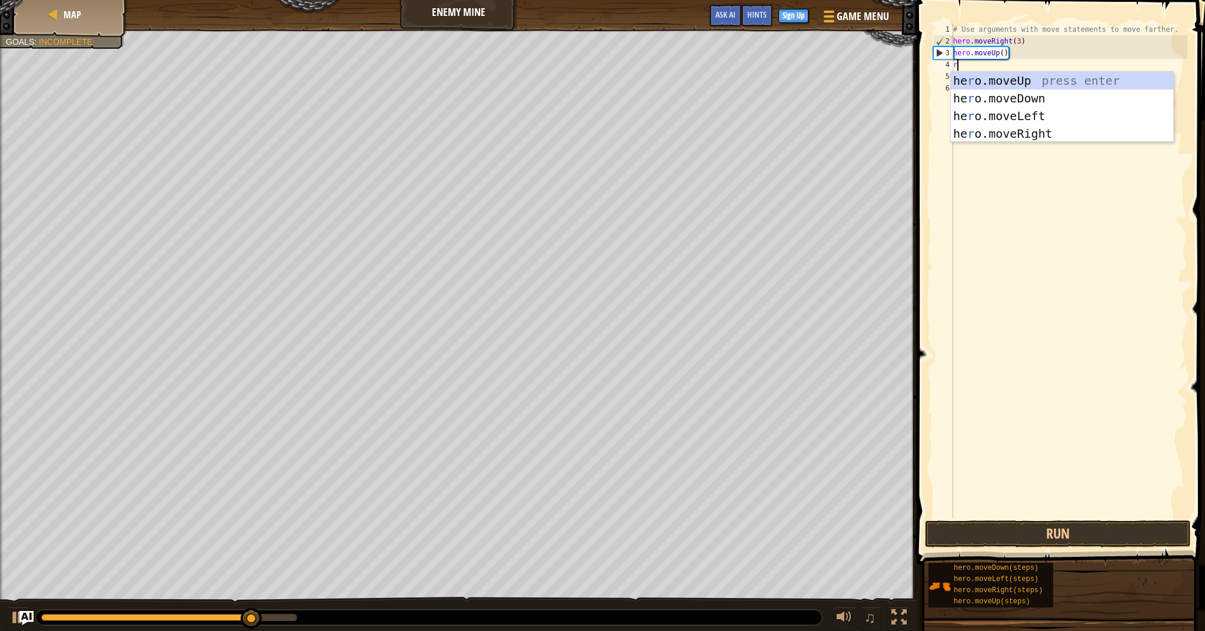
type textarea "ri"
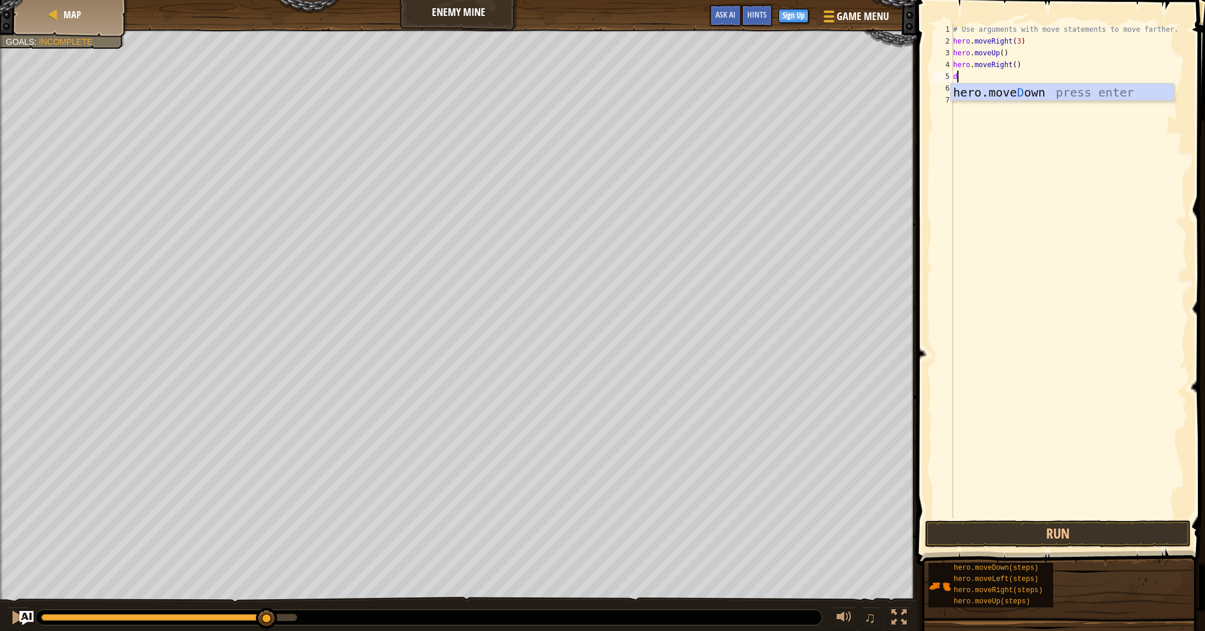
type textarea "do"
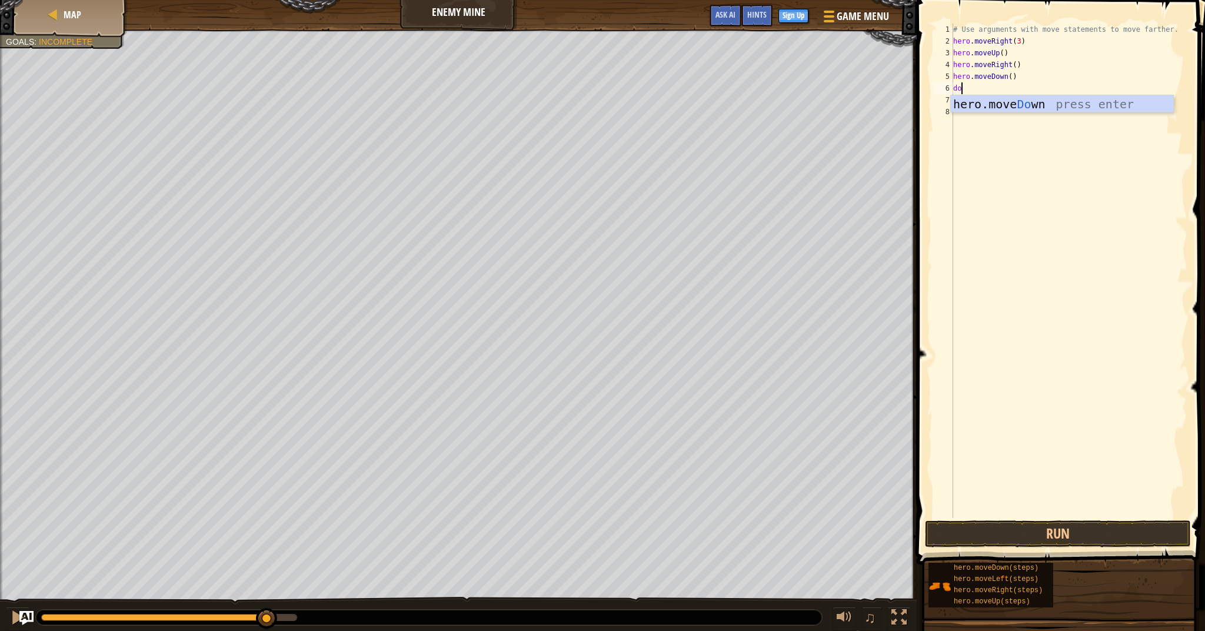
type textarea "dow"
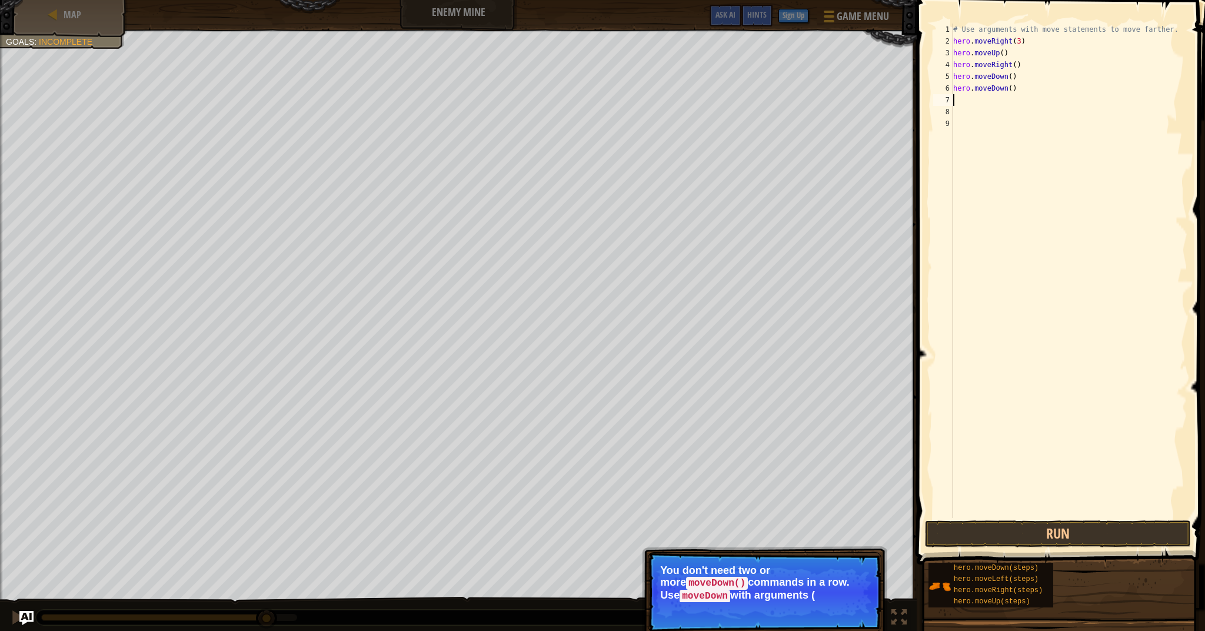
type textarea "d"
type textarea "ri"
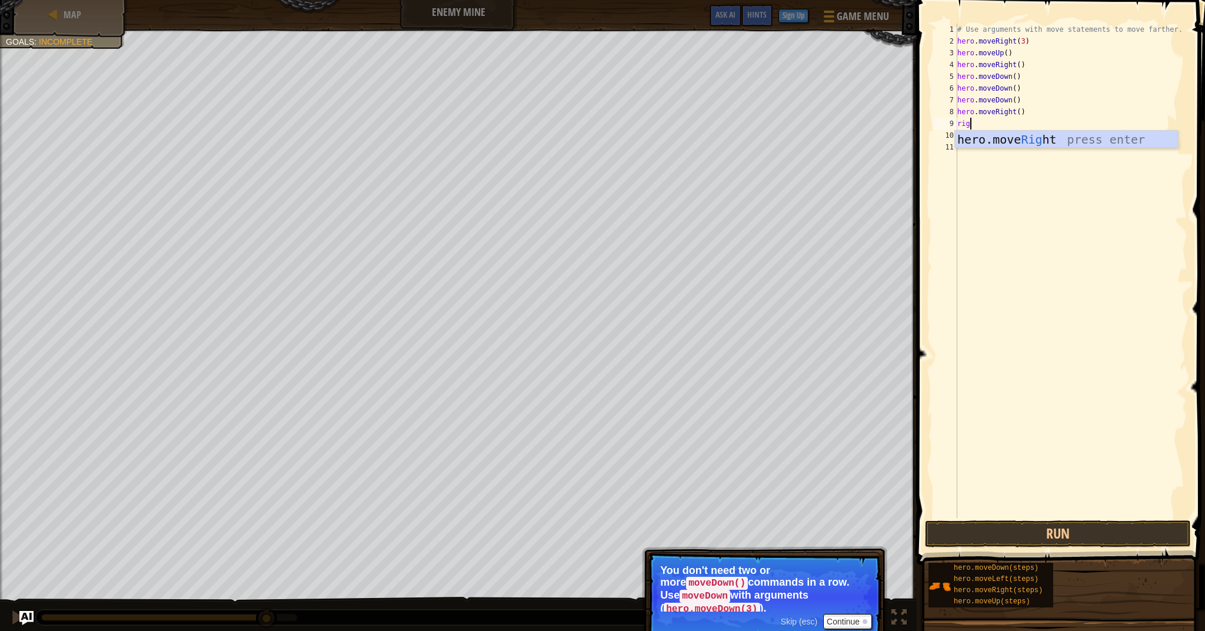
type textarea "right"
click at [962, 526] on button "Run" at bounding box center [1058, 533] width 266 height 27
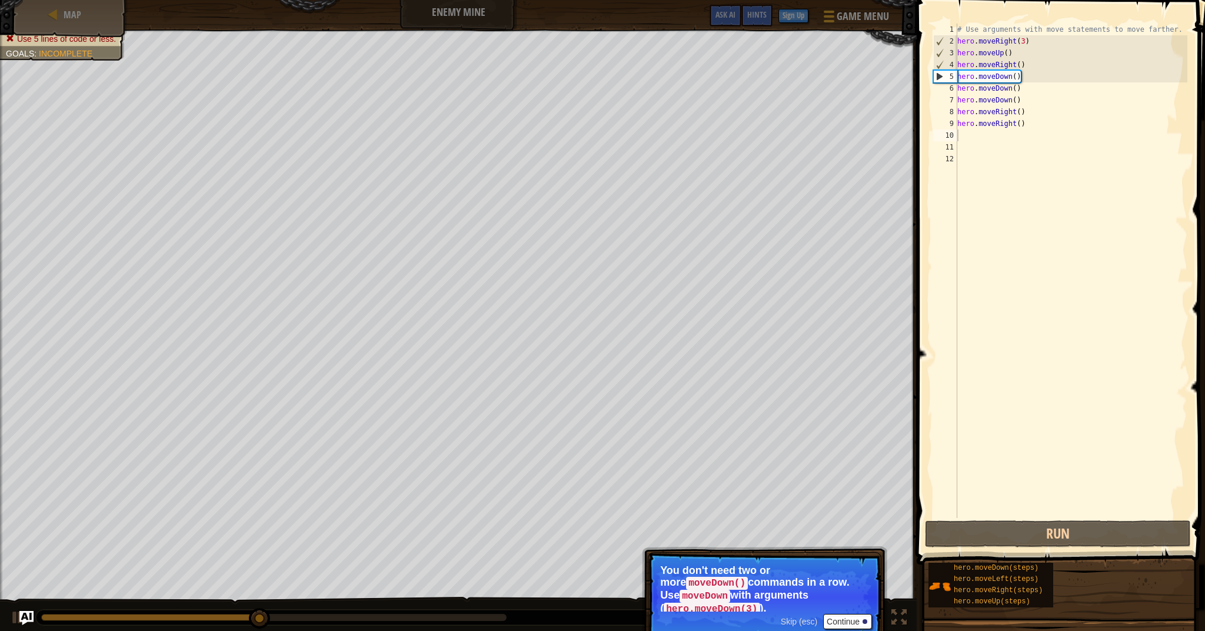
click at [828, 614] on button "Continue" at bounding box center [847, 621] width 49 height 15
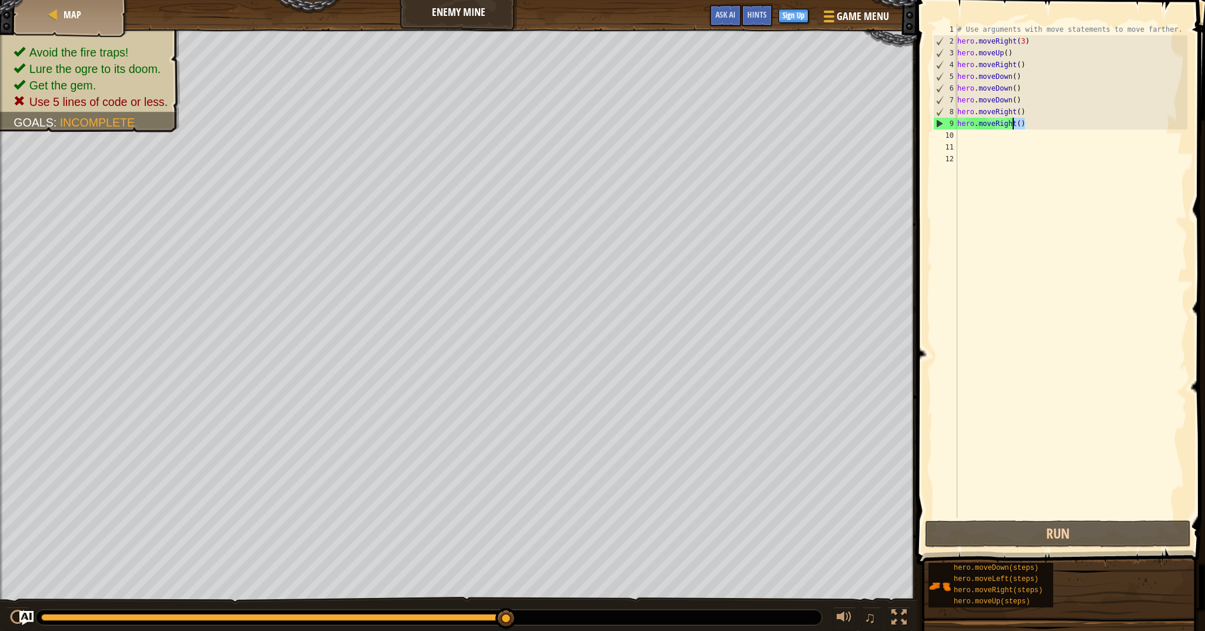
drag, startPoint x: 1046, startPoint y: 125, endPoint x: 1010, endPoint y: 125, distance: 35.3
click at [1010, 125] on div "# Use arguments with move statements to move farther. hero . moveRight ( 3 ) he…" at bounding box center [1071, 283] width 233 height 518
drag, startPoint x: 1026, startPoint y: 71, endPoint x: 944, endPoint y: 81, distance: 81.8
click at [944, 81] on div "hero.moveRight() 1 2 3 4 5 6 7 8 9 10 11 12 # Use arguments with move statement…" at bounding box center [1059, 271] width 257 height 494
type textarea "hero.moveDown()"
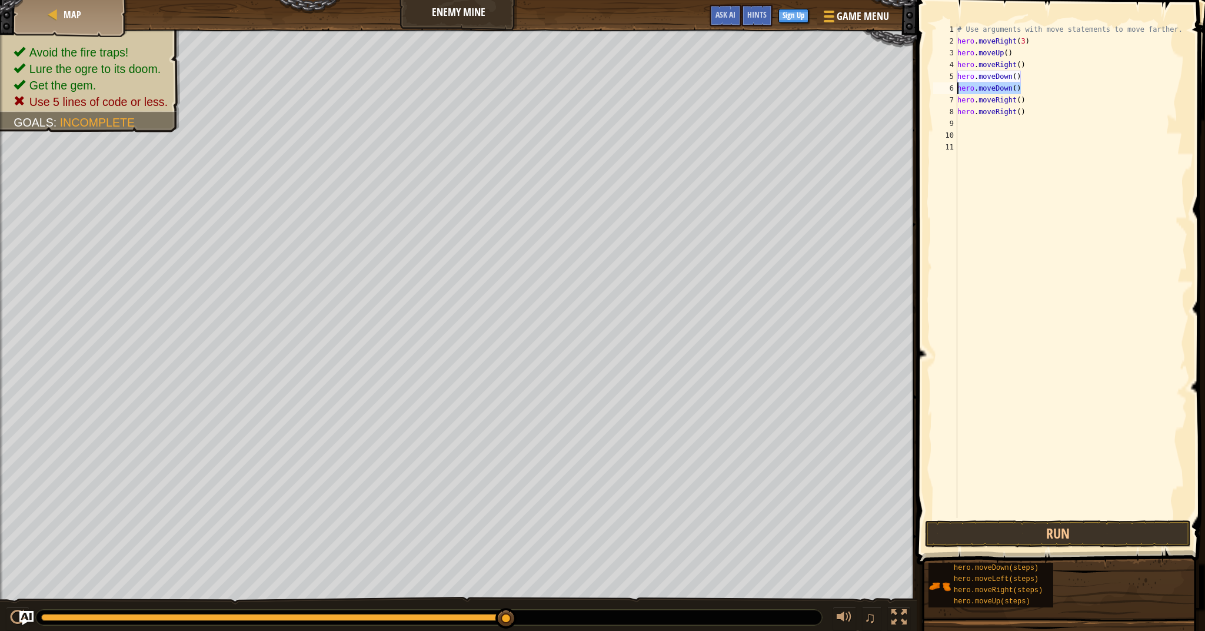
drag, startPoint x: 1026, startPoint y: 90, endPoint x: 951, endPoint y: 94, distance: 75.4
click at [951, 94] on div "hero.moveRight() 1 2 3 4 5 6 7 8 9 10 11 # Use arguments with move statements t…" at bounding box center [1059, 271] width 257 height 494
type textarea "hero.moveDown()"
click at [1013, 76] on div "# Use arguments with move statements to move farther. hero . moveRight ( 3 ) he…" at bounding box center [1071, 283] width 233 height 518
click at [1016, 78] on div "# Use arguments with move statements to move farther. hero . moveRight ( 3 ) he…" at bounding box center [1071, 283] width 233 height 518
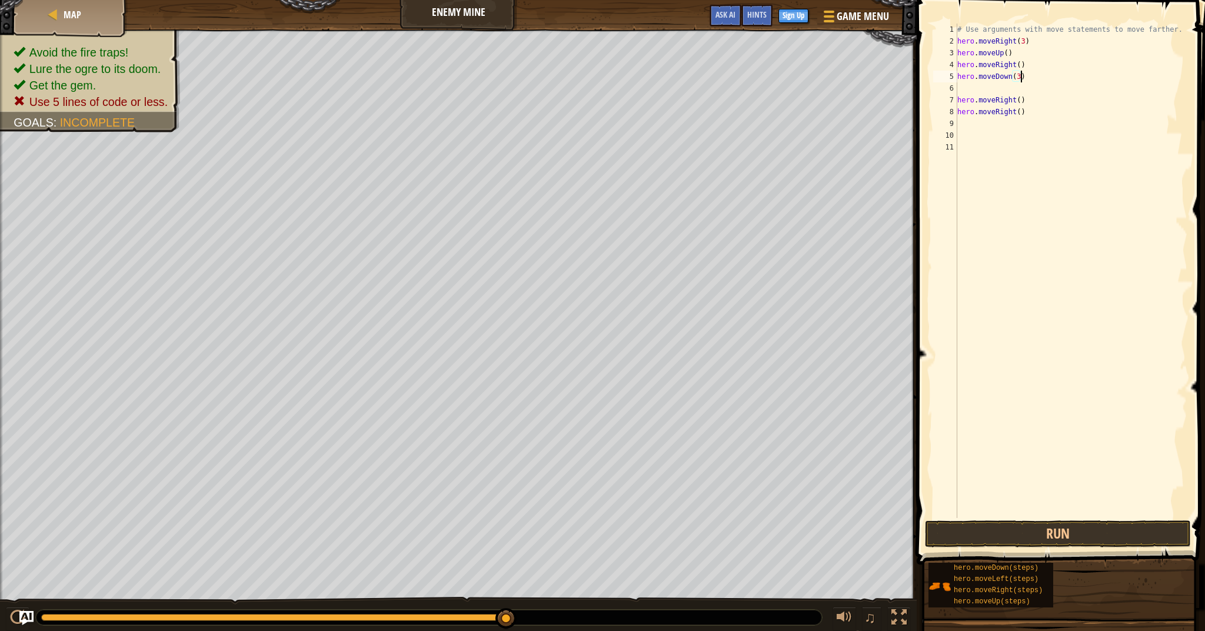
scroll to position [5, 5]
drag, startPoint x: 1031, startPoint y: 124, endPoint x: 953, endPoint y: 116, distance: 78.6
click at [953, 116] on div "hero.moveDown(3) 1 2 3 4 5 6 7 8 9 10 11 # Use arguments with move statements t…" at bounding box center [1059, 271] width 257 height 494
type textarea "hero.moveRight()"
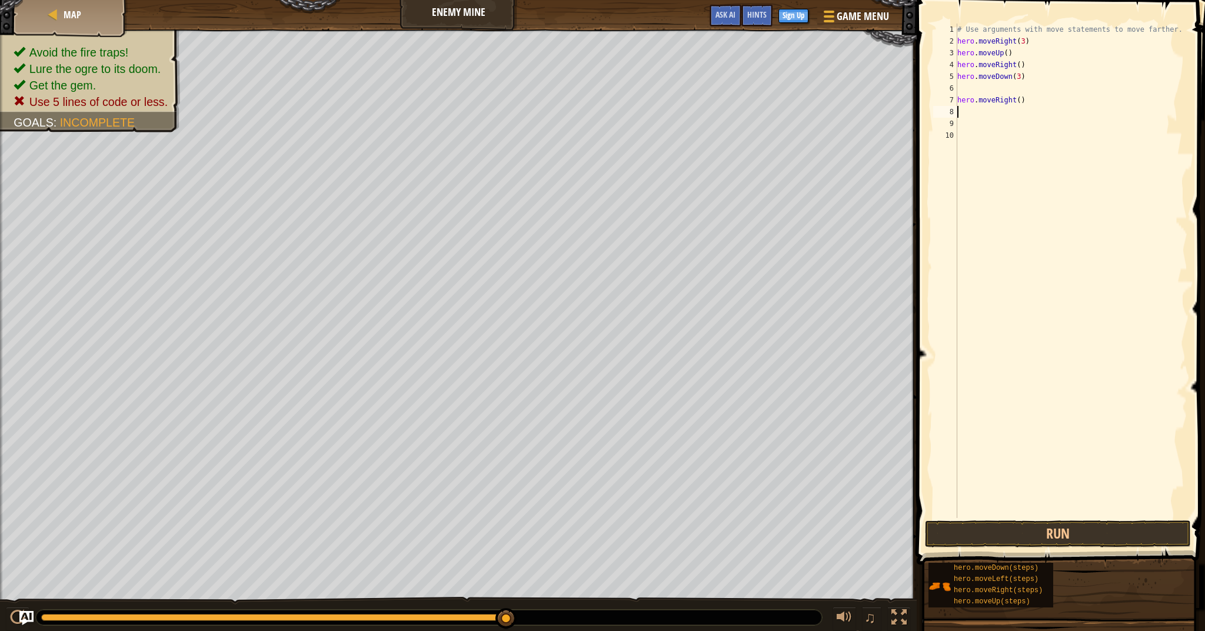
click at [1023, 109] on div "# Use arguments with move statements to move farther. hero . moveRight ( 3 ) he…" at bounding box center [1071, 283] width 233 height 518
click at [1017, 109] on div "# Use arguments with move statements to move farther. hero . moveRight ( 3 ) he…" at bounding box center [1071, 283] width 233 height 518
click at [1020, 104] on div "# Use arguments with move statements to move farther. hero . moveRight ( 3 ) he…" at bounding box center [1071, 283] width 233 height 518
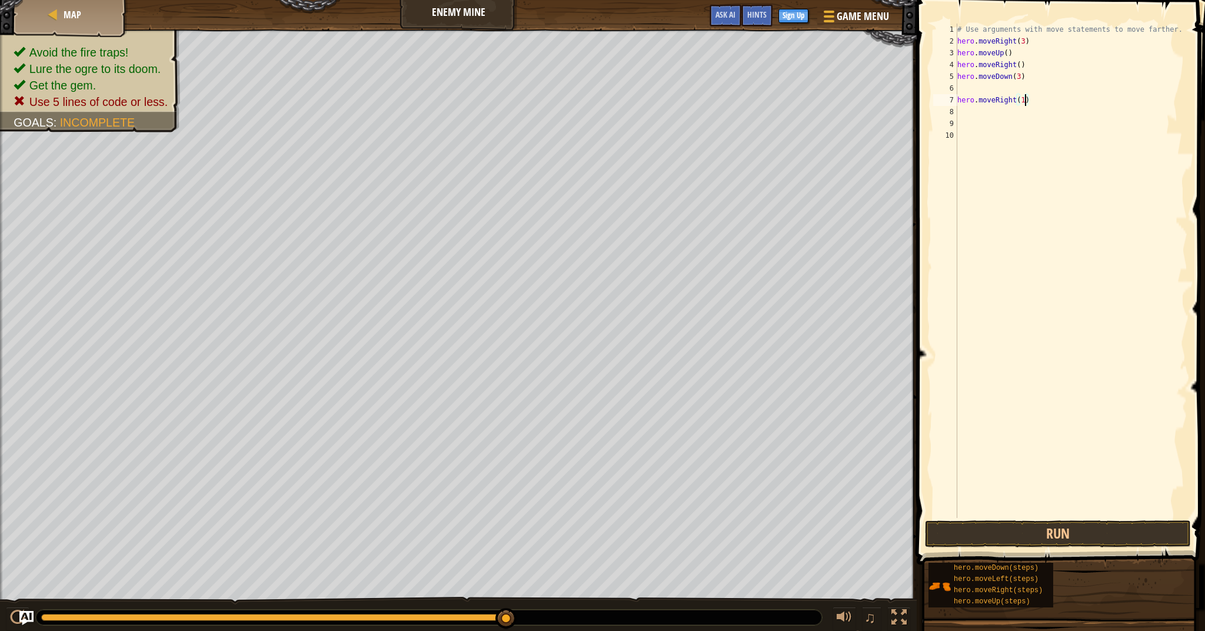
type textarea "hero.moveRight(2)"
click at [990, 537] on button "Run" at bounding box center [1058, 533] width 266 height 27
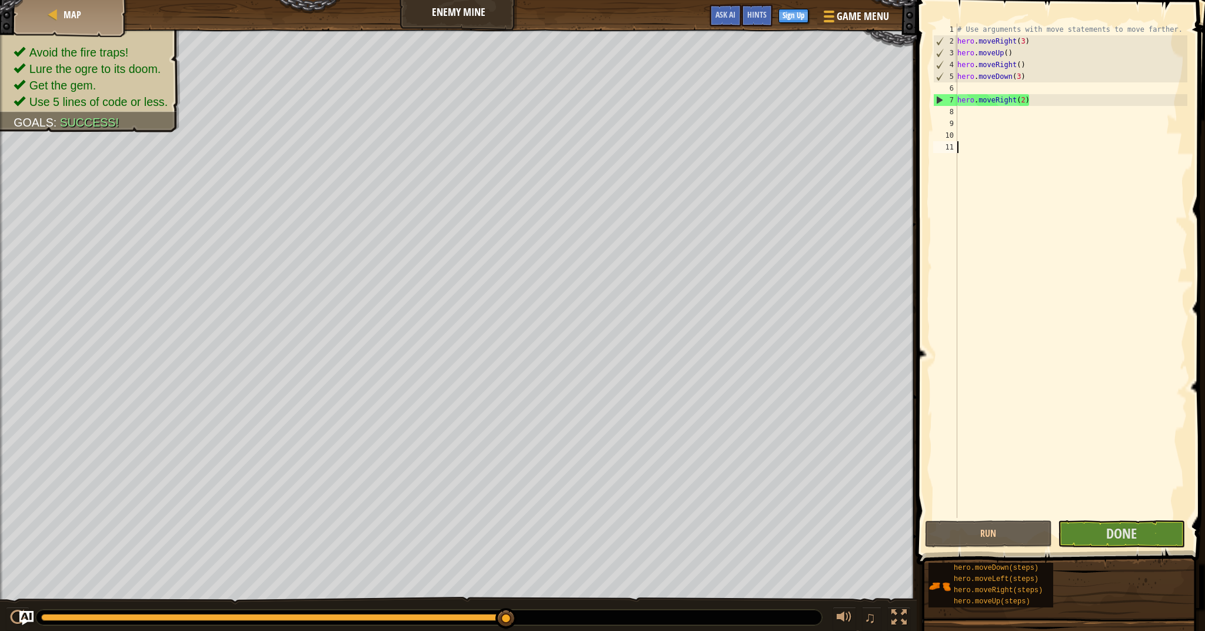
click at [1153, 512] on div "# Use arguments with move statements to move farther. hero . moveRight ( 3 ) he…" at bounding box center [1071, 283] width 233 height 518
click at [1143, 520] on span at bounding box center [1062, 265] width 298 height 599
click at [1139, 536] on button "Done" at bounding box center [1121, 533] width 127 height 27
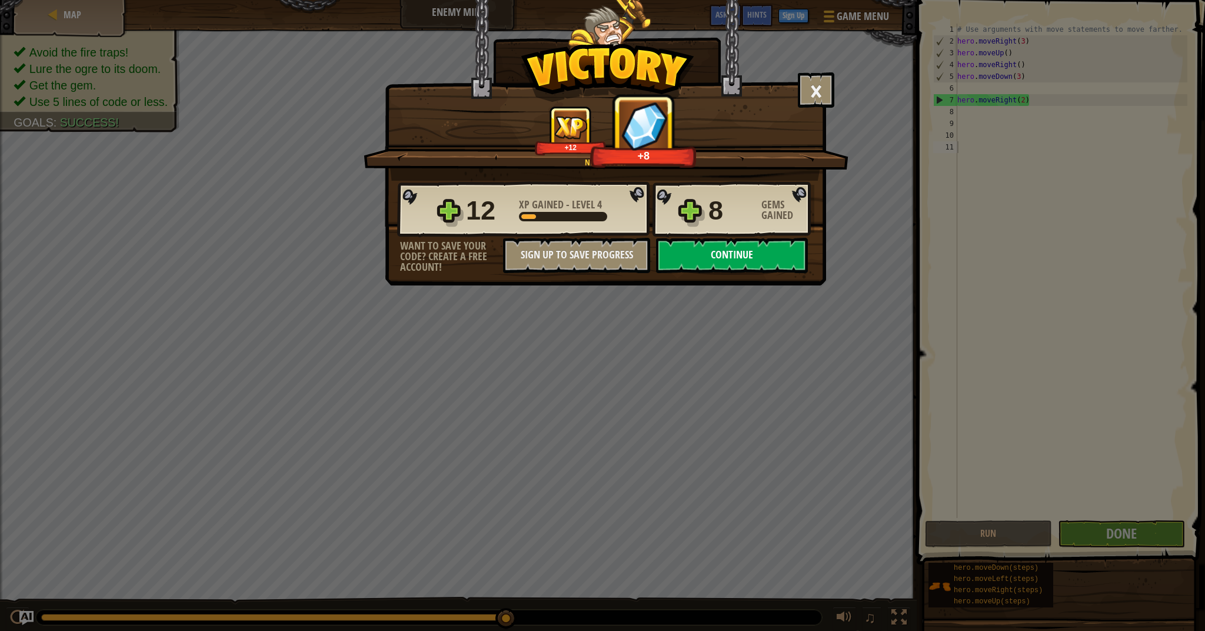
click at [705, 254] on button "Continue" at bounding box center [732, 255] width 152 height 35
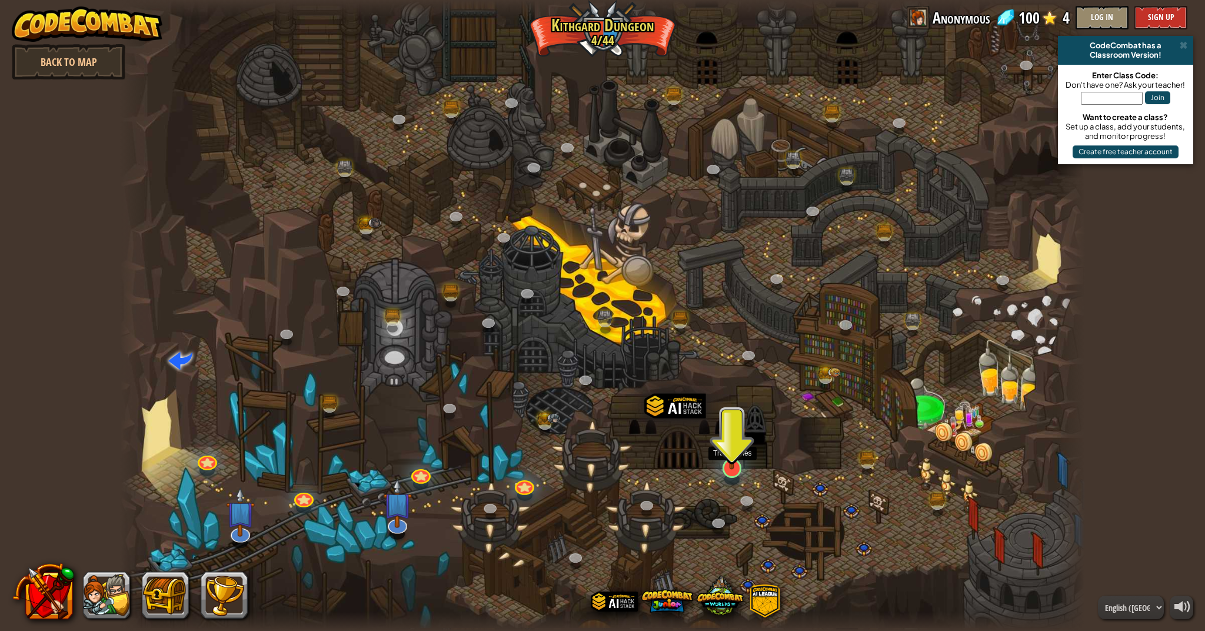
click at [737, 454] on img at bounding box center [731, 439] width 27 height 62
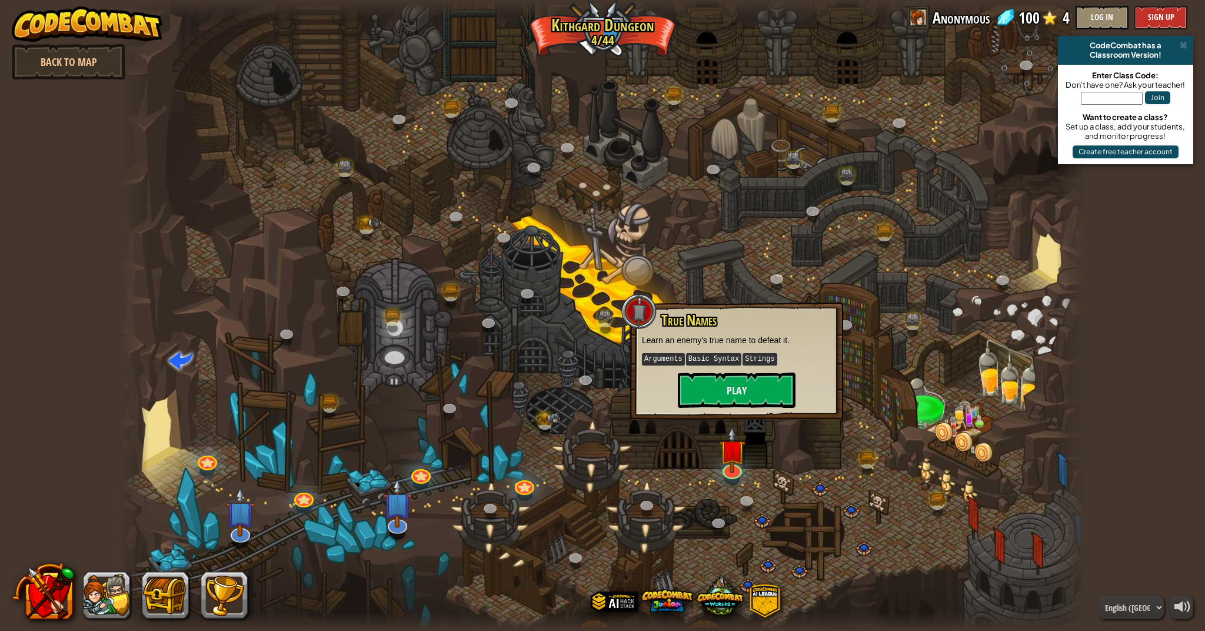
click at [751, 365] on div "True Names Learn an enemy's true name to defeat it. Arguments Basic Syntax Stri…" at bounding box center [736, 359] width 189 height 95
click at [744, 375] on button "Play" at bounding box center [737, 389] width 118 height 35
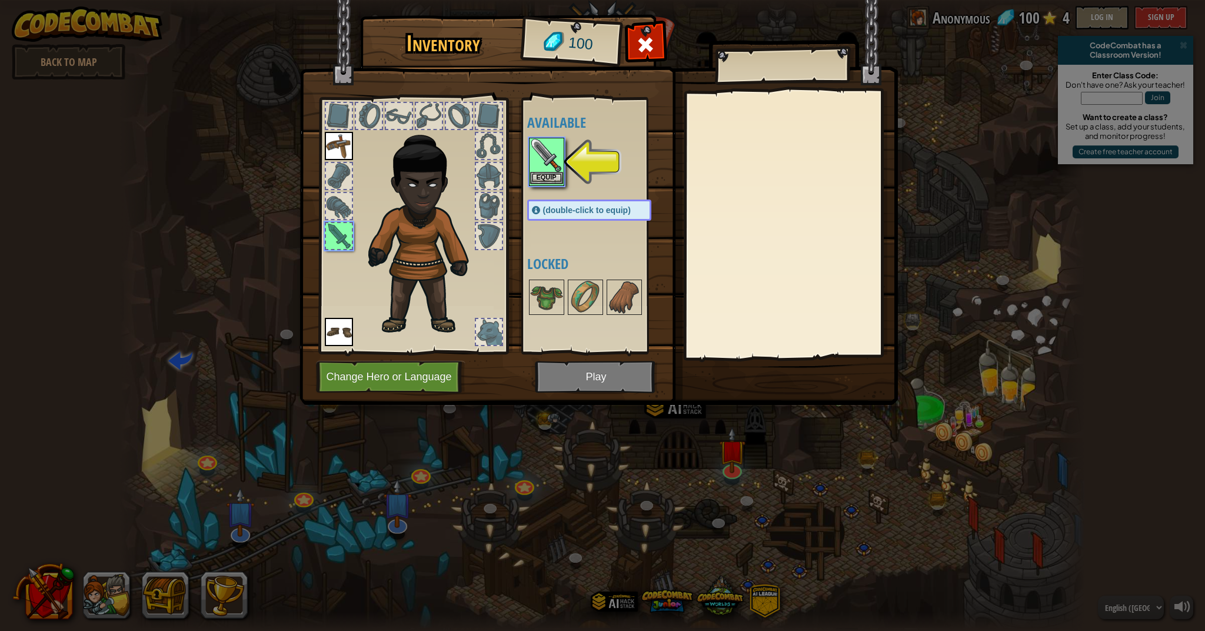
click at [545, 169] on img at bounding box center [546, 155] width 33 height 33
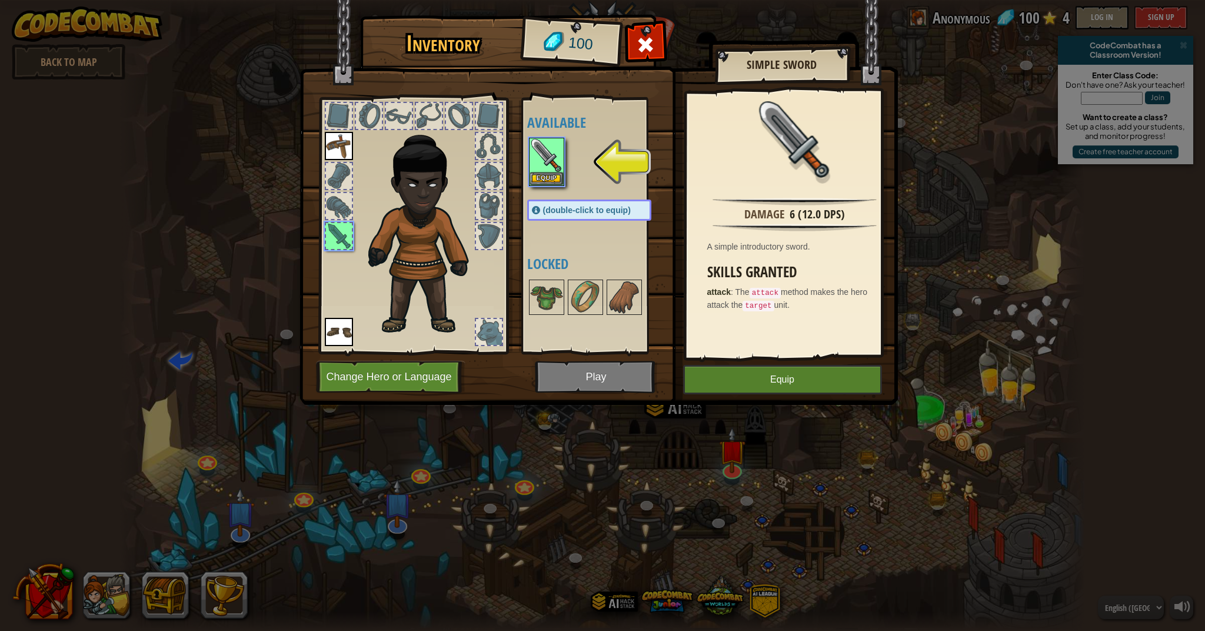
click at [771, 387] on button "Equip" at bounding box center [782, 379] width 199 height 29
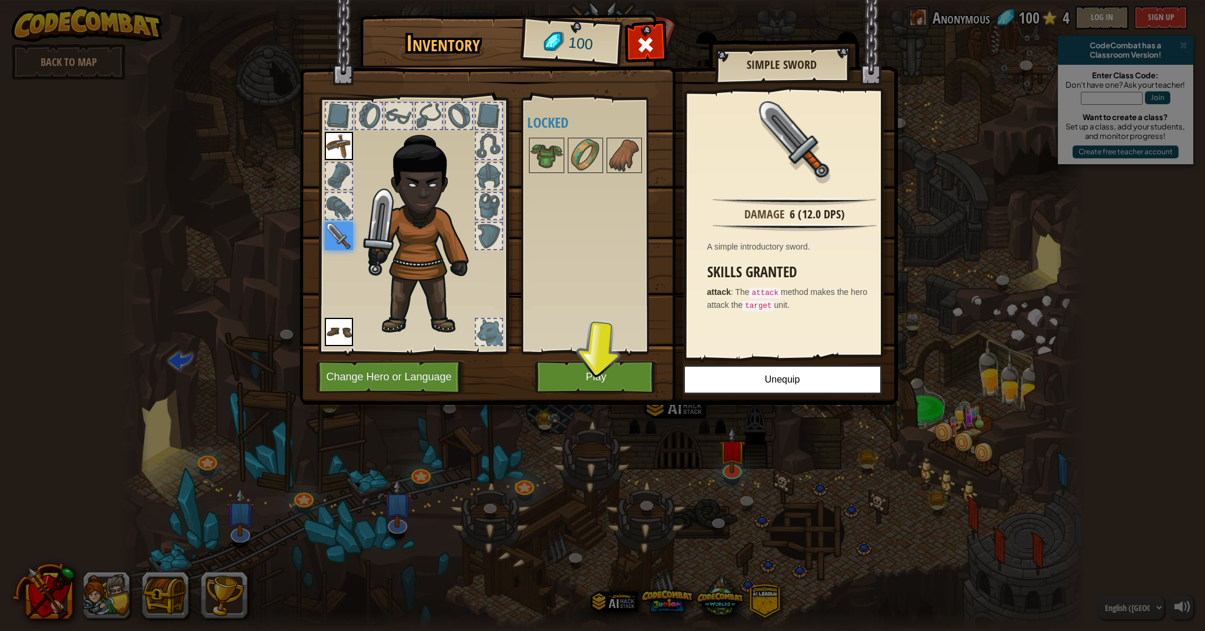
drag, startPoint x: 567, startPoint y: 322, endPoint x: 560, endPoint y: 332, distance: 13.1
click at [567, 322] on div "Available Equip Equip Equip (double-click to equip) Locked" at bounding box center [601, 225] width 148 height 245
click at [601, 408] on div "Inventory 100 Available Equip Equip Equip (double-click to equip) Locked Simple…" at bounding box center [602, 315] width 1205 height 631
click at [612, 376] on button "Play" at bounding box center [596, 377] width 123 height 32
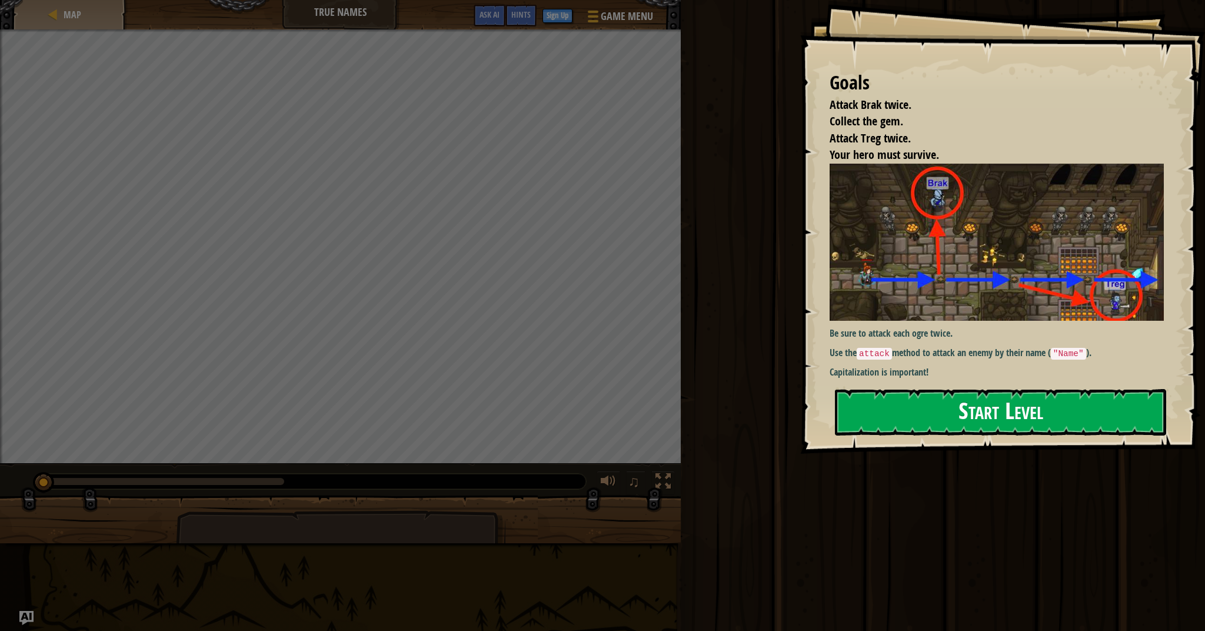
click at [932, 393] on button "Start Level" at bounding box center [1000, 412] width 331 height 46
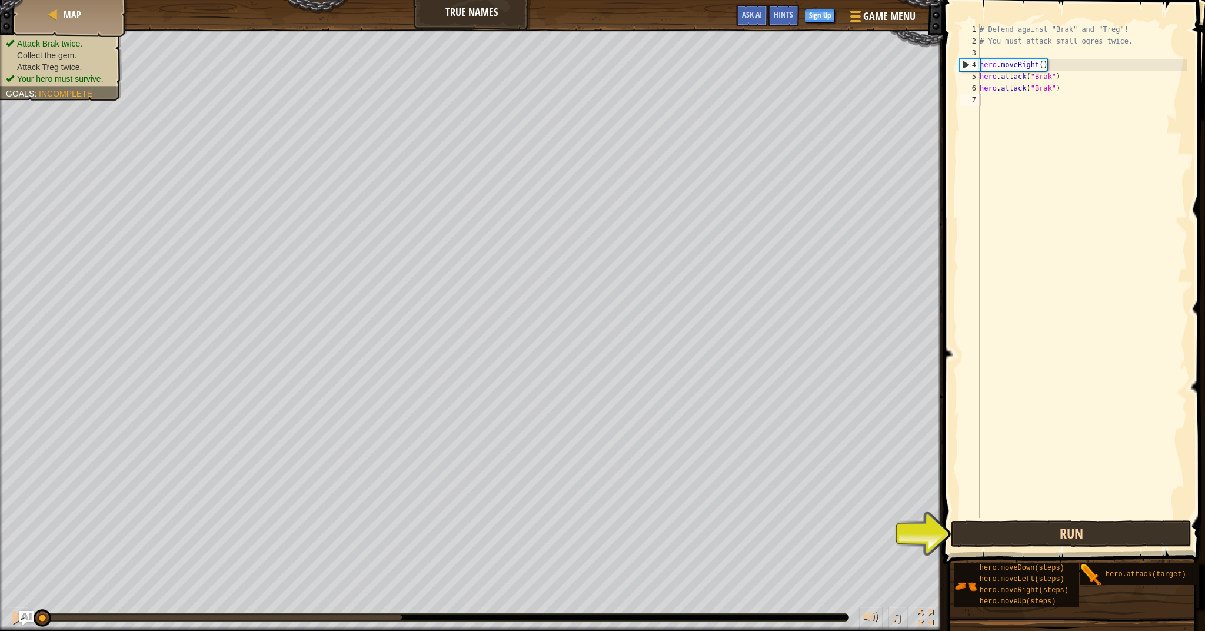
click at [1028, 529] on button "Run" at bounding box center [1071, 533] width 240 height 27
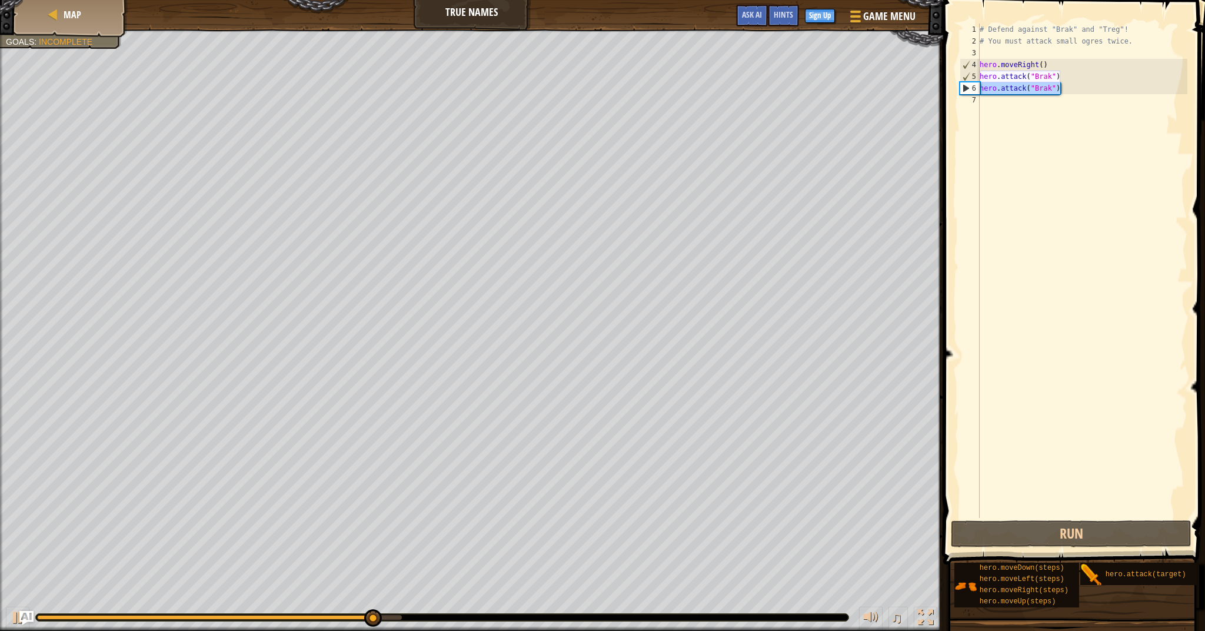
drag, startPoint x: 1060, startPoint y: 90, endPoint x: 961, endPoint y: 90, distance: 98.3
click at [961, 90] on div "1 2 3 4 5 6 7 # Defend against "Brak" and "Treg"! # You must attack small ogres…" at bounding box center [1072, 271] width 230 height 494
type textarea "hero.attack("Brak")"
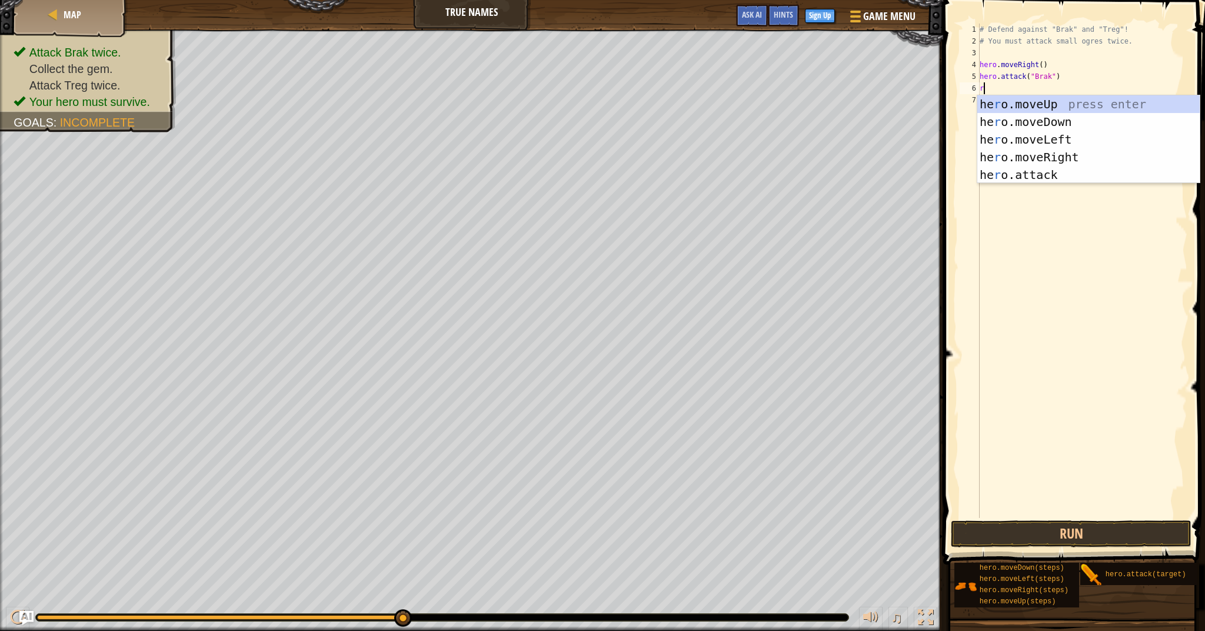
scroll to position [5, 0]
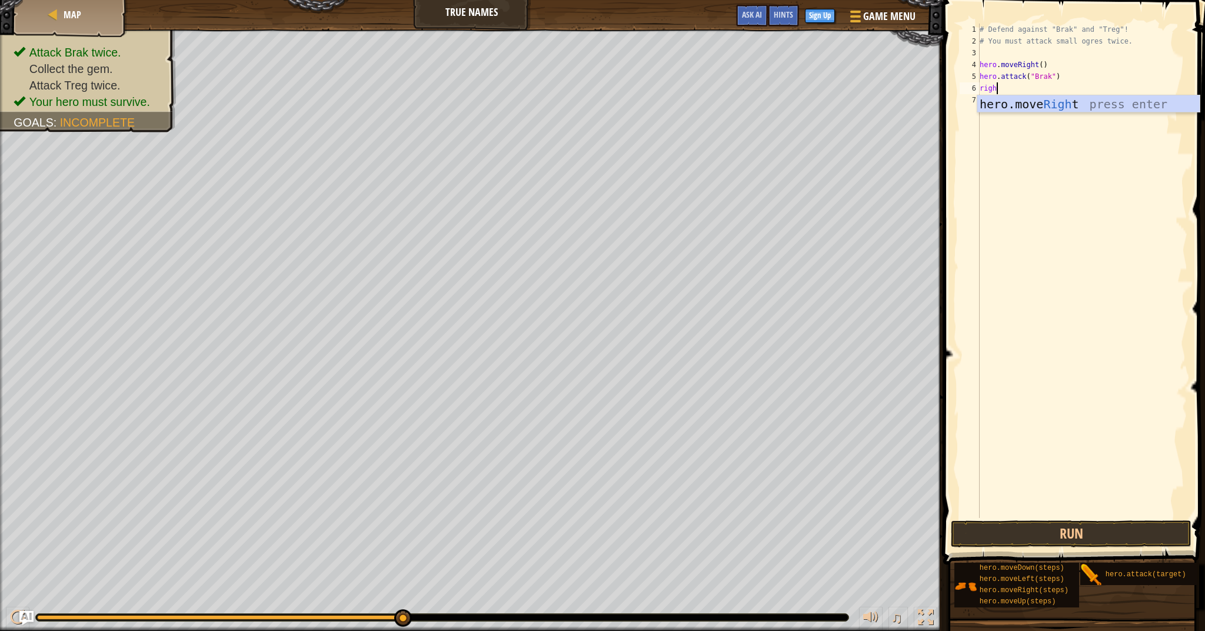
type textarea "right"
click at [1143, 540] on button "Run" at bounding box center [1071, 533] width 240 height 27
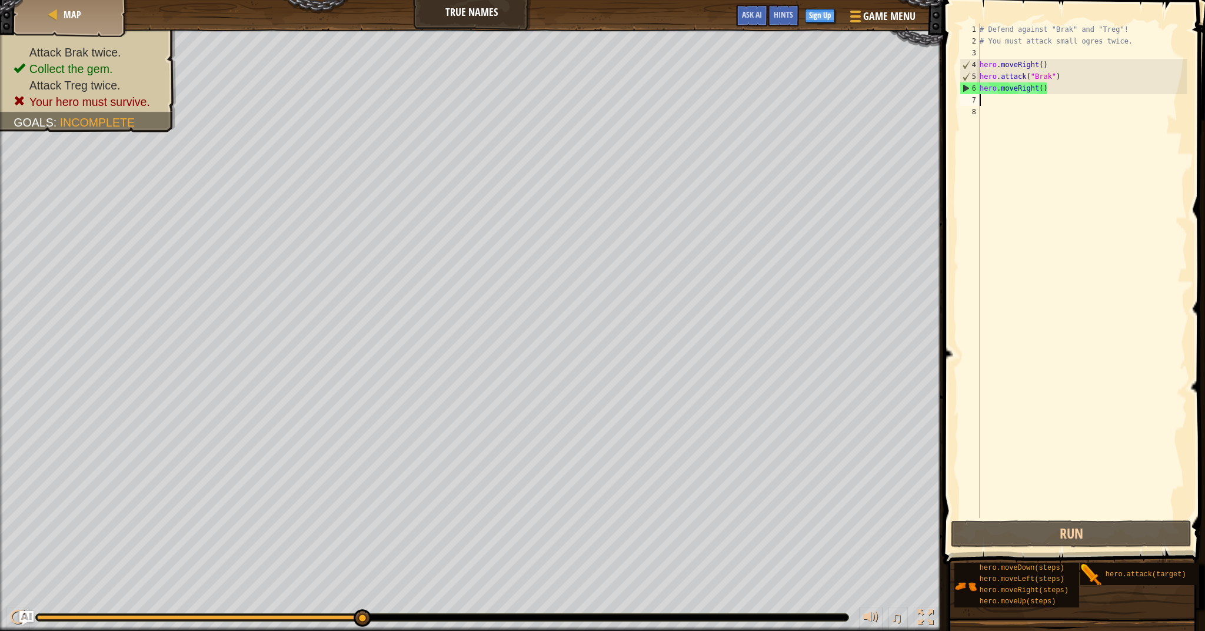
drag, startPoint x: 1042, startPoint y: 95, endPoint x: 982, endPoint y: 101, distance: 60.3
click at [982, 101] on div "# Defend against "Brak" and "Treg"! # You must attack small ogres twice. hero .…" at bounding box center [1082, 283] width 210 height 518
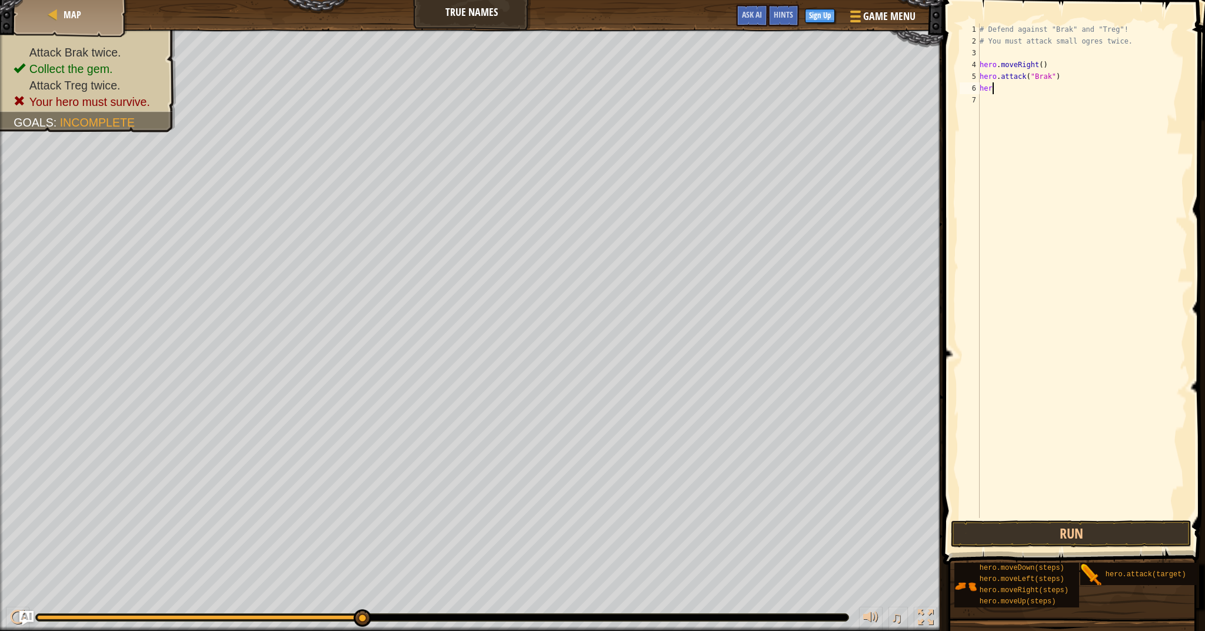
type textarea "h"
type textarea "hero.attack("brak")"
click at [995, 95] on div "# Defend against "Brak" and "Treg"! # You must attack small ogres twice. hero .…" at bounding box center [1082, 283] width 210 height 518
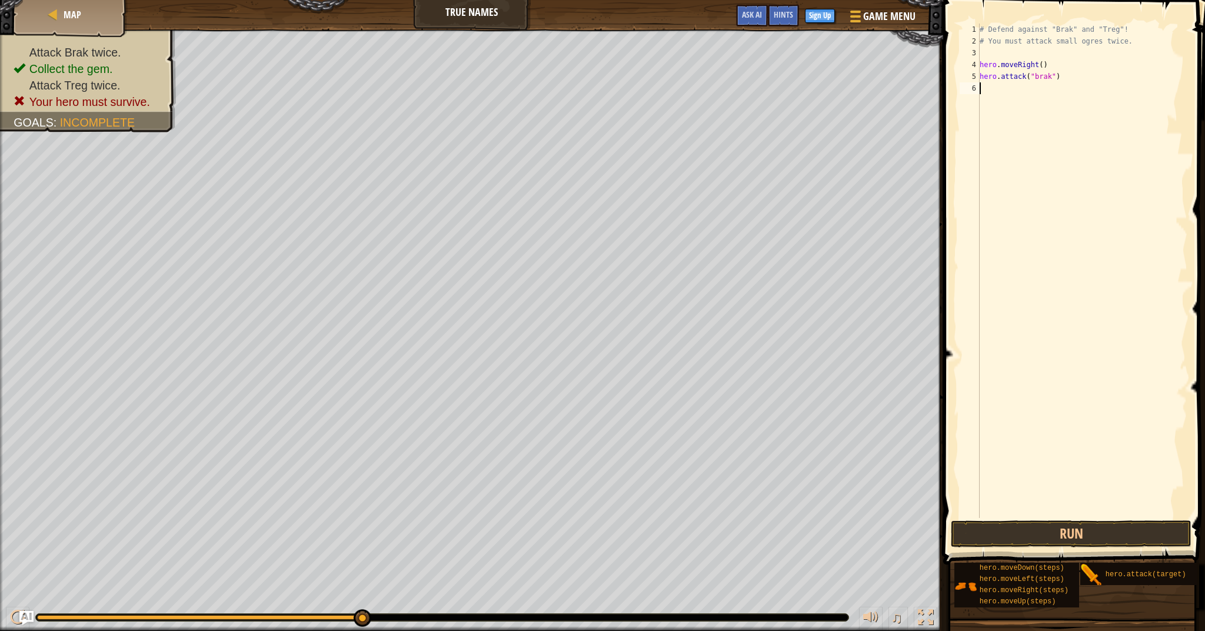
scroll to position [5, 0]
type textarea "a"
